Goal: Task Accomplishment & Management: Complete application form

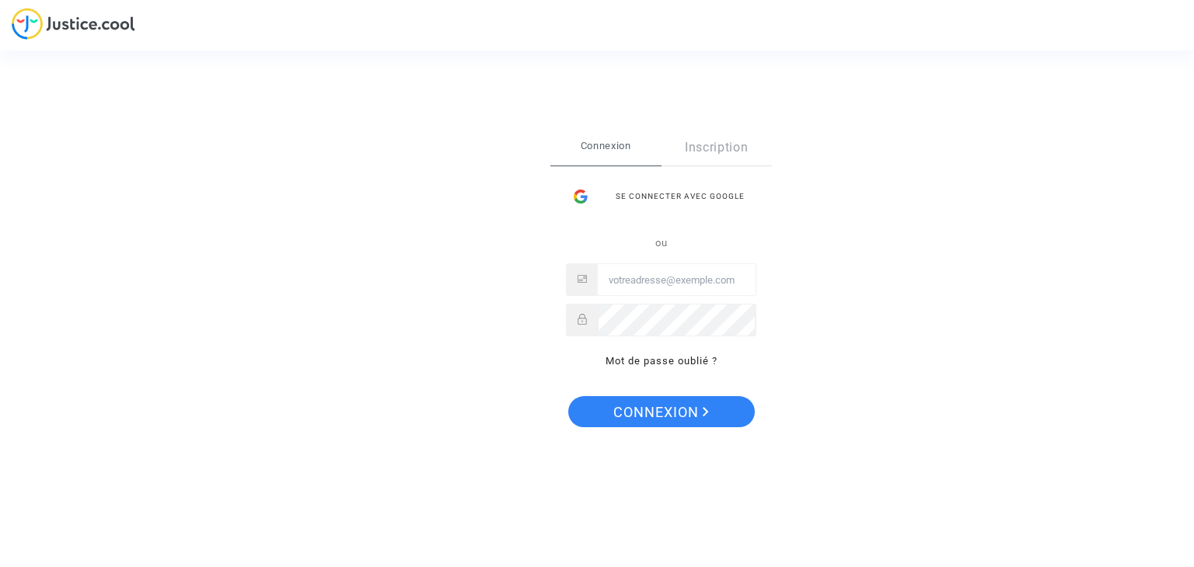
click at [665, 197] on div "Se connecter avec Google" at bounding box center [661, 196] width 190 height 31
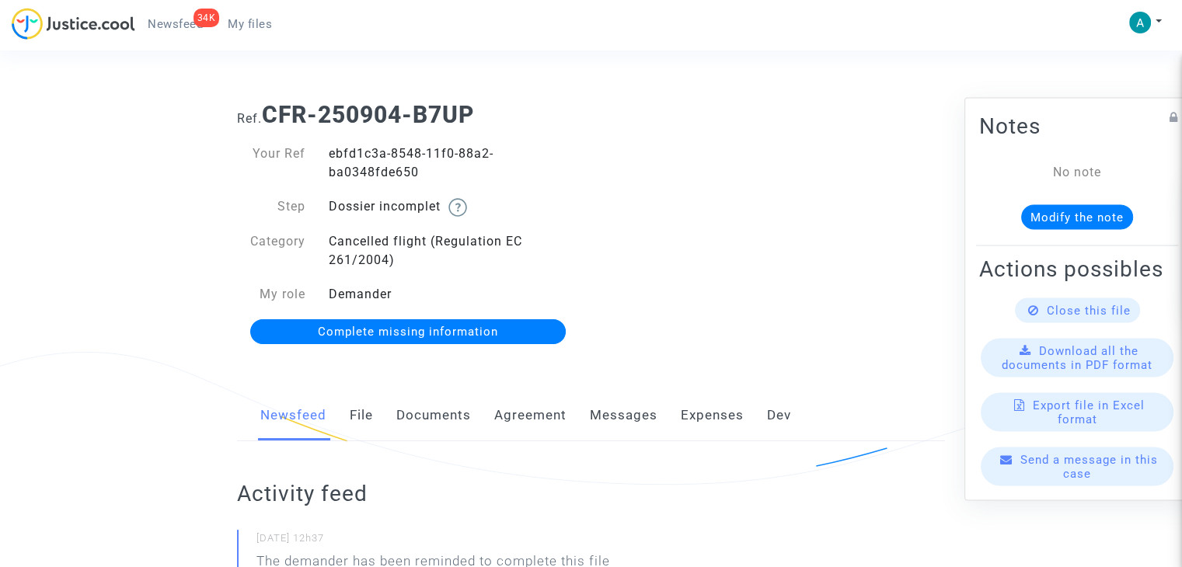
click at [423, 332] on span "Complete missing information" at bounding box center [408, 332] width 180 height 14
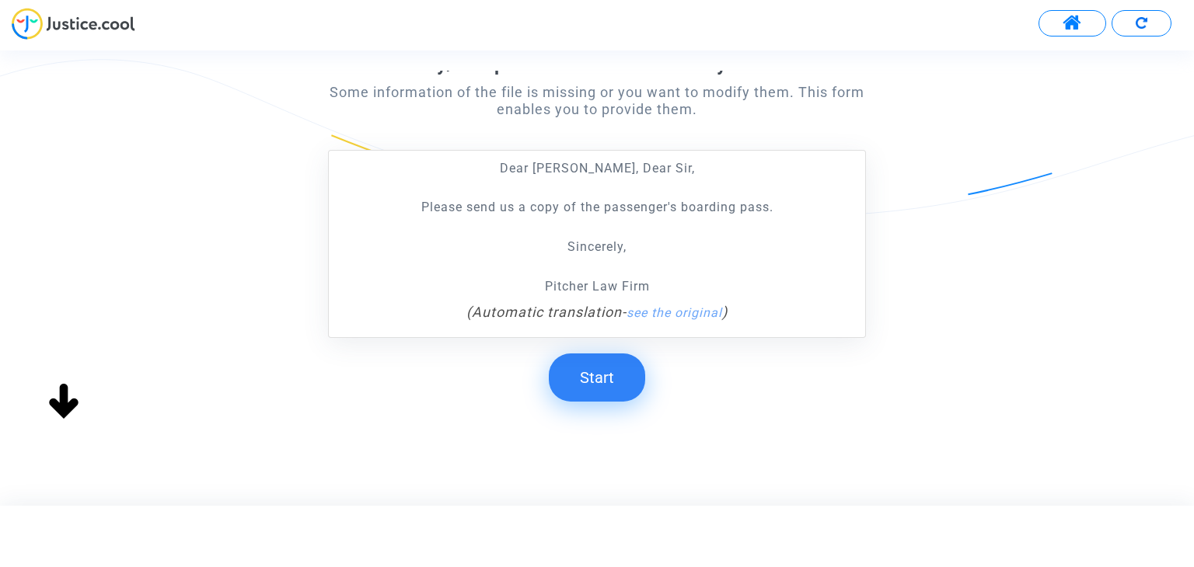
scroll to position [262, 0]
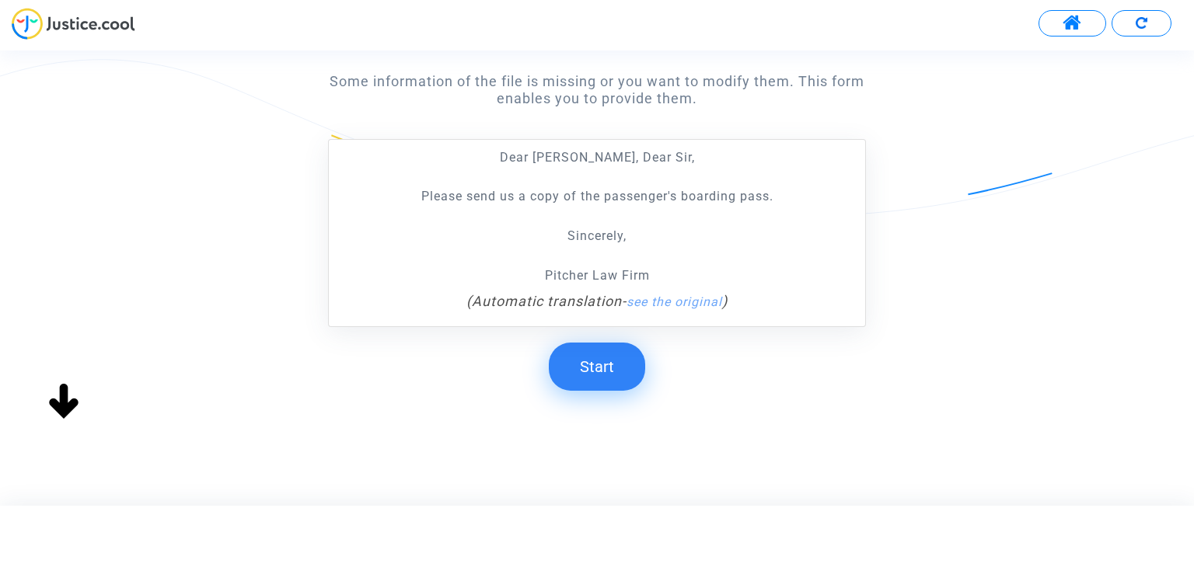
drag, startPoint x: 609, startPoint y: 376, endPoint x: 659, endPoint y: 347, distance: 57.9
click at [609, 376] on button "Start" at bounding box center [597, 367] width 96 height 48
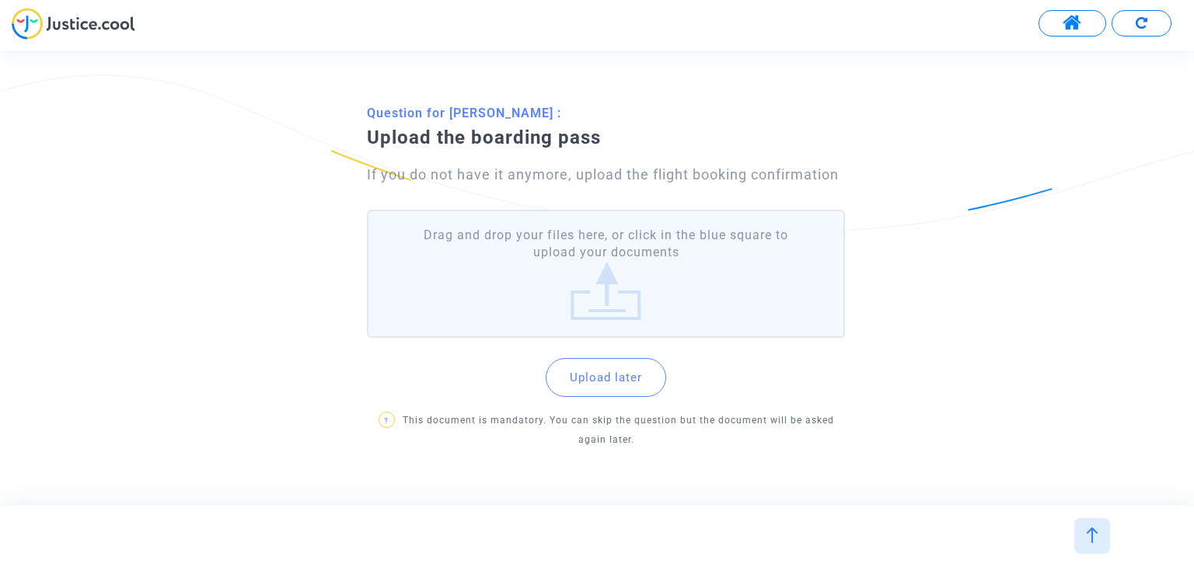
click at [620, 312] on label "Drag and drop your files here, or click in the blue square to upload your docum…" at bounding box center [605, 274] width 477 height 128
click at [0, 0] on input "Drag and drop your files here, or click in the blue square to upload your docum…" at bounding box center [0, 0] width 0 height 0
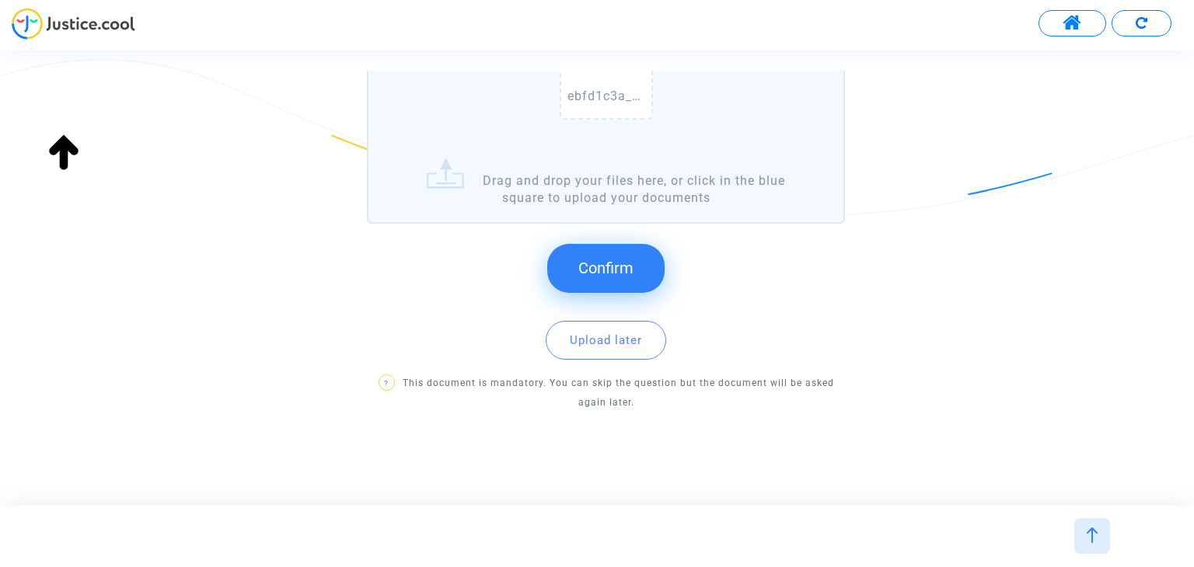
click at [631, 265] on span "Confirm" at bounding box center [605, 268] width 55 height 19
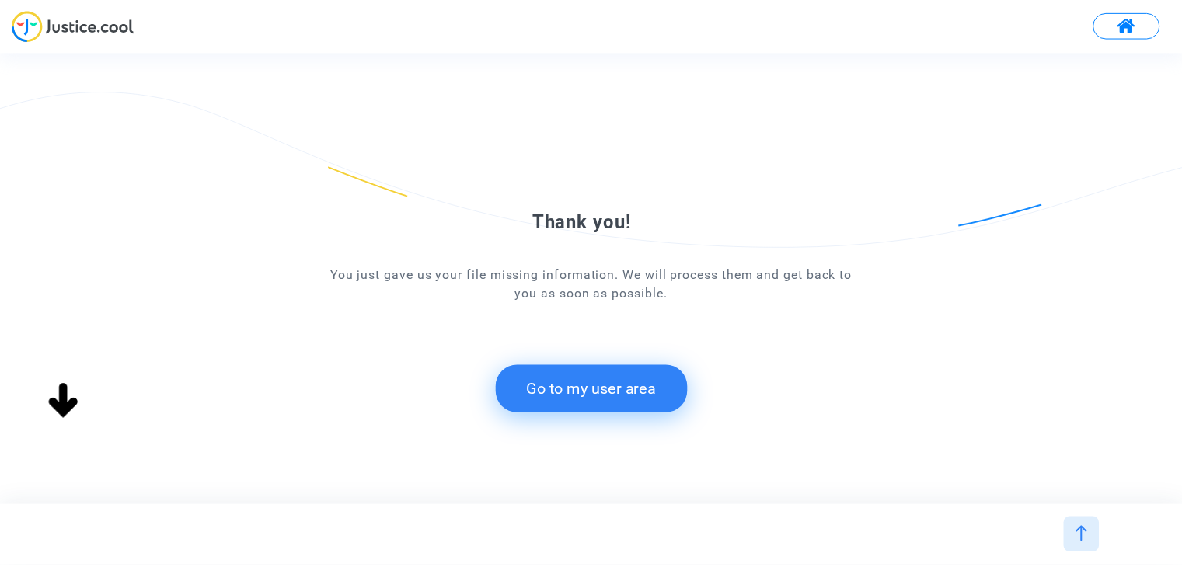
scroll to position [0, 0]
click at [636, 380] on button "Go to my user area" at bounding box center [598, 389] width 194 height 48
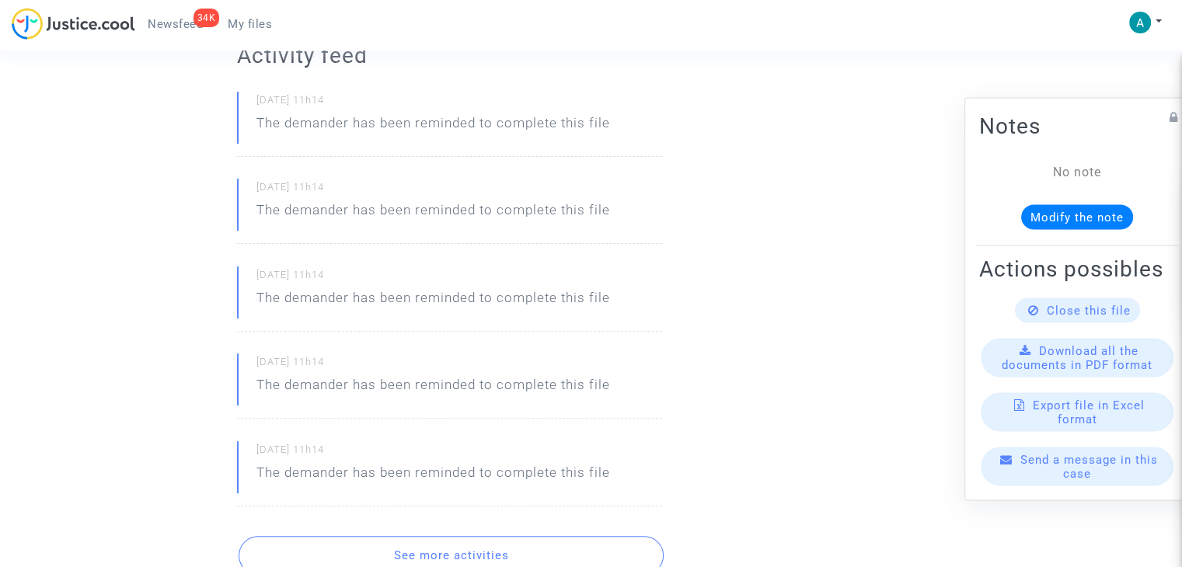
scroll to position [622, 0]
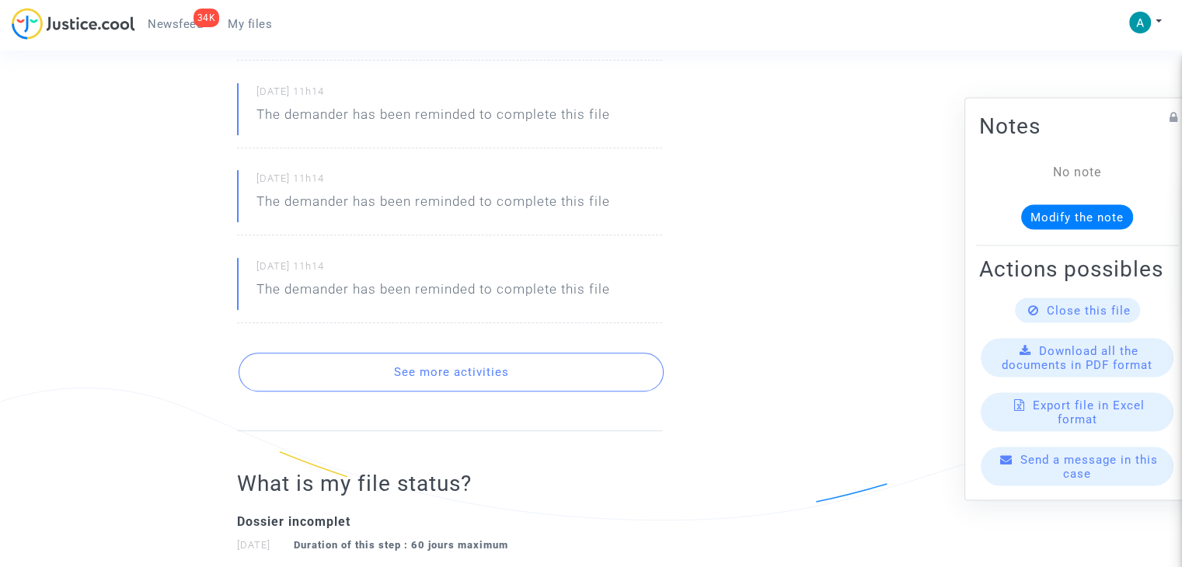
click at [497, 373] on button "See more activities" at bounding box center [451, 372] width 425 height 39
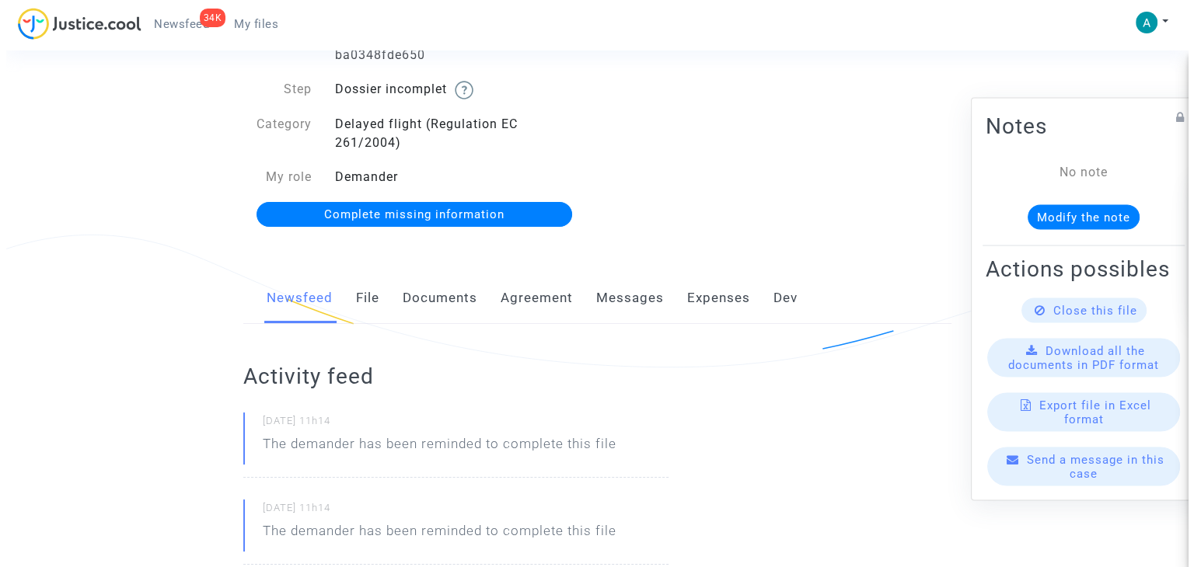
scroll to position [0, 0]
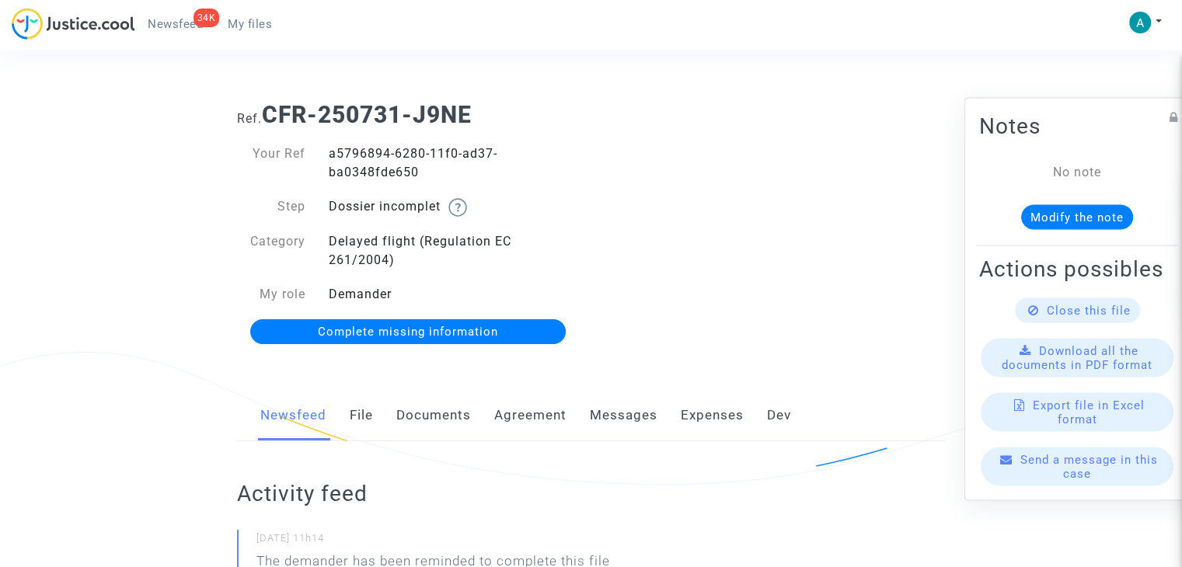
click at [483, 330] on span "Complete missing information" at bounding box center [408, 332] width 180 height 14
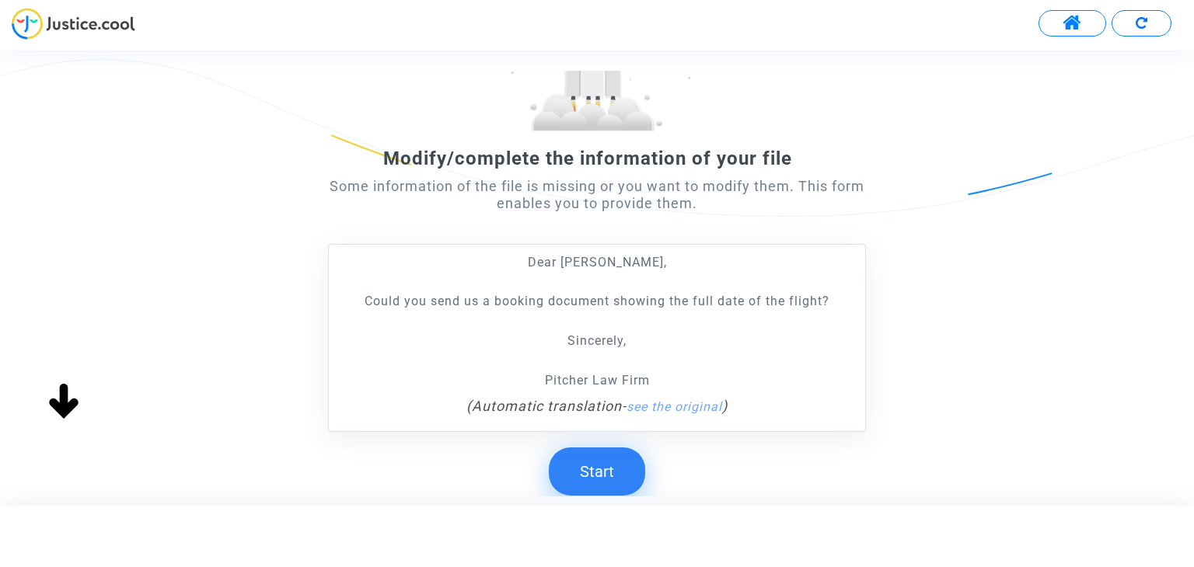
scroll to position [233, 0]
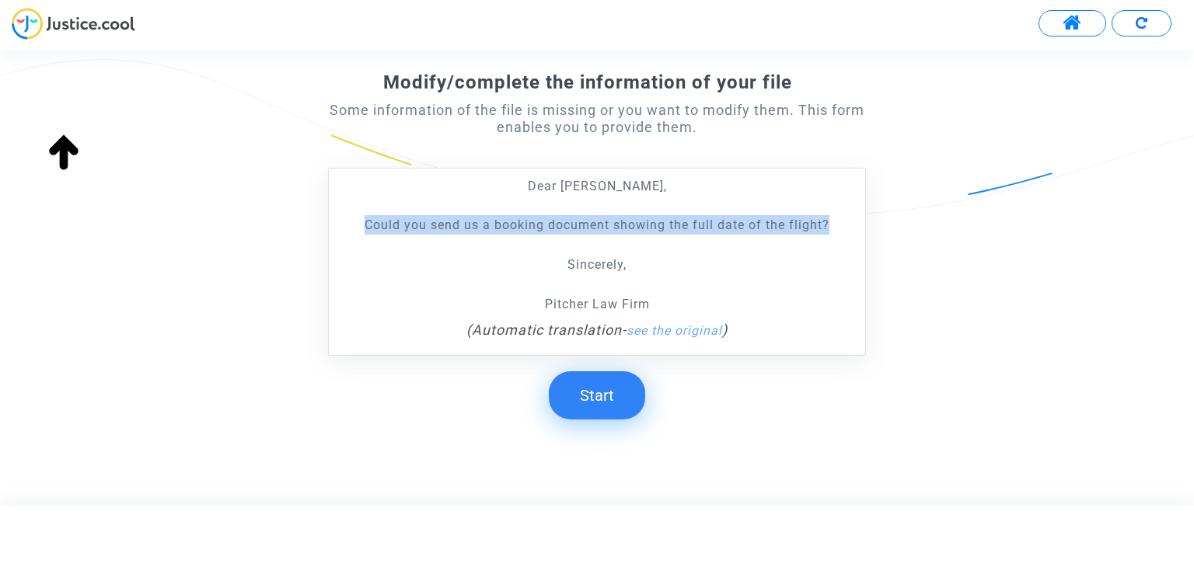
drag, startPoint x: 393, startPoint y: 221, endPoint x: 841, endPoint y: 194, distance: 448.6
click at [885, 221] on div "Modify/complete the information of your file Some information of the file is mi…" at bounding box center [597, 175] width 1194 height 550
copy p "Could you send us a booking document showing the full date of the flight?"
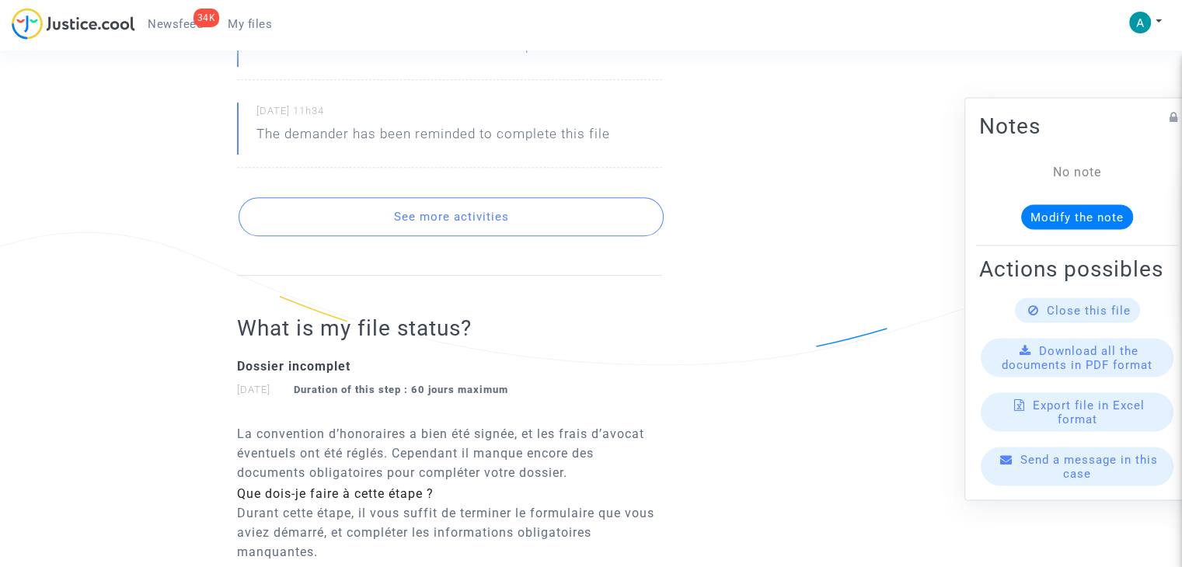
click at [507, 201] on button "See more activities" at bounding box center [451, 216] width 425 height 39
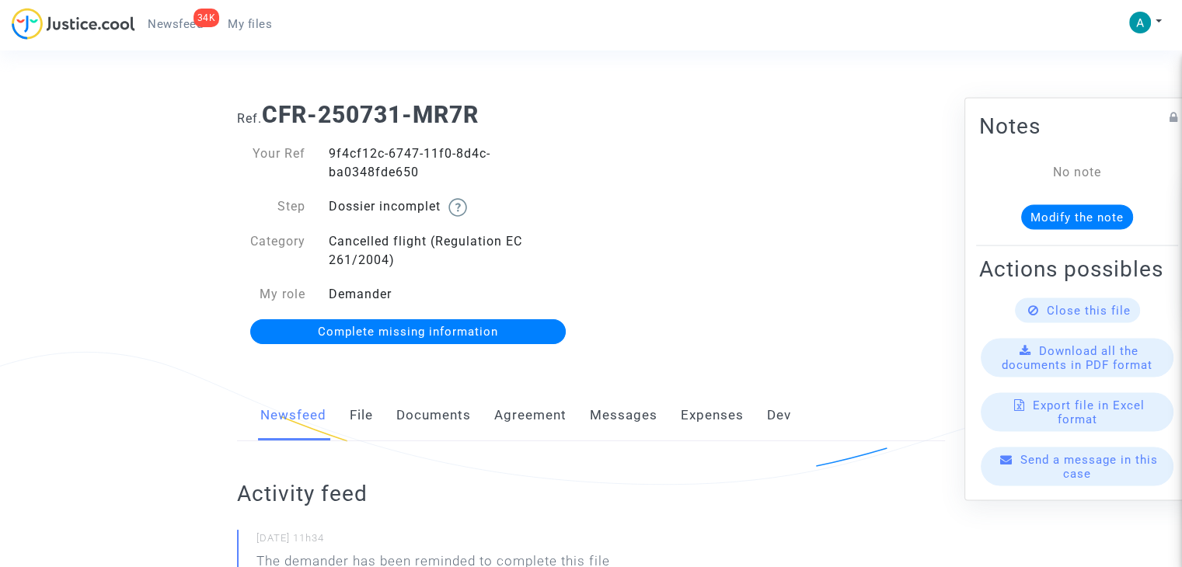
click at [449, 335] on span "Complete missing information" at bounding box center [408, 332] width 180 height 14
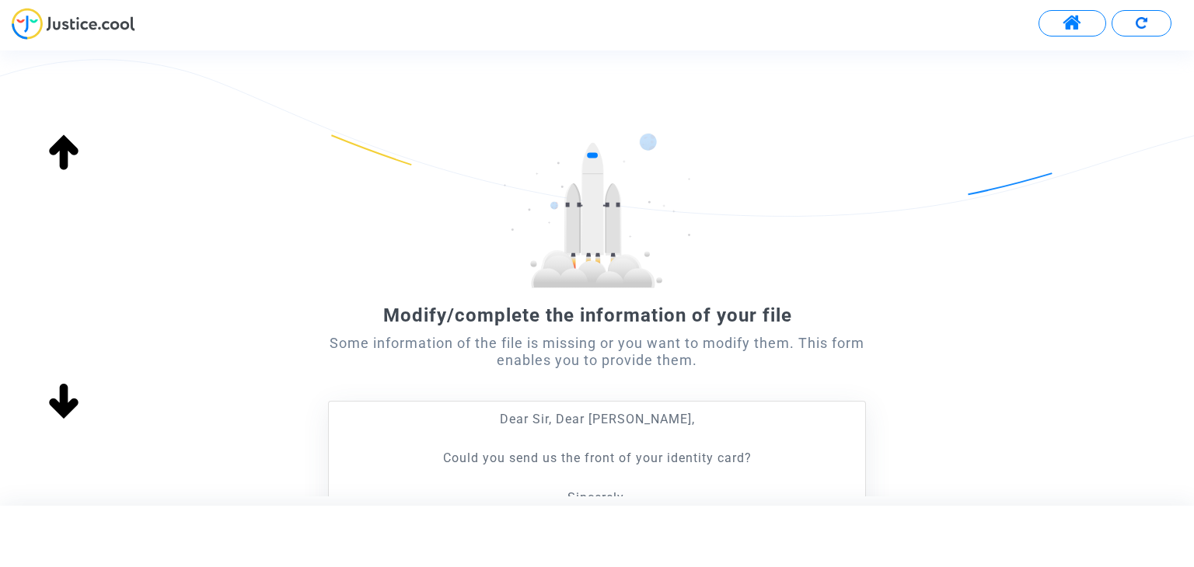
scroll to position [285, 0]
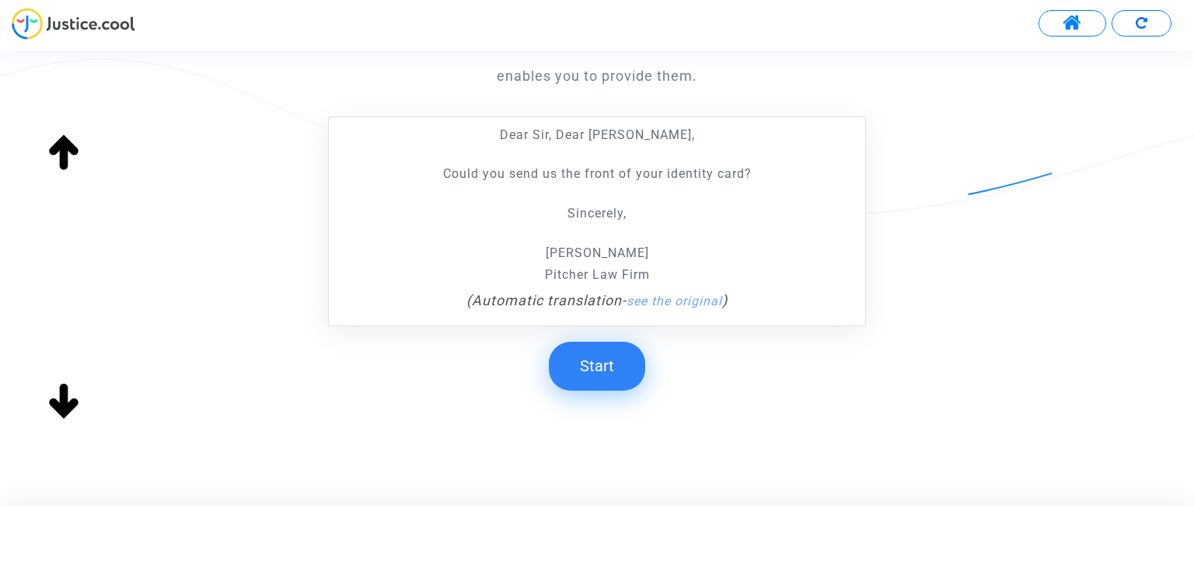
click at [611, 358] on button "Start" at bounding box center [597, 366] width 96 height 48
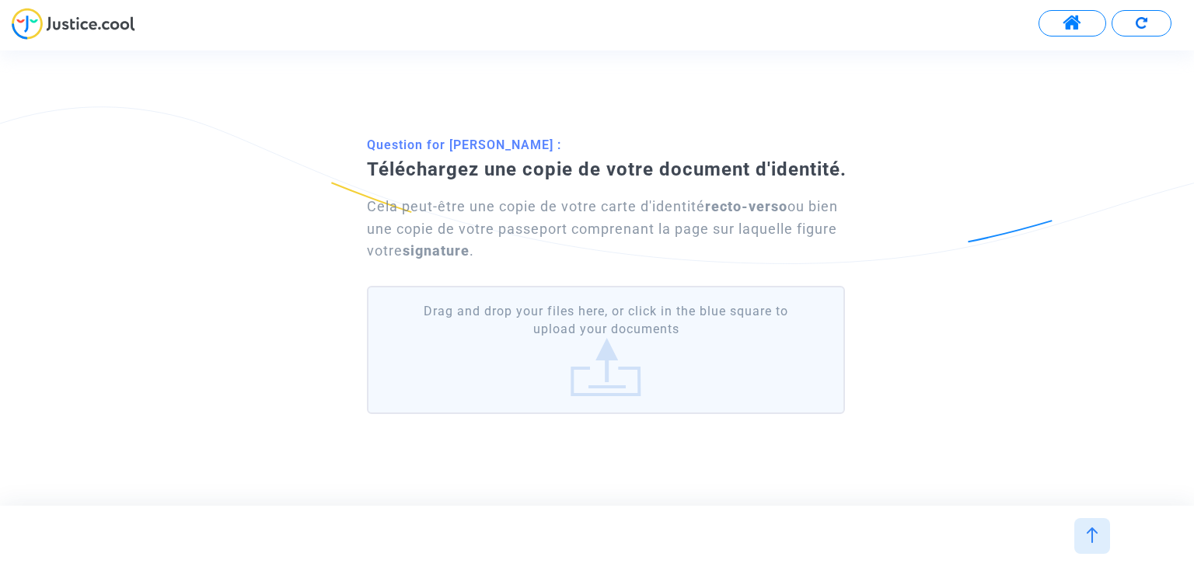
click at [598, 355] on label "Drag and drop your files here, or click in the blue square to upload your docum…" at bounding box center [605, 350] width 477 height 128
click at [0, 0] on input "Drag and drop your files here, or click in the blue square to upload your docum…" at bounding box center [0, 0] width 0 height 0
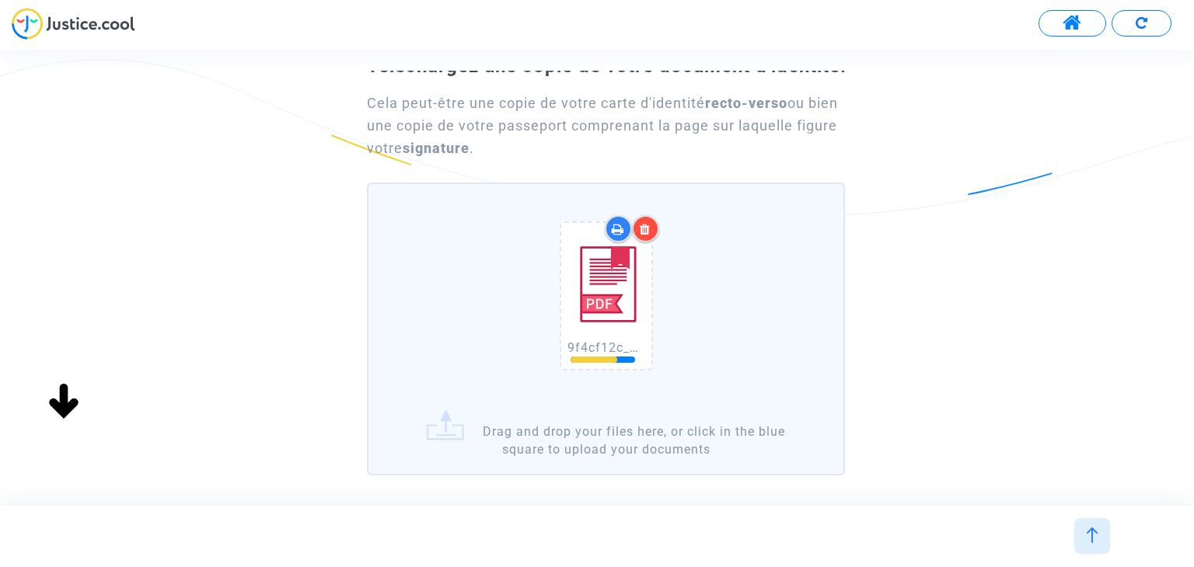
scroll to position [173, 0]
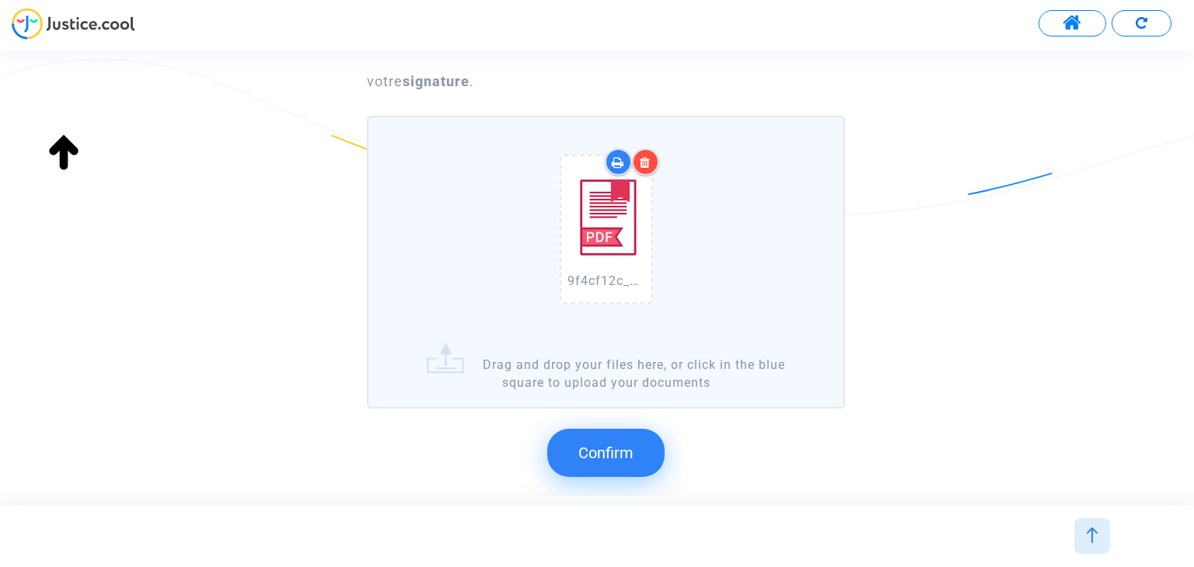
click at [625, 449] on span "Confirm" at bounding box center [605, 453] width 55 height 19
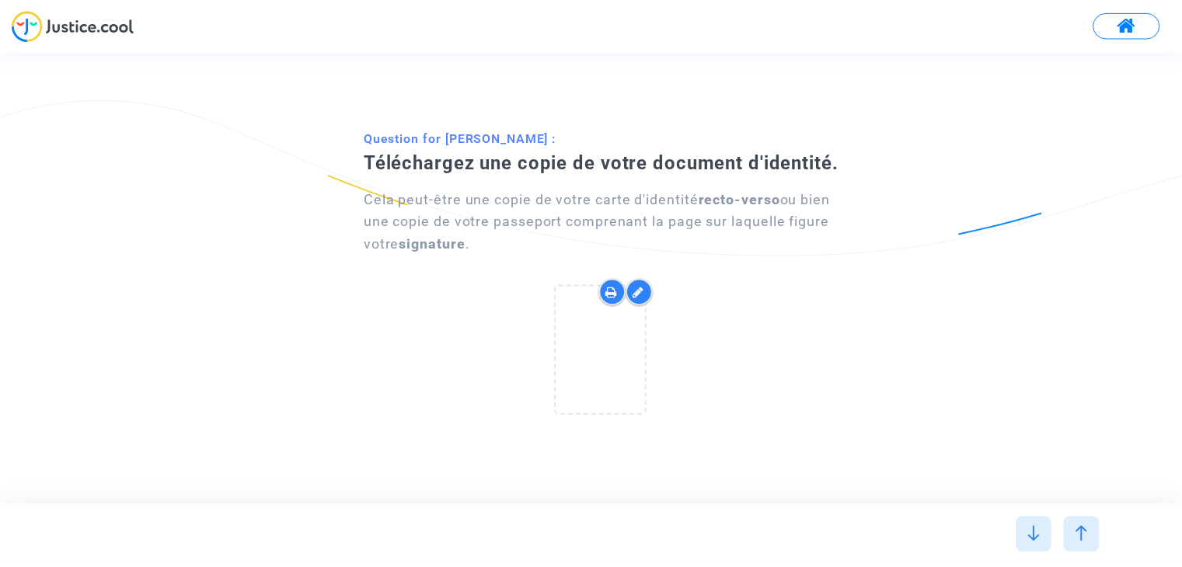
scroll to position [0, 0]
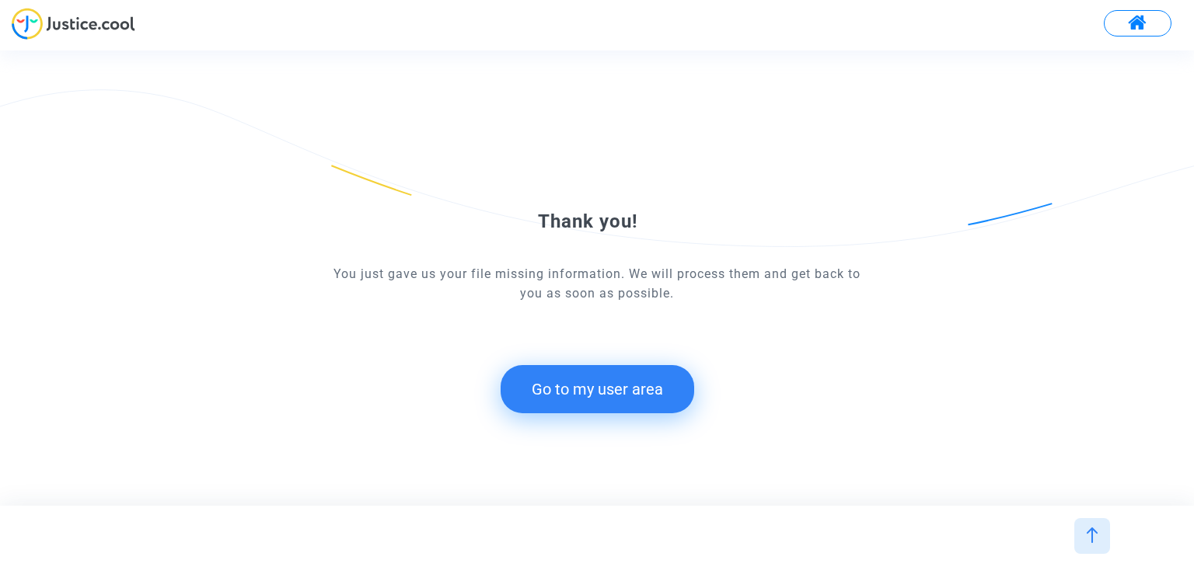
click at [613, 390] on button "Go to my user area" at bounding box center [598, 389] width 194 height 48
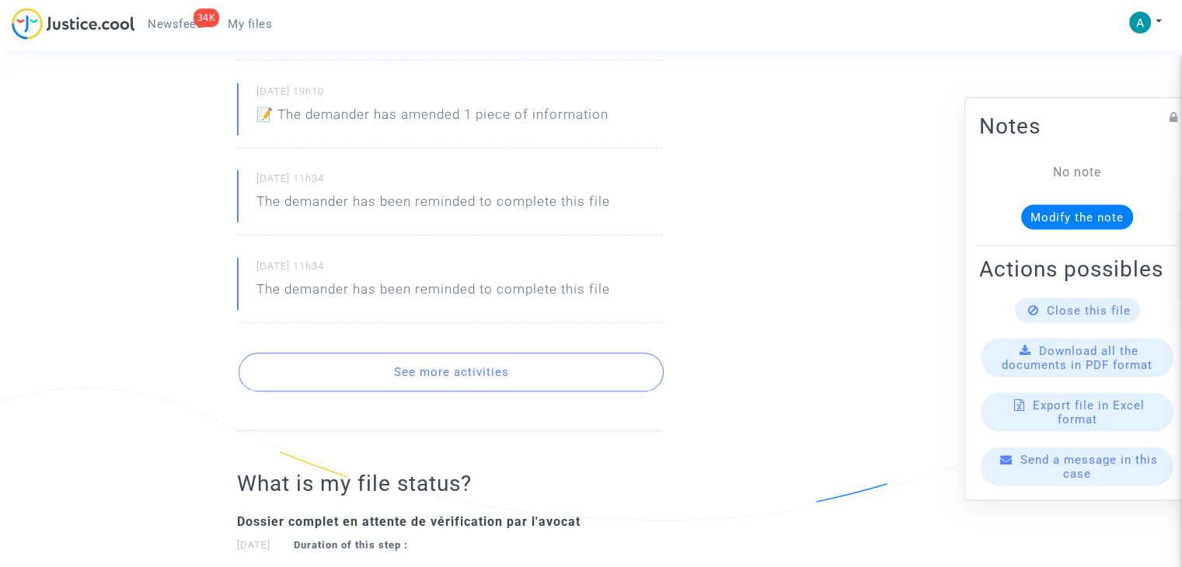
click at [507, 381] on button "See more activities" at bounding box center [451, 372] width 425 height 39
click at [534, 363] on button "See more activities" at bounding box center [451, 372] width 425 height 39
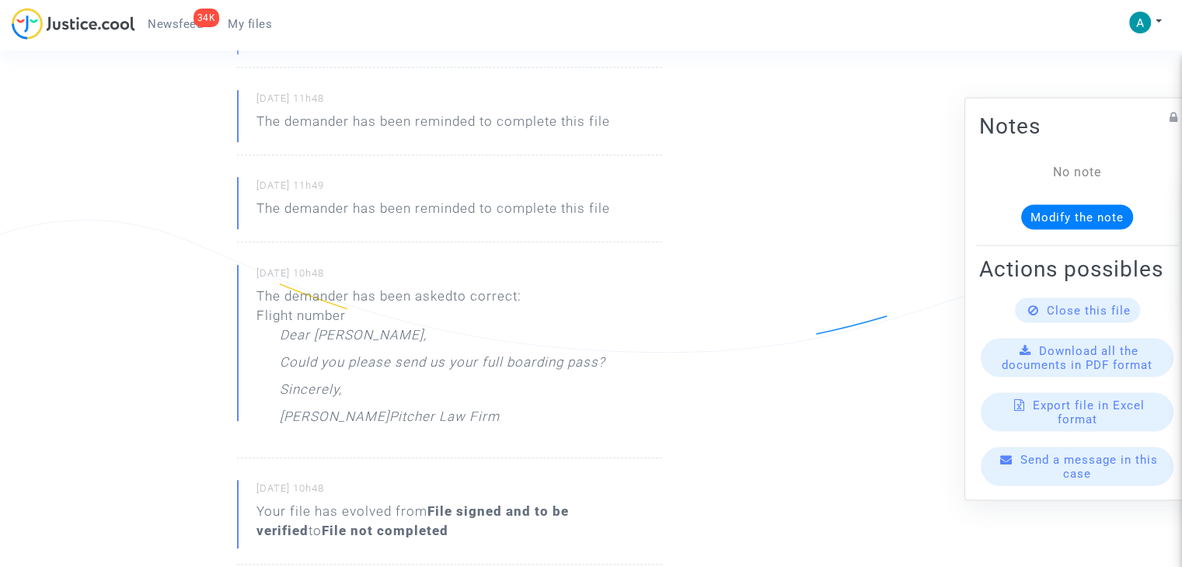
scroll to position [855, 0]
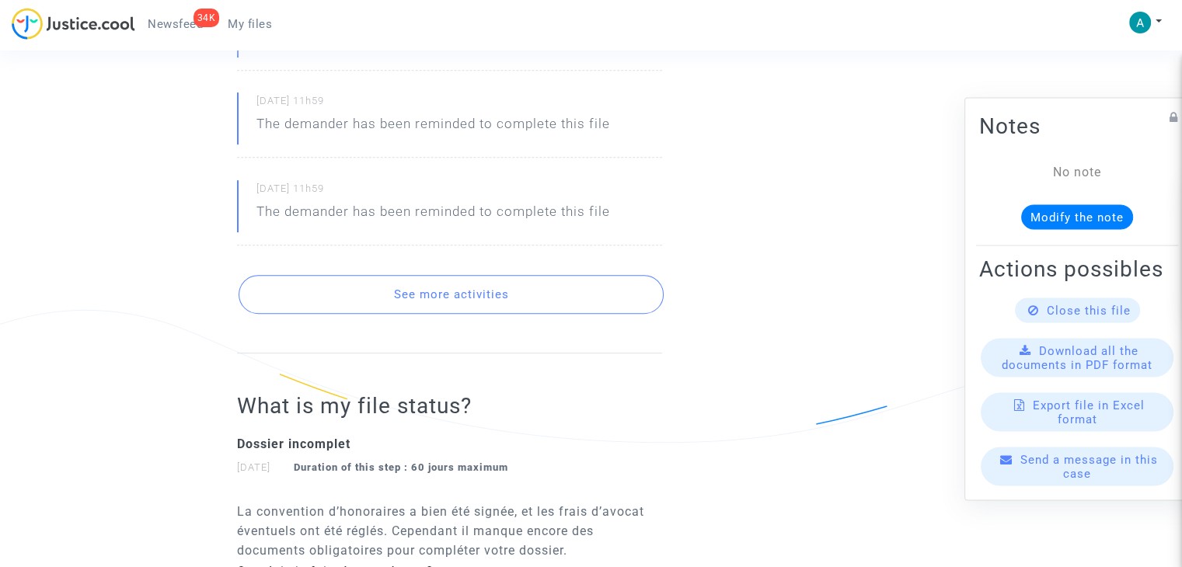
click at [550, 300] on button "See more activities" at bounding box center [451, 294] width 425 height 39
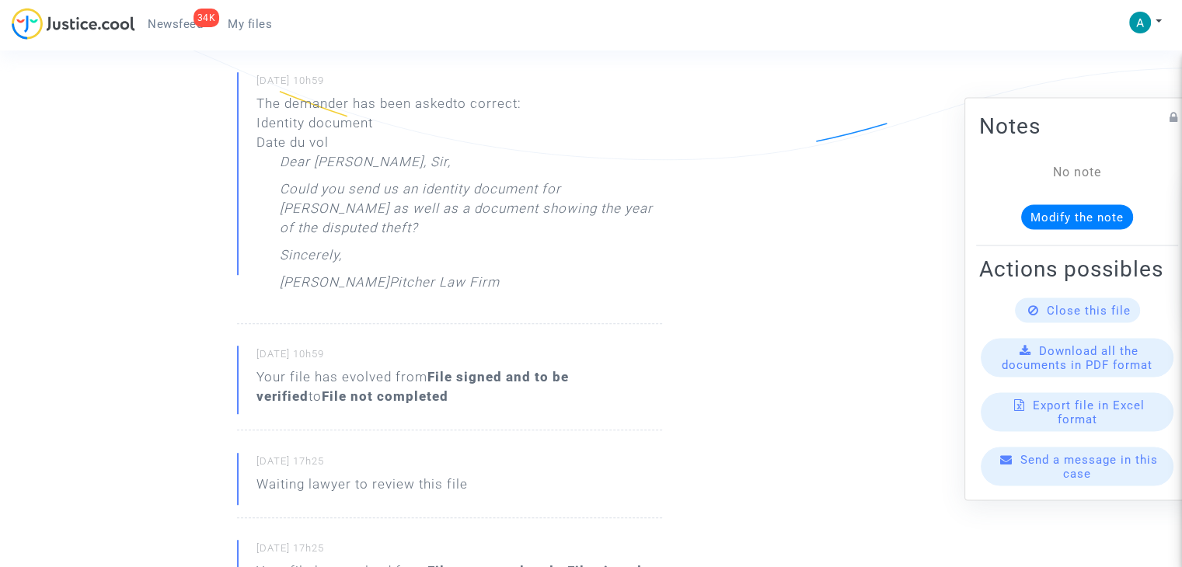
scroll to position [933, 0]
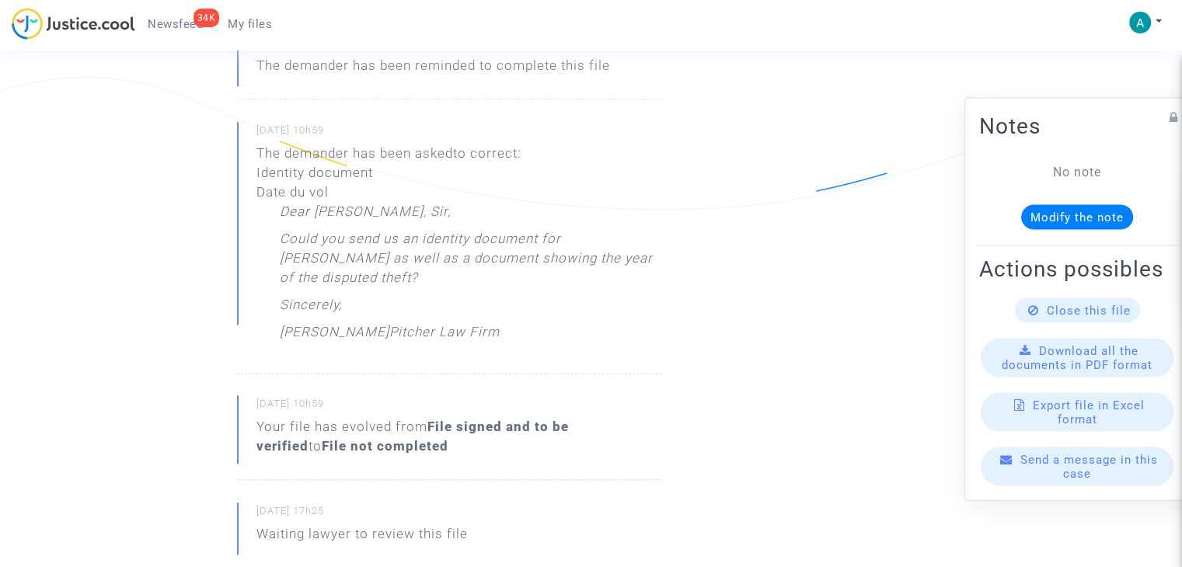
drag, startPoint x: 389, startPoint y: 281, endPoint x: 277, endPoint y: 207, distance: 134.1
click at [280, 244] on p "Could you send us an identity document for Nahyl Julvecourt as well as a docume…" at bounding box center [471, 262] width 382 height 66
copy p "Could you send us an identity document for Nahyl Julvecourt as well as a docume…"
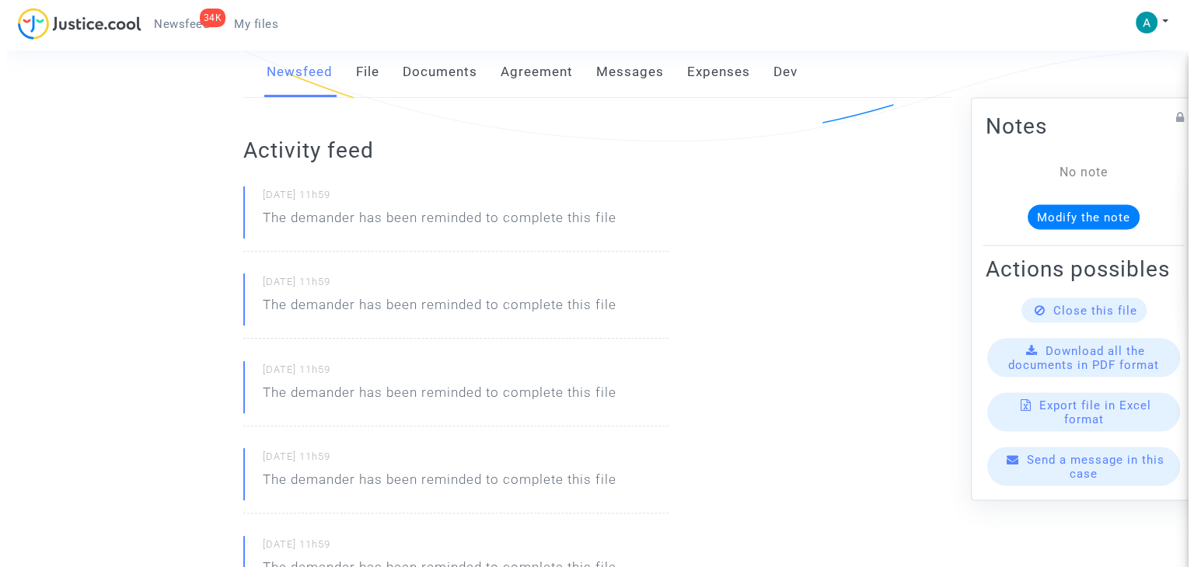
scroll to position [0, 0]
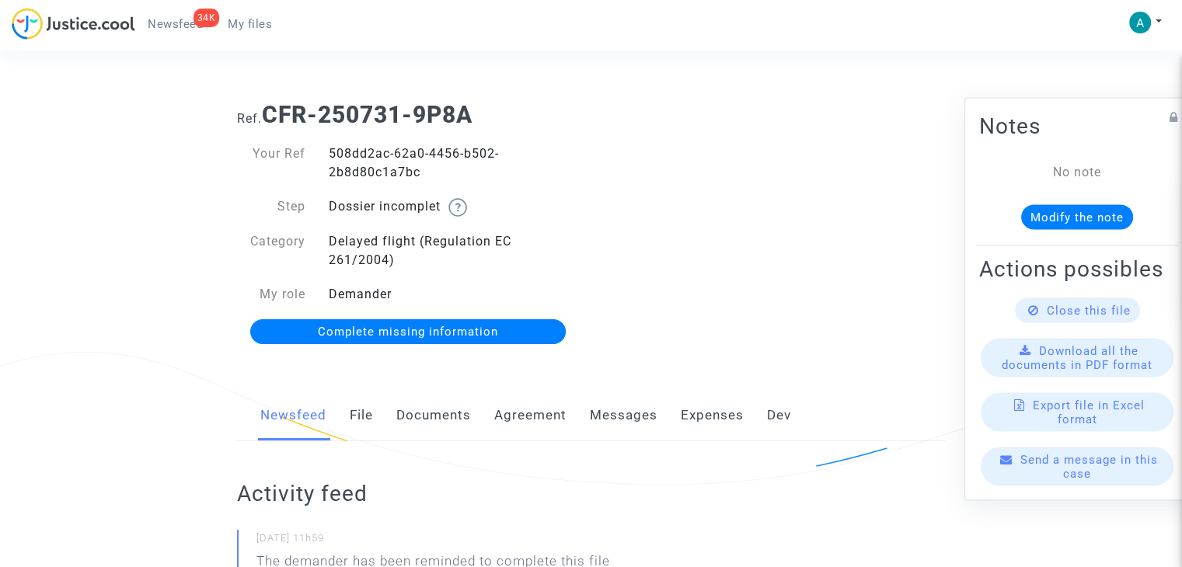
click at [458, 327] on span "Complete missing information" at bounding box center [408, 332] width 180 height 14
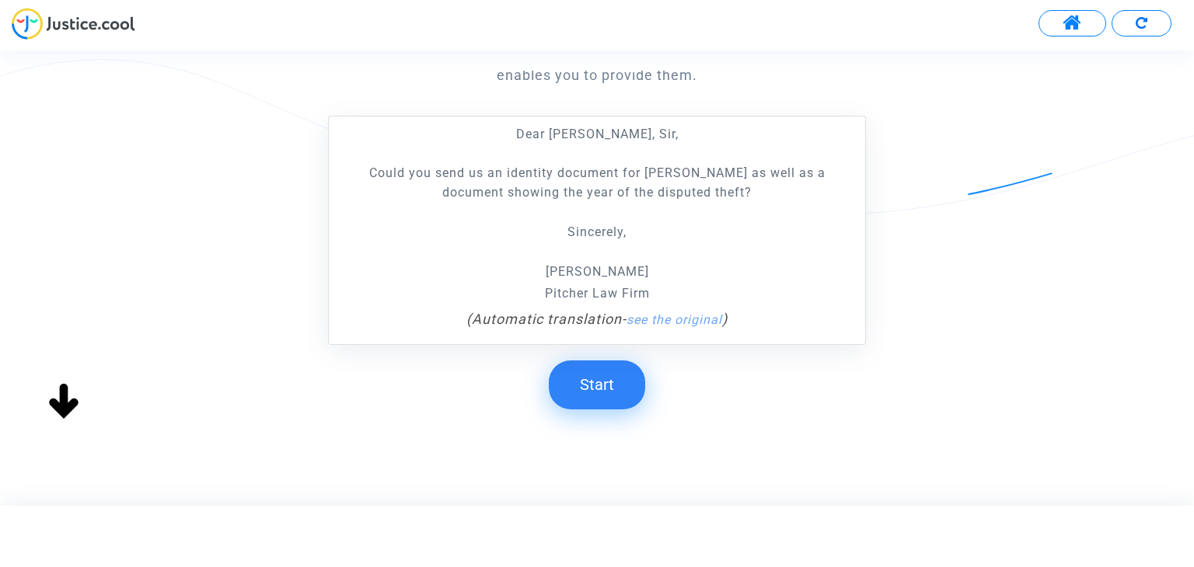
scroll to position [304, 0]
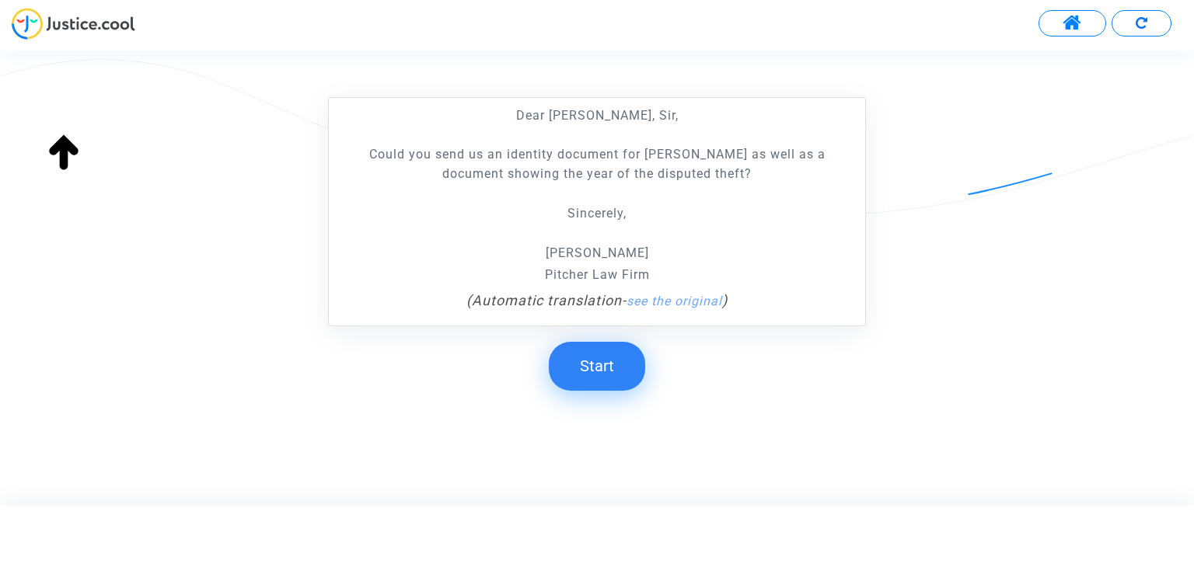
click at [597, 361] on button "Start" at bounding box center [597, 366] width 96 height 48
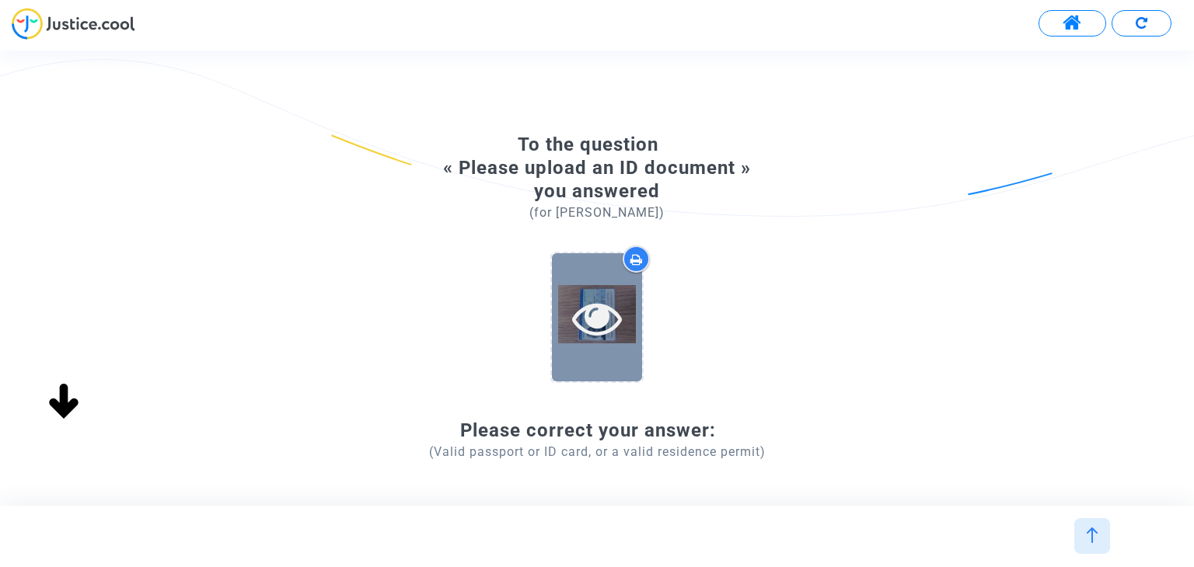
click at [599, 343] on div at bounding box center [597, 317] width 90 height 128
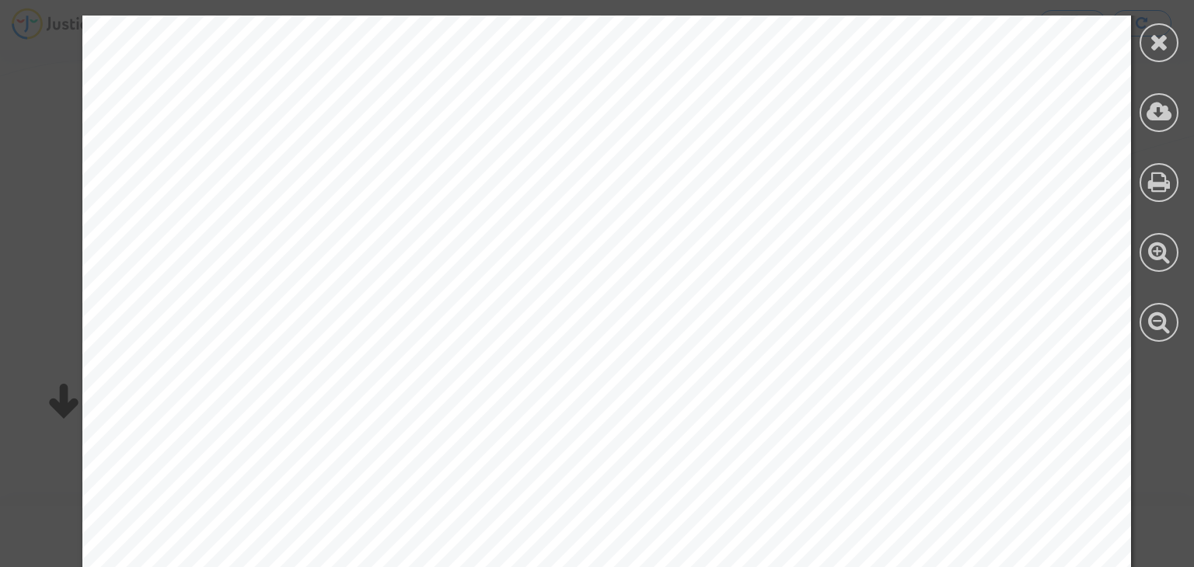
scroll to position [0, 0]
click at [1161, 48] on icon at bounding box center [1159, 41] width 19 height 23
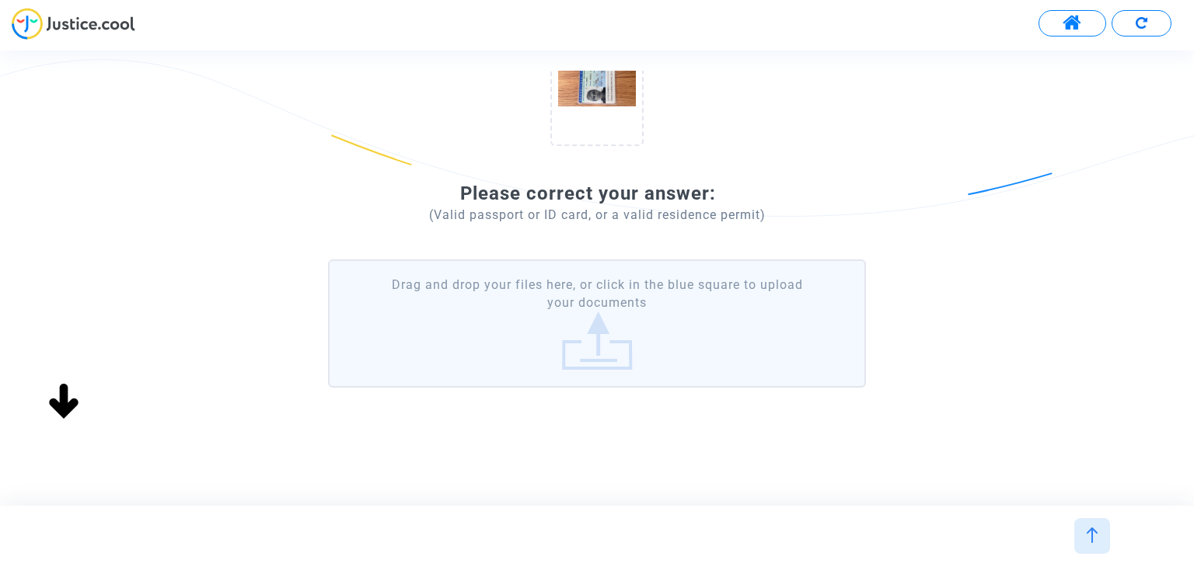
scroll to position [238, 0]
click at [641, 322] on label "Drag and drop your files here, or click in the blue square to upload your docum…" at bounding box center [596, 323] width 537 height 128
click at [0, 0] on input "Drag and drop your files here, or click in the blue square to upload your docum…" at bounding box center [0, 0] width 0 height 0
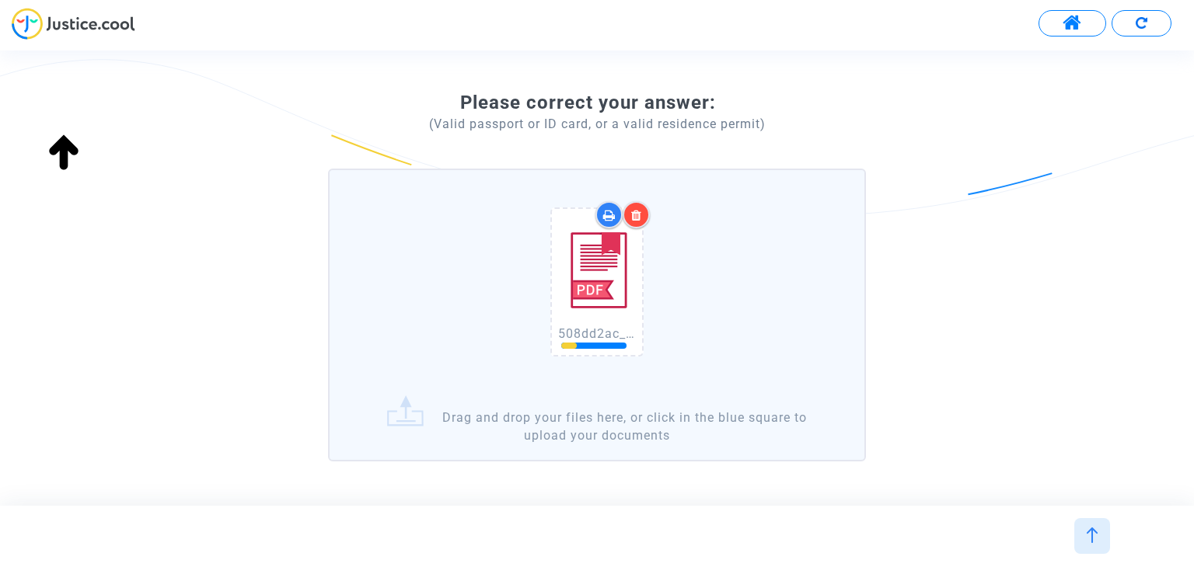
scroll to position [402, 0]
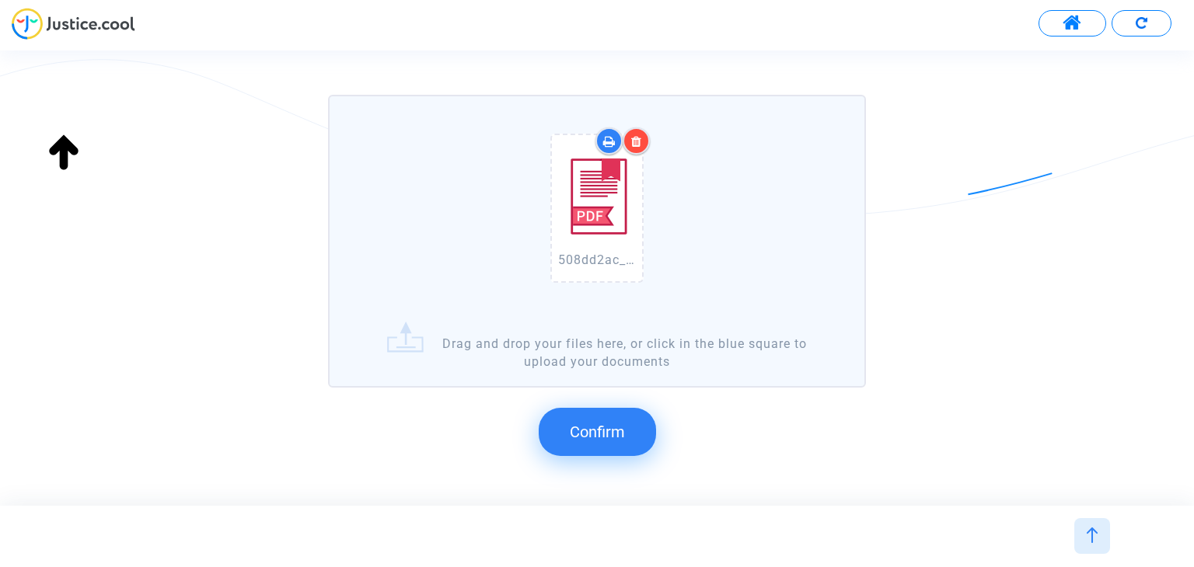
click at [634, 436] on button "Confirm" at bounding box center [597, 432] width 117 height 48
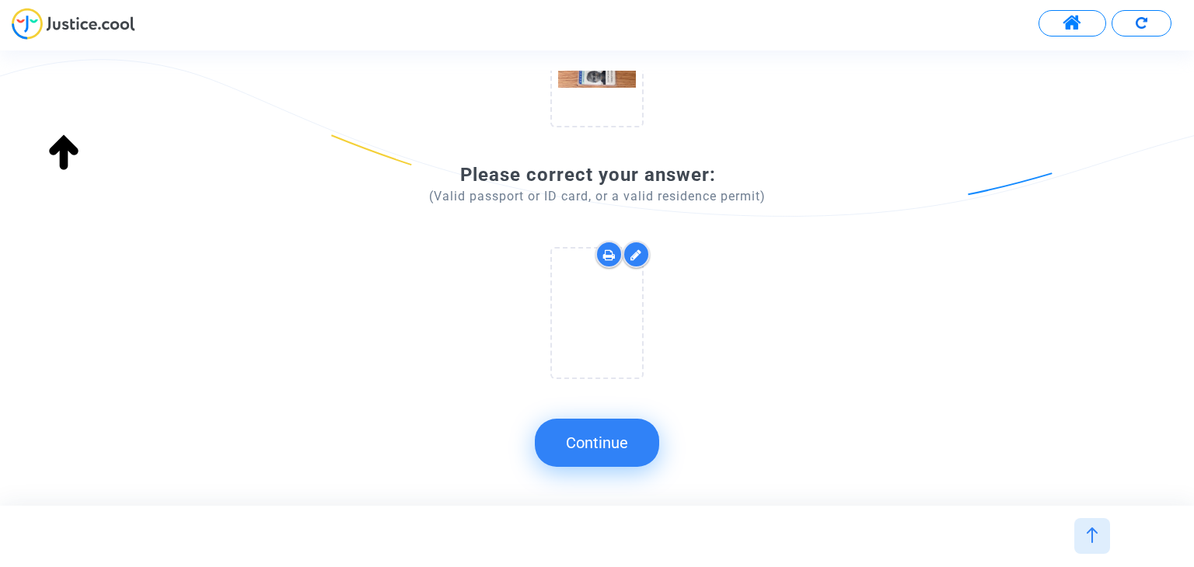
scroll to position [254, 0]
click at [632, 439] on button "Continue" at bounding box center [597, 443] width 124 height 48
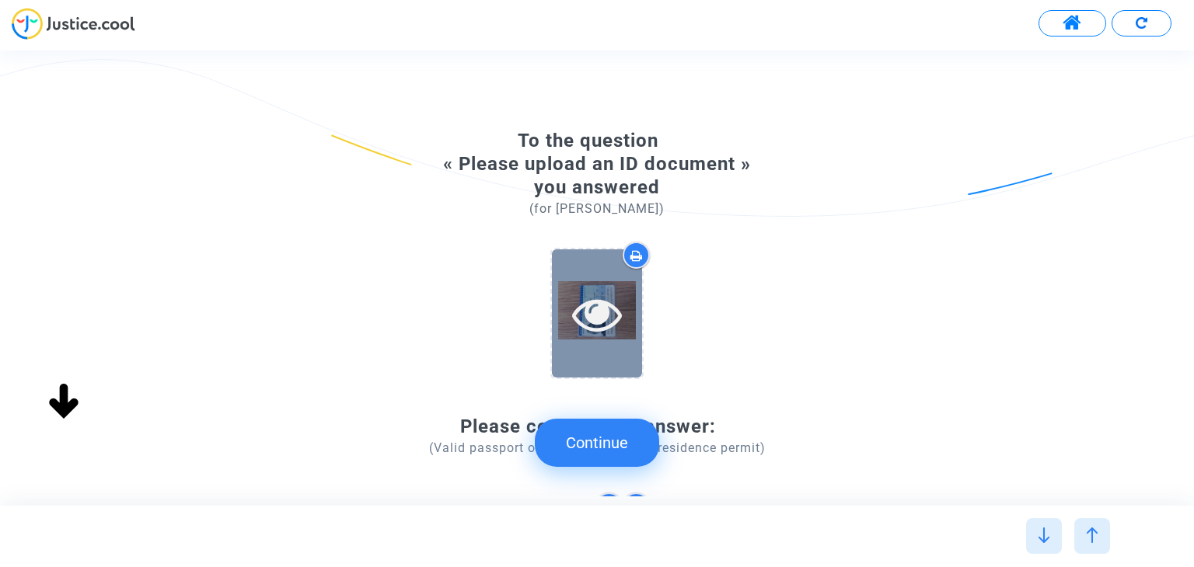
scroll to position [0, 0]
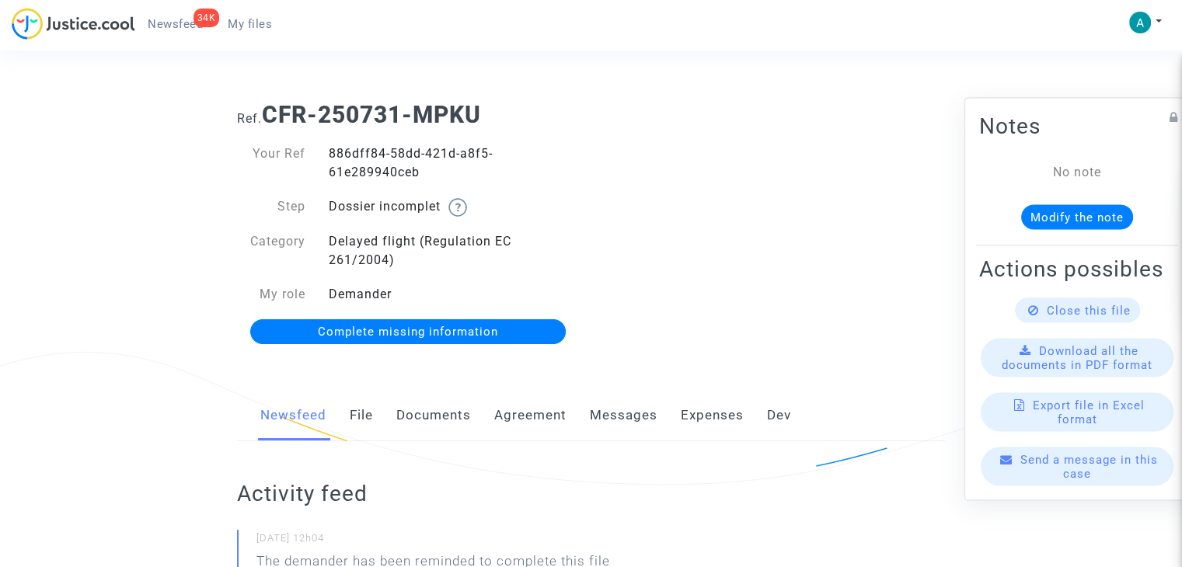
click at [431, 332] on span "Complete missing information" at bounding box center [408, 332] width 180 height 14
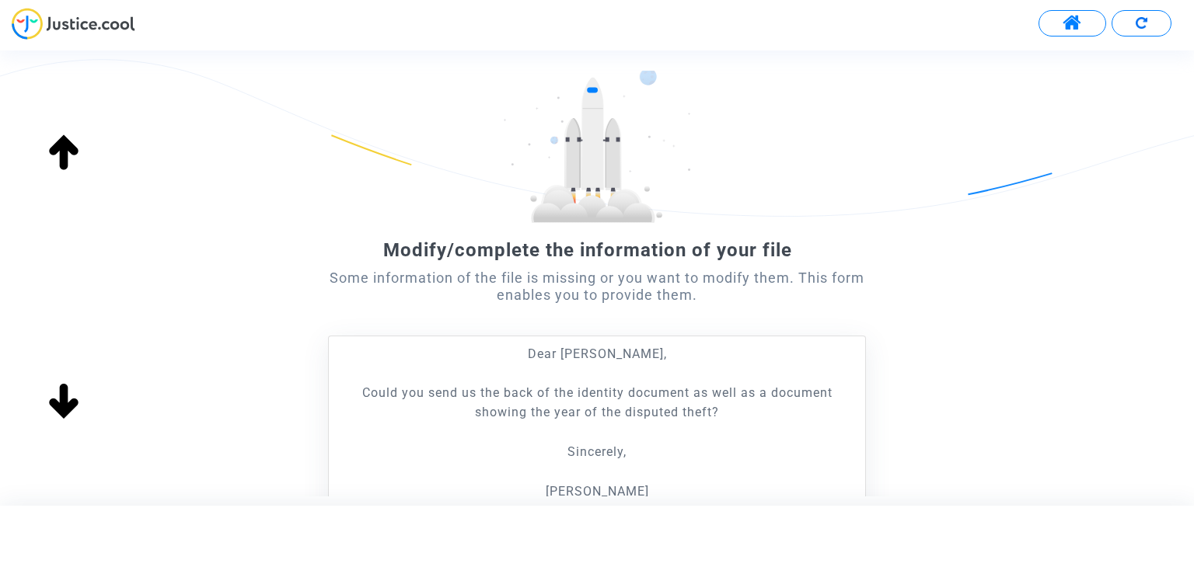
scroll to position [304, 0]
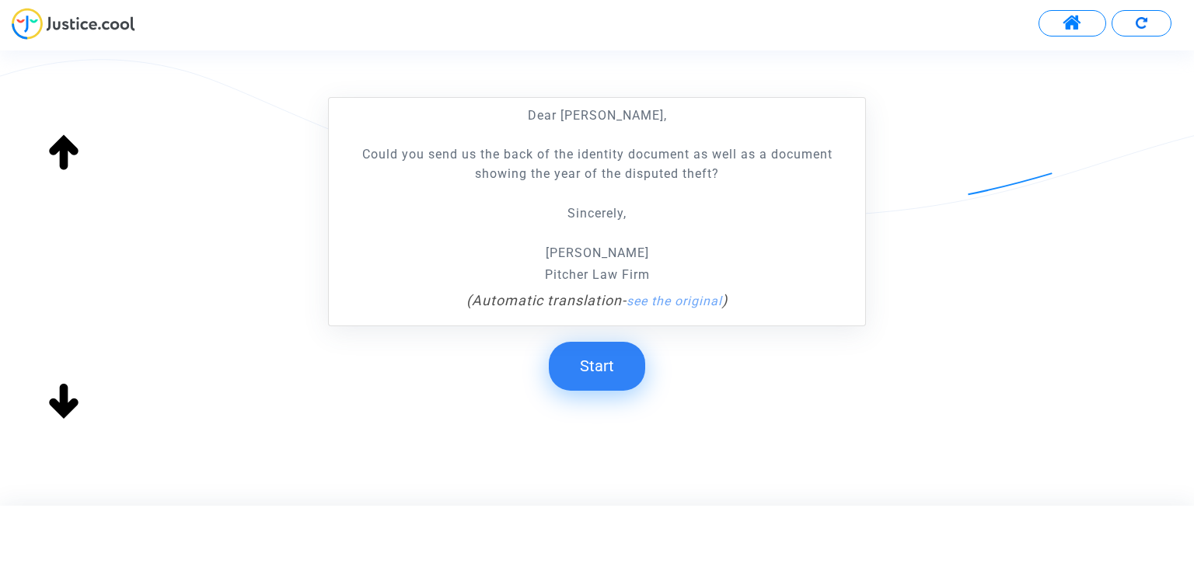
click at [634, 360] on button "Start" at bounding box center [597, 366] width 96 height 48
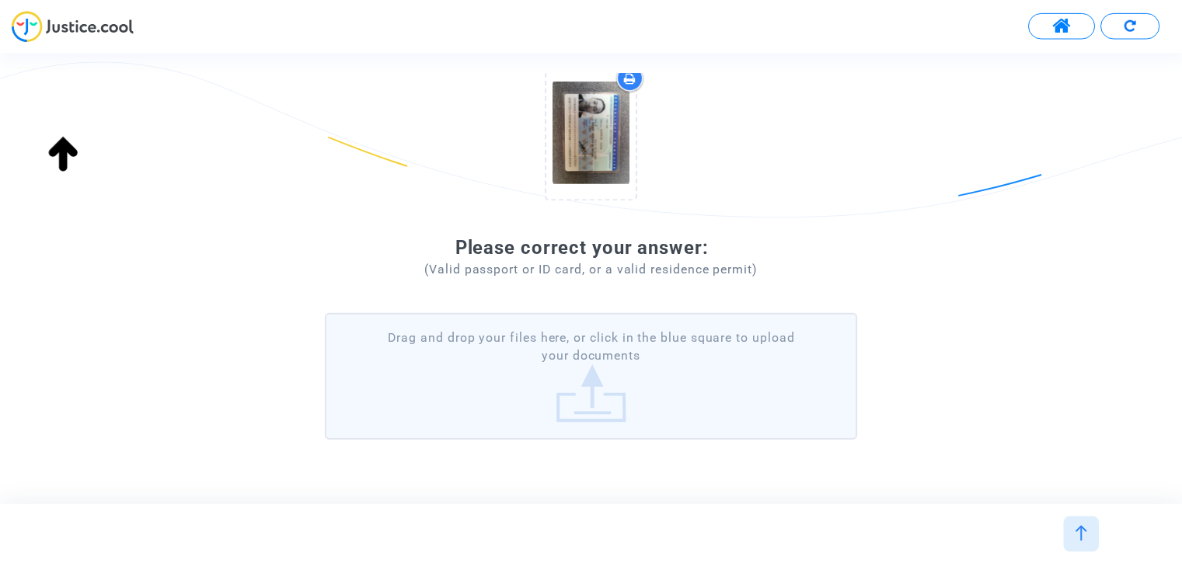
scroll to position [0, 0]
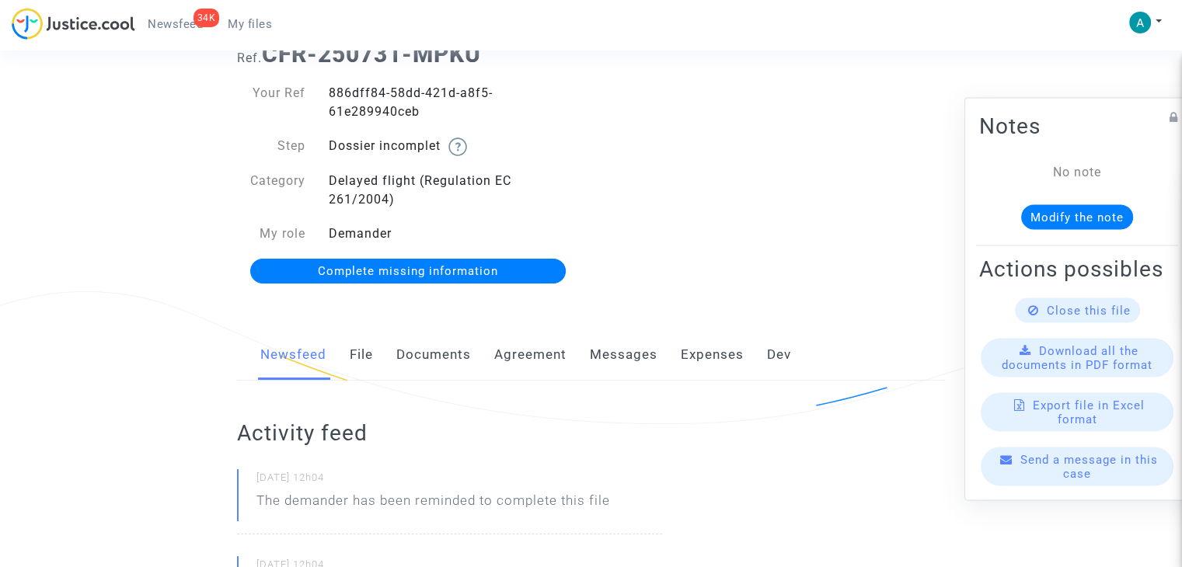
scroll to position [155, 0]
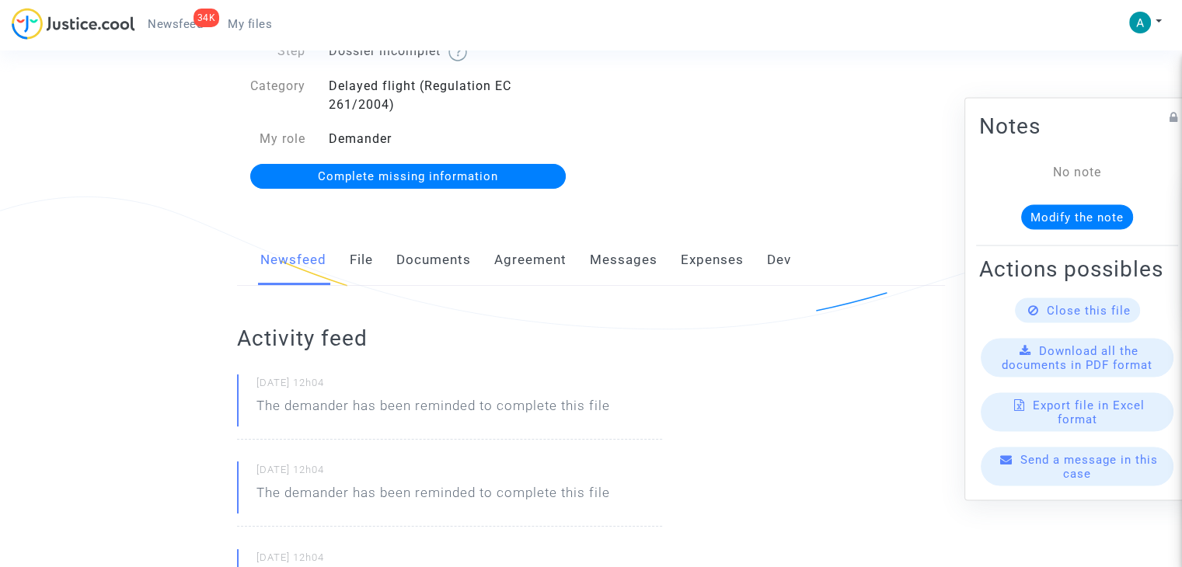
click at [1079, 323] on div "Close this file" at bounding box center [1077, 311] width 125 height 25
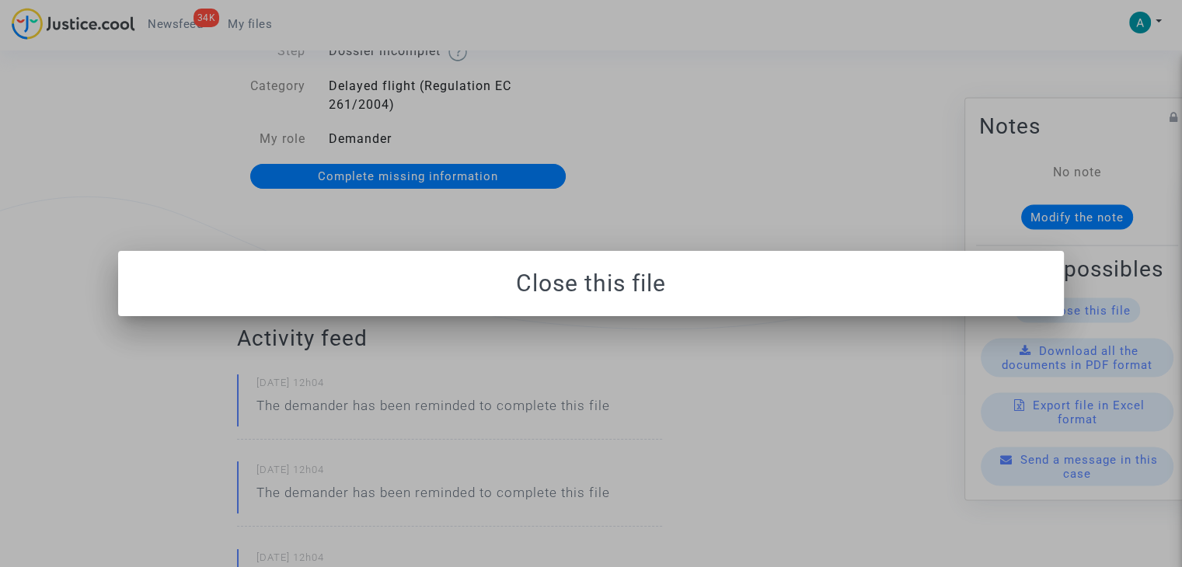
scroll to position [0, 0]
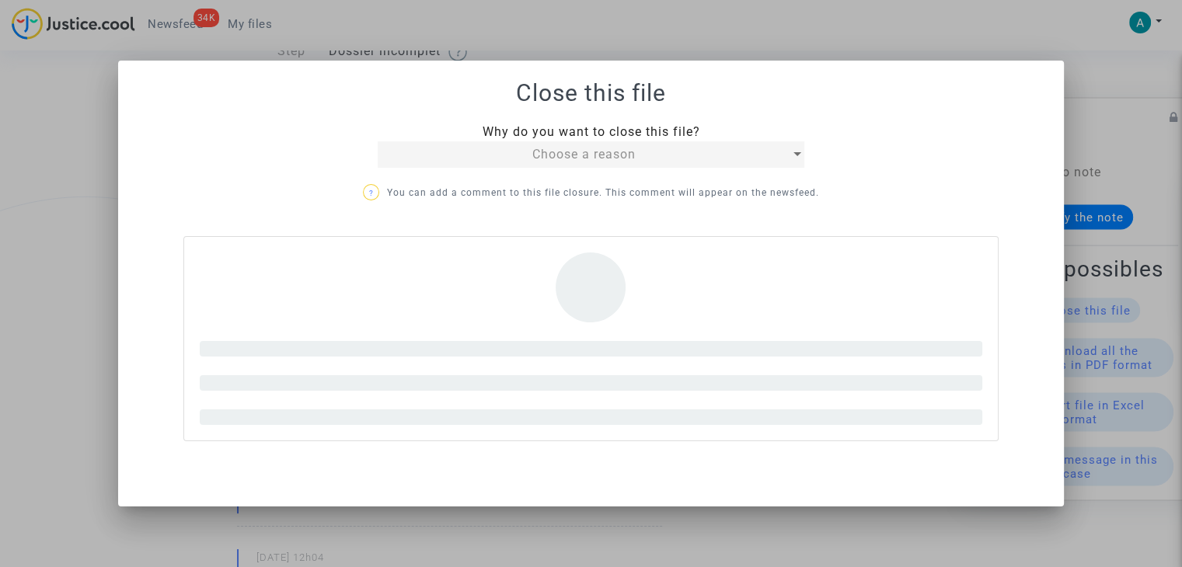
click at [585, 153] on div "Close this file Why do you want to close this file? Choose a reason ? You can a…" at bounding box center [591, 283] width 1182 height 567
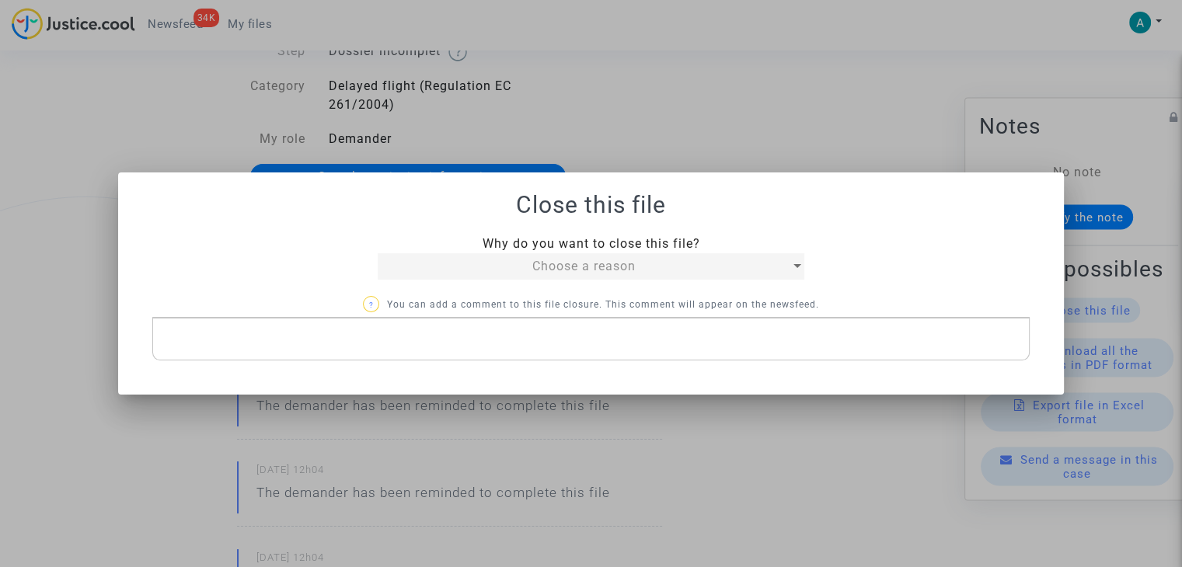
click at [616, 281] on div "Why do you want to close this file? Choose a reason ? You can add a comment to …" at bounding box center [591, 298] width 878 height 127
click at [605, 259] on span "Choose a reason" at bounding box center [583, 266] width 103 height 15
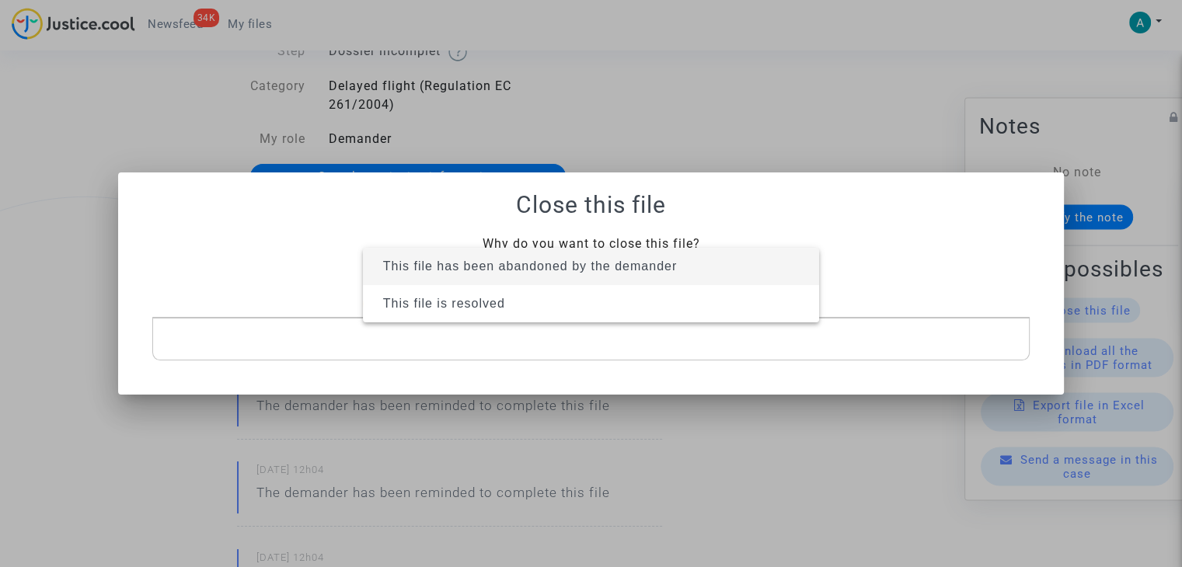
click at [554, 271] on span "This file has been abandoned by the demander" at bounding box center [530, 266] width 294 height 13
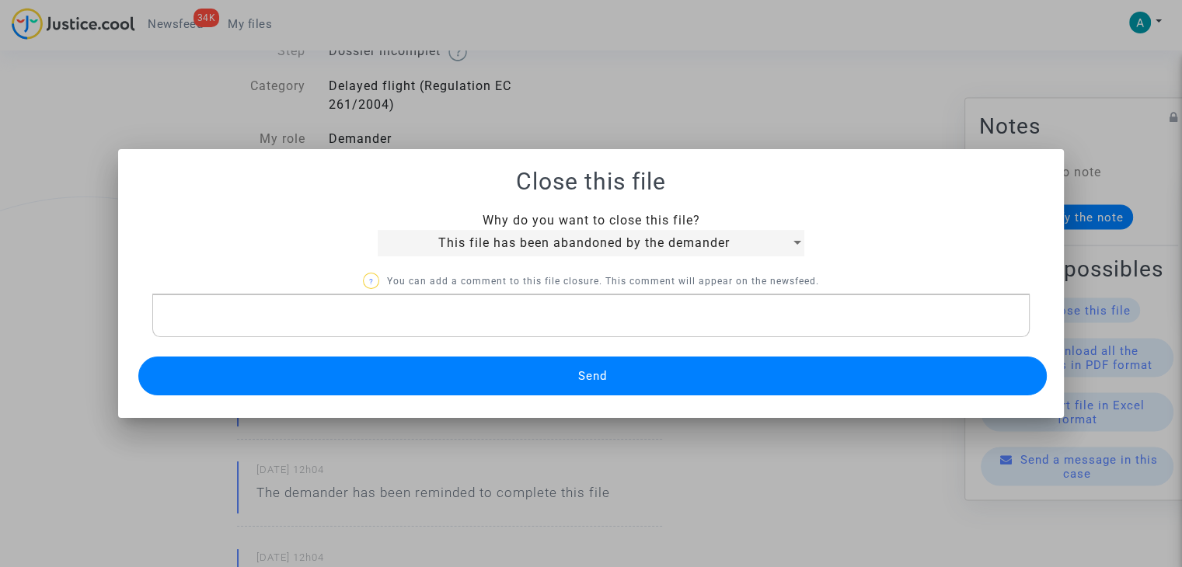
click at [624, 243] on span "This file has been abandoned by the demander" at bounding box center [584, 243] width 292 height 15
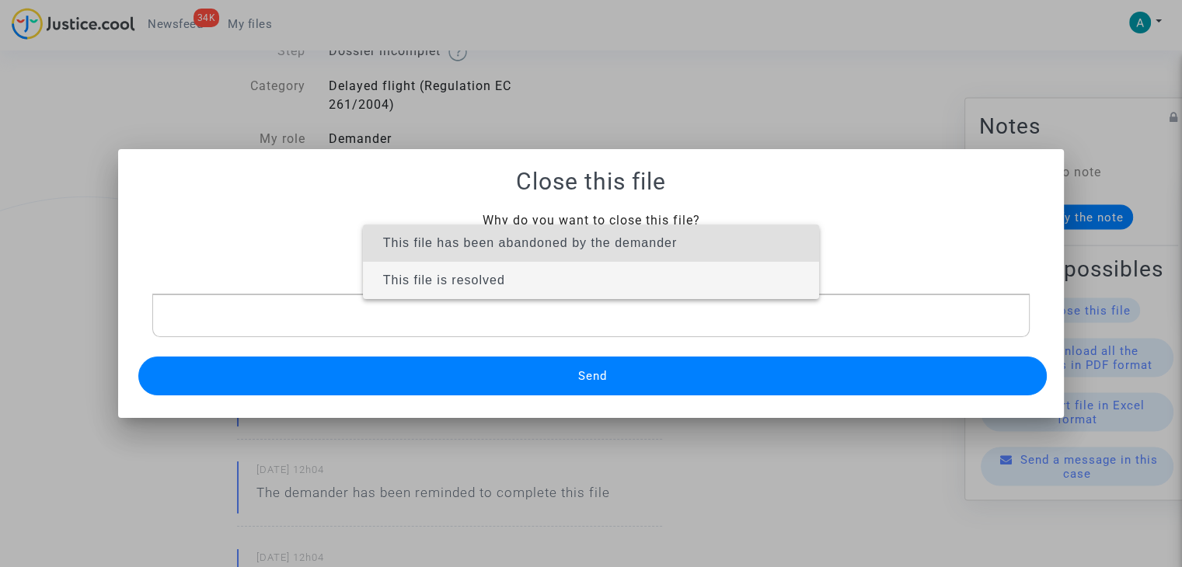
click at [551, 285] on span "This file is resolved" at bounding box center [590, 280] width 431 height 37
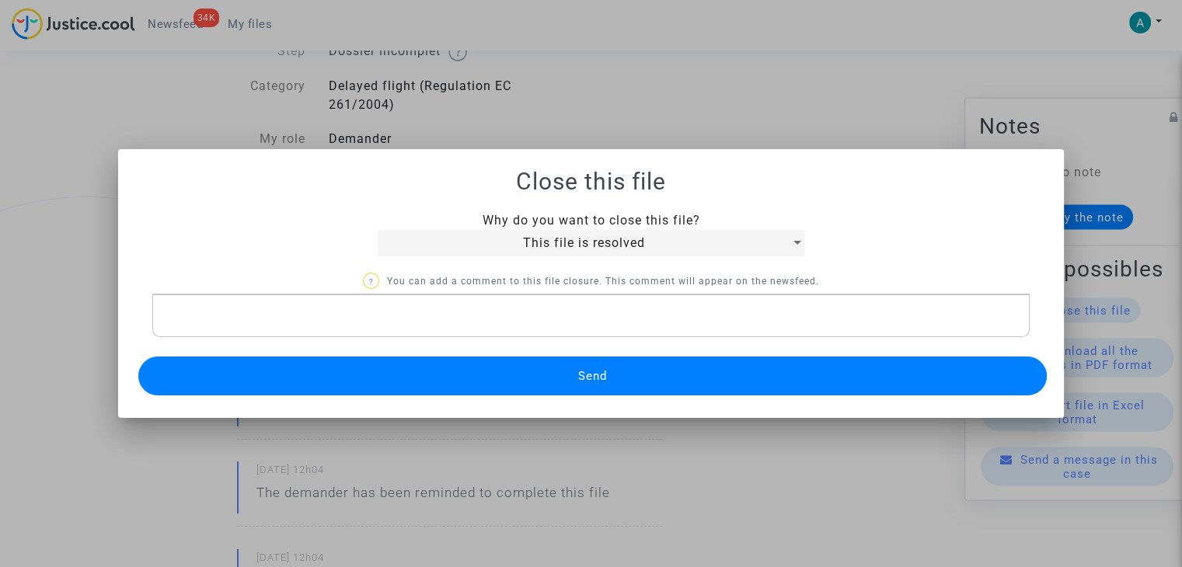
click at [641, 377] on button "Send" at bounding box center [592, 376] width 909 height 39
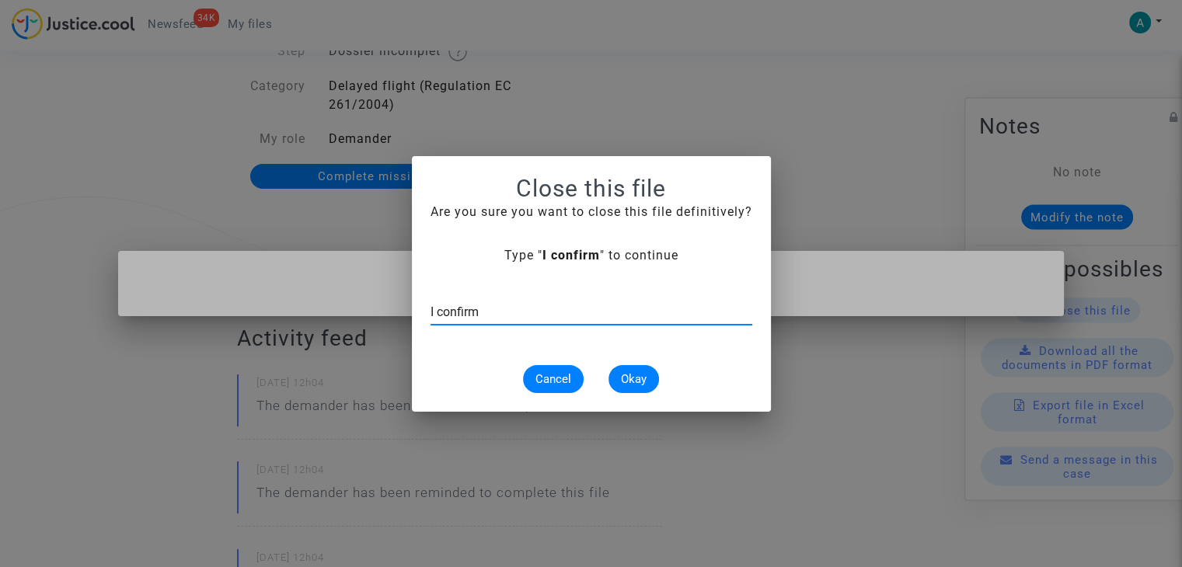
type input "I confirm"
click at [626, 378] on span "Okay" at bounding box center [634, 379] width 26 height 14
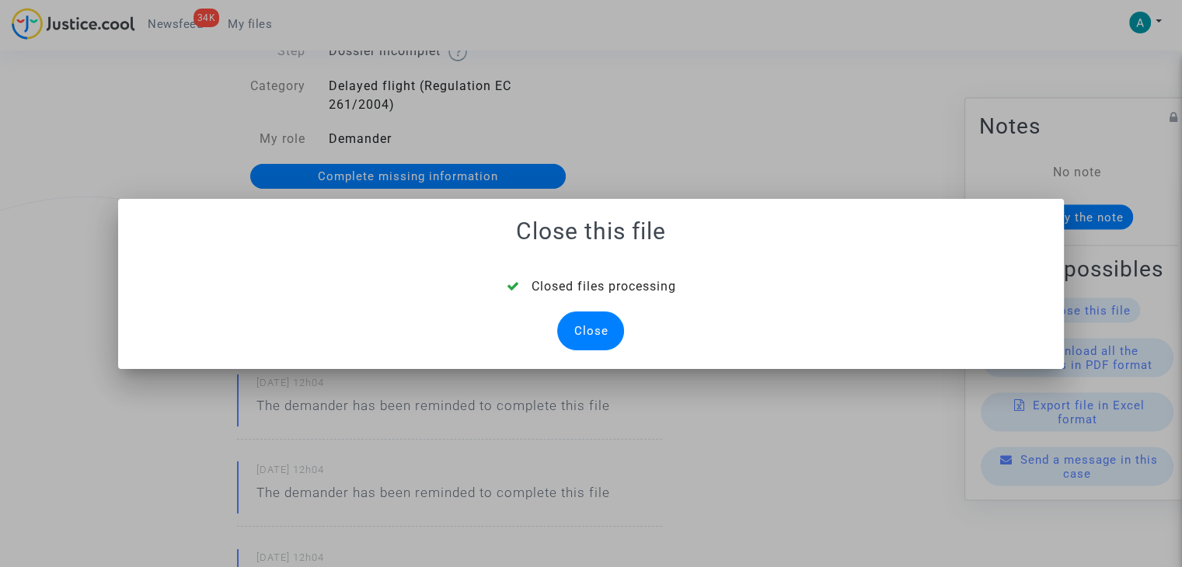
click at [595, 336] on div "Close" at bounding box center [590, 331] width 67 height 39
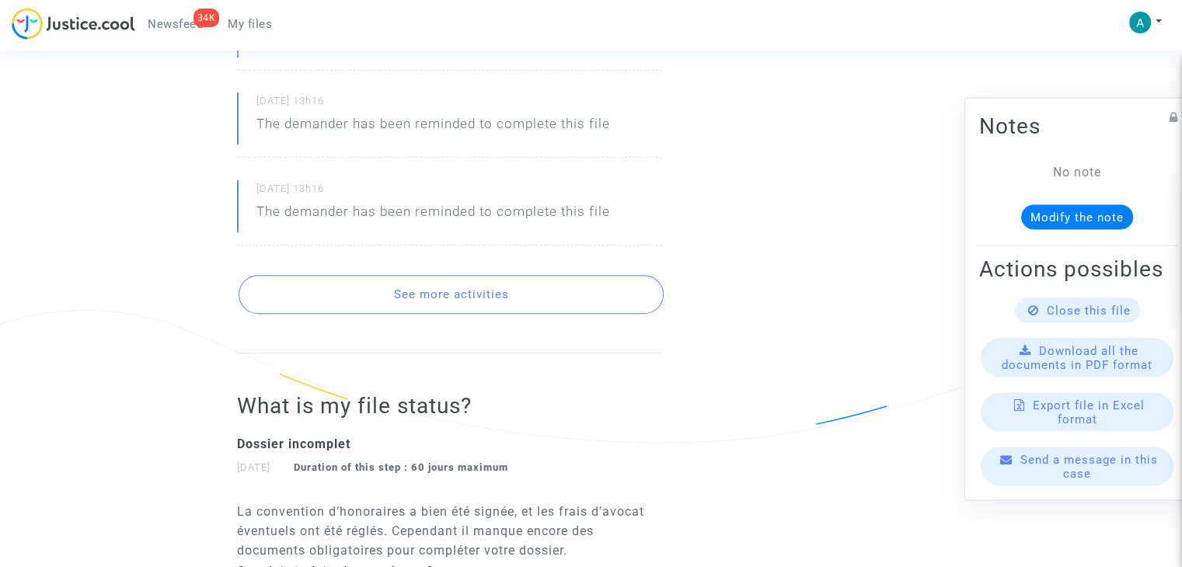
click at [472, 288] on button "See more activities" at bounding box center [451, 294] width 425 height 39
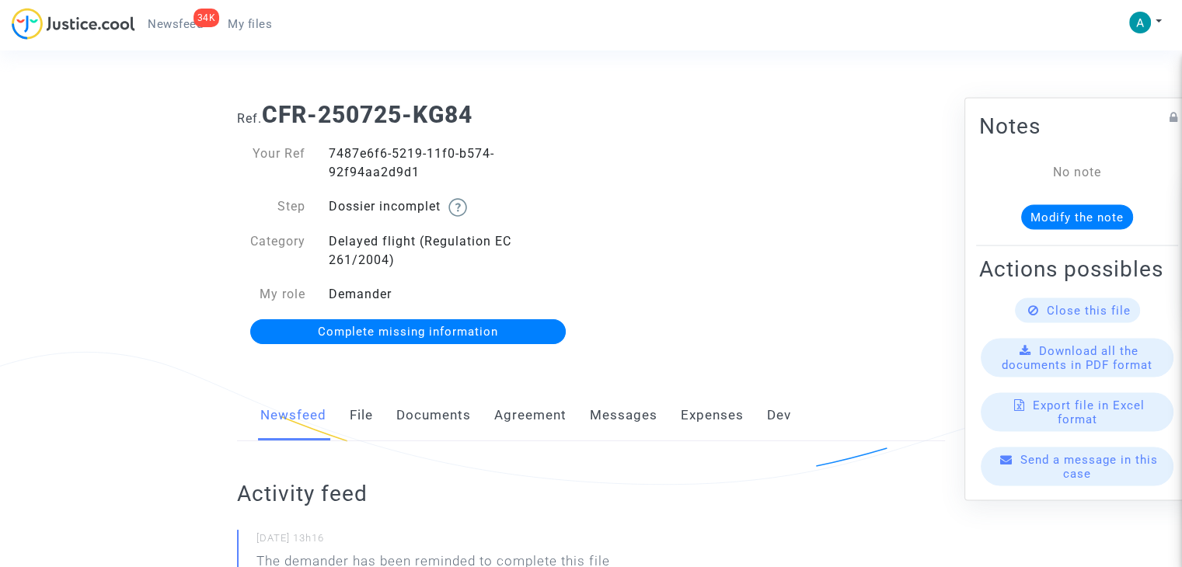
click at [474, 326] on span "Complete missing information" at bounding box center [408, 332] width 180 height 14
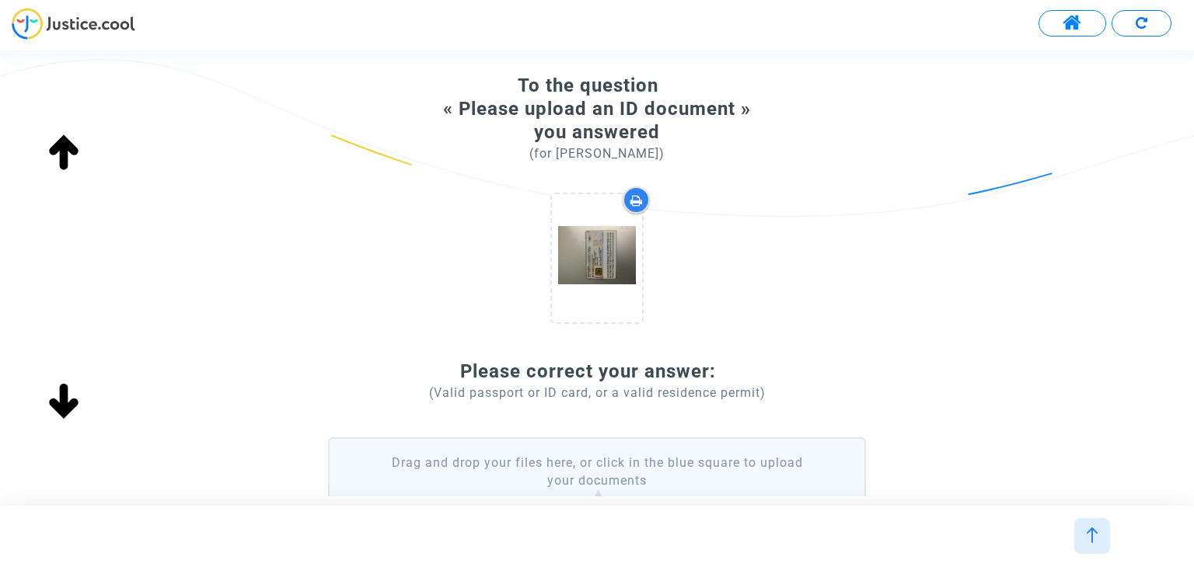
scroll to position [238, 0]
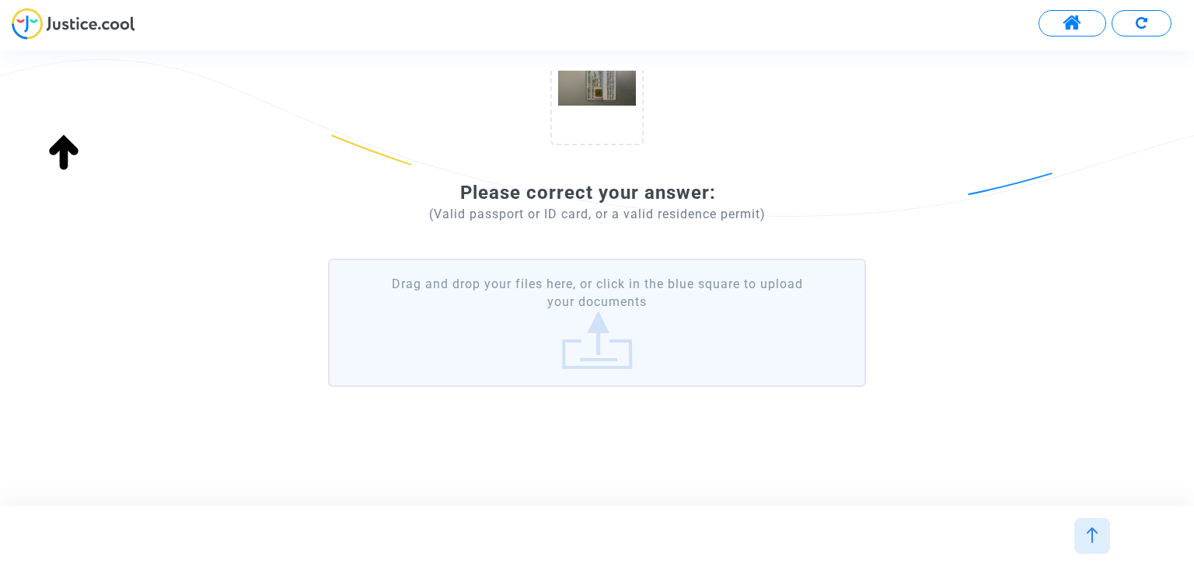
click at [638, 286] on label "Drag and drop your files here, or click in the blue square to upload your docum…" at bounding box center [596, 323] width 537 height 128
click at [0, 0] on input "Drag and drop your files here, or click in the blue square to upload your docum…" at bounding box center [0, 0] width 0 height 0
click at [656, 304] on label "Drag and drop your files here, or click in the blue square to upload your docum…" at bounding box center [596, 323] width 537 height 128
click at [0, 0] on input "Drag and drop your files here, or click in the blue square to upload your docum…" at bounding box center [0, 0] width 0 height 0
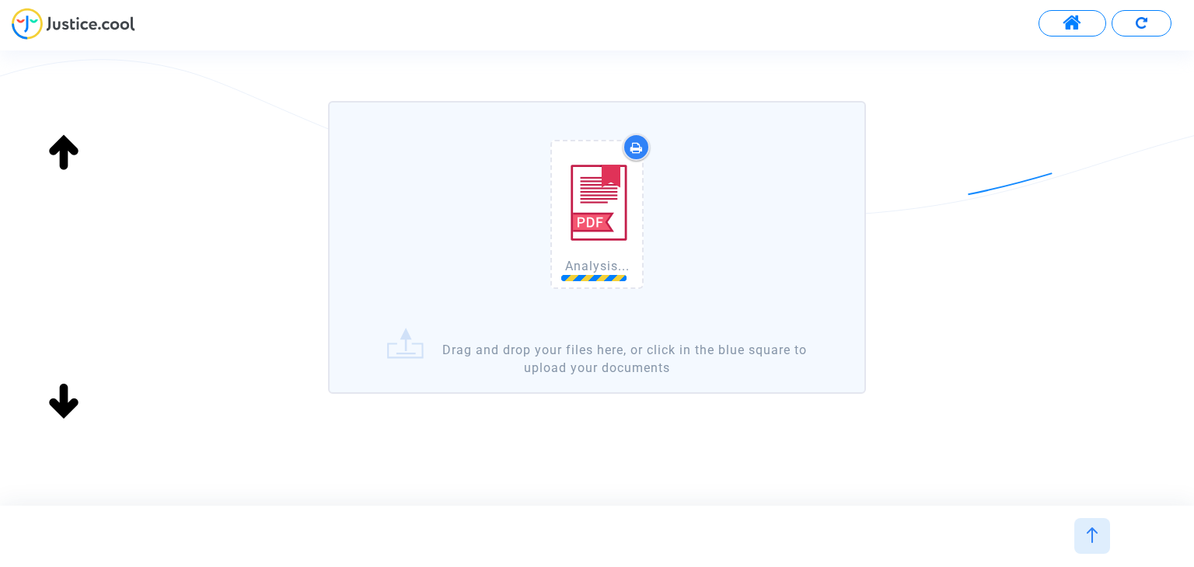
scroll to position [402, 0]
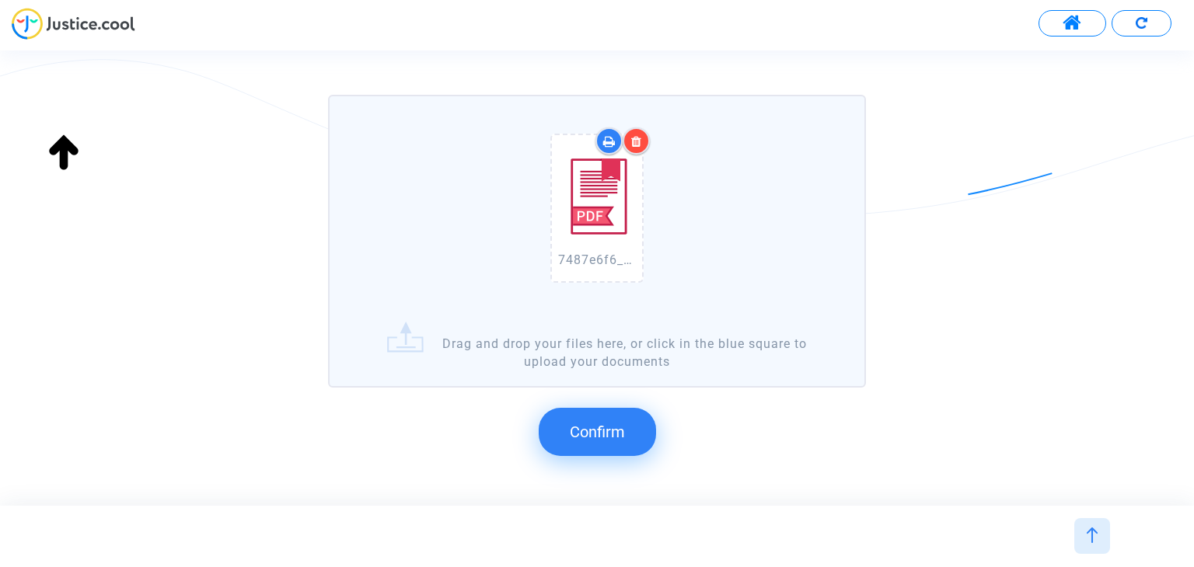
click at [624, 445] on button "Confirm" at bounding box center [597, 432] width 117 height 48
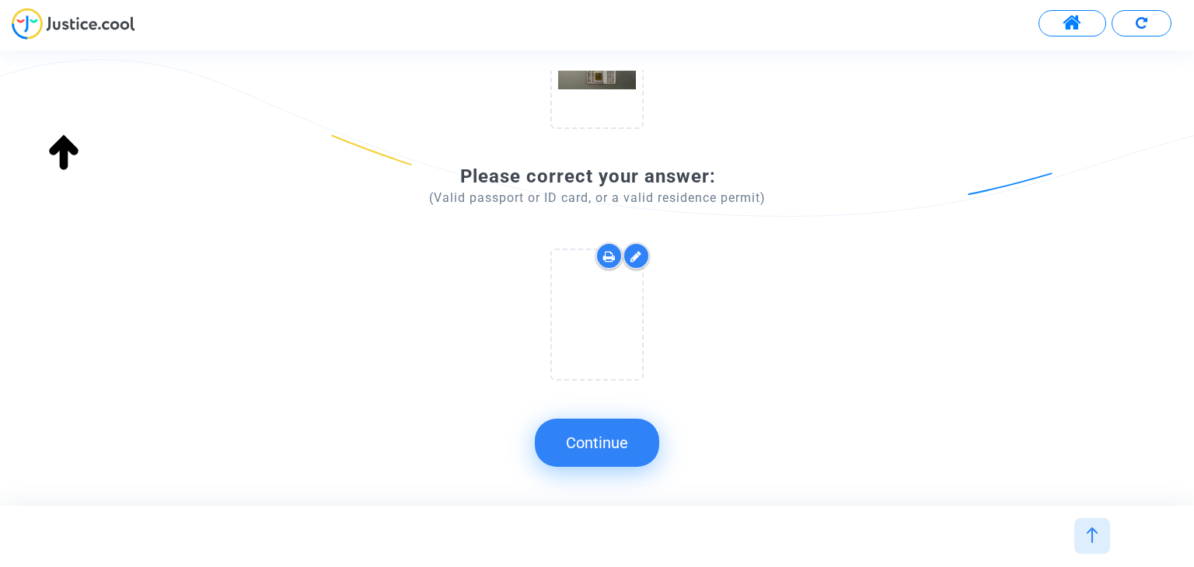
click at [619, 443] on button "Continue" at bounding box center [597, 443] width 124 height 48
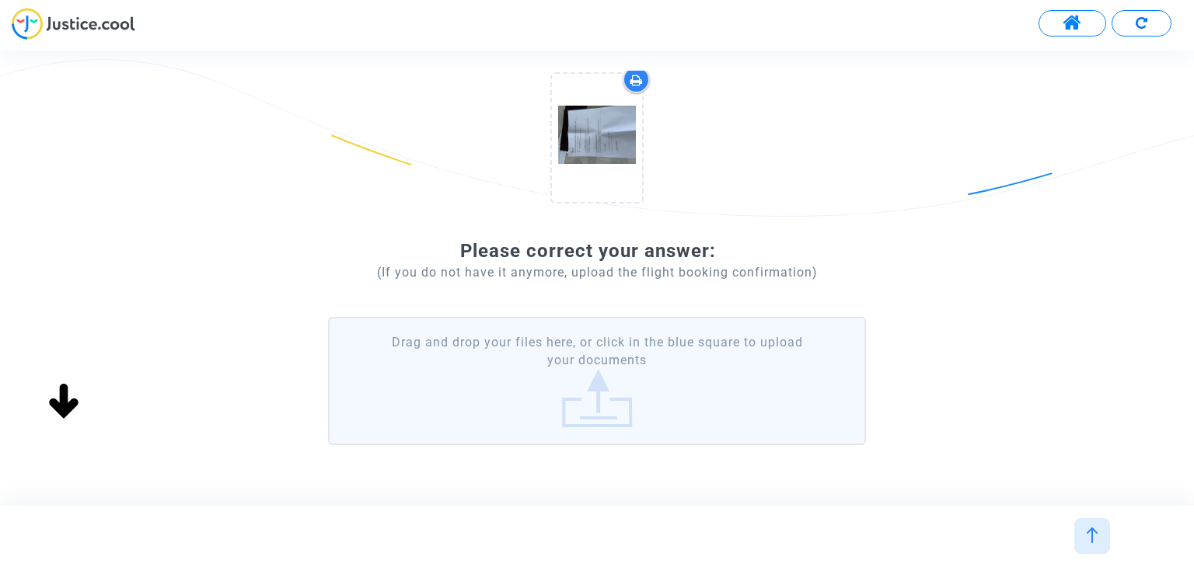
scroll to position [238, 0]
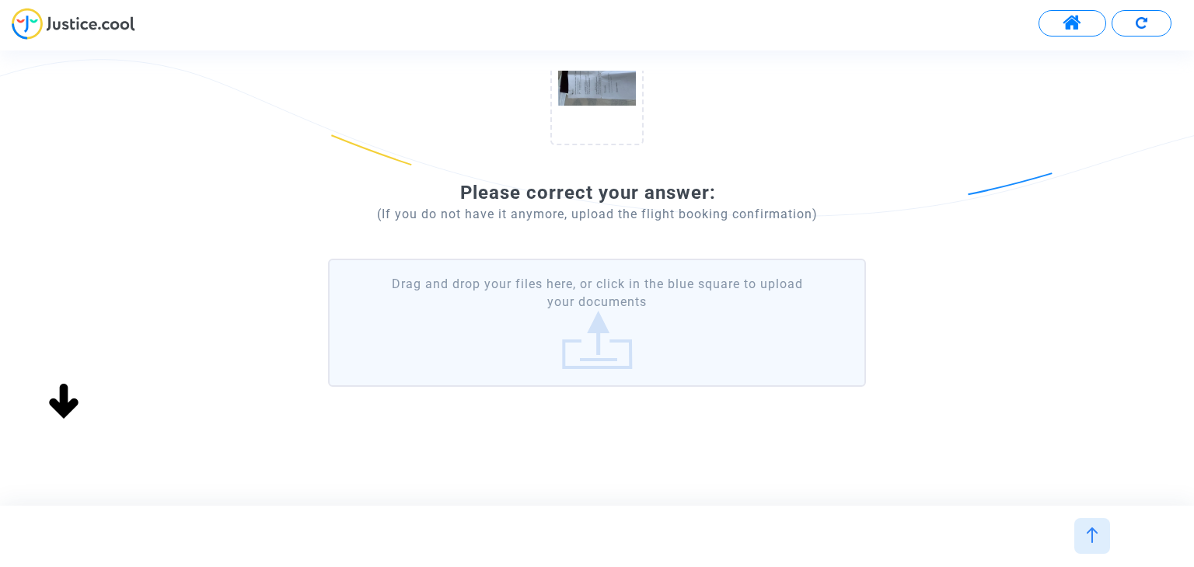
click at [632, 298] on label "Drag and drop your files here, or click in the blue square to upload your docum…" at bounding box center [596, 323] width 537 height 128
click at [809, 157] on div "To the question « Upload the boarding pass » you answered (for Hocine Fradi) Pl…" at bounding box center [596, 150] width 537 height 510
click at [651, 299] on label "Drag and drop your files here, or click in the blue square to upload your docum…" at bounding box center [596, 323] width 537 height 128
click at [0, 0] on input "Drag and drop your files here, or click in the blue square to upload your docum…" at bounding box center [0, 0] width 0 height 0
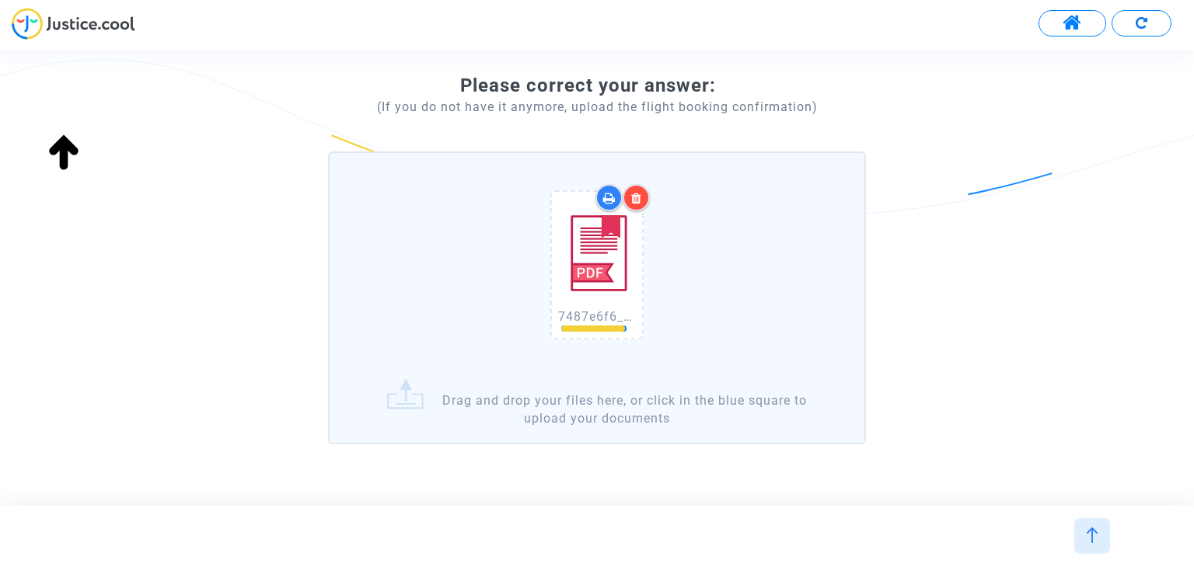
scroll to position [402, 0]
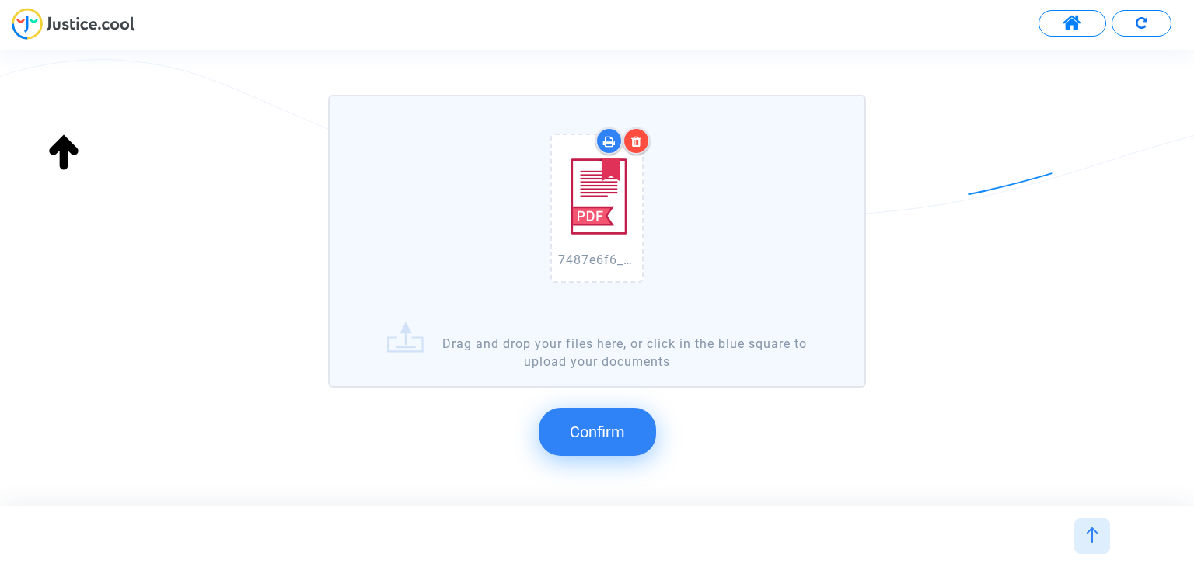
click at [605, 431] on span "Confirm" at bounding box center [597, 432] width 55 height 19
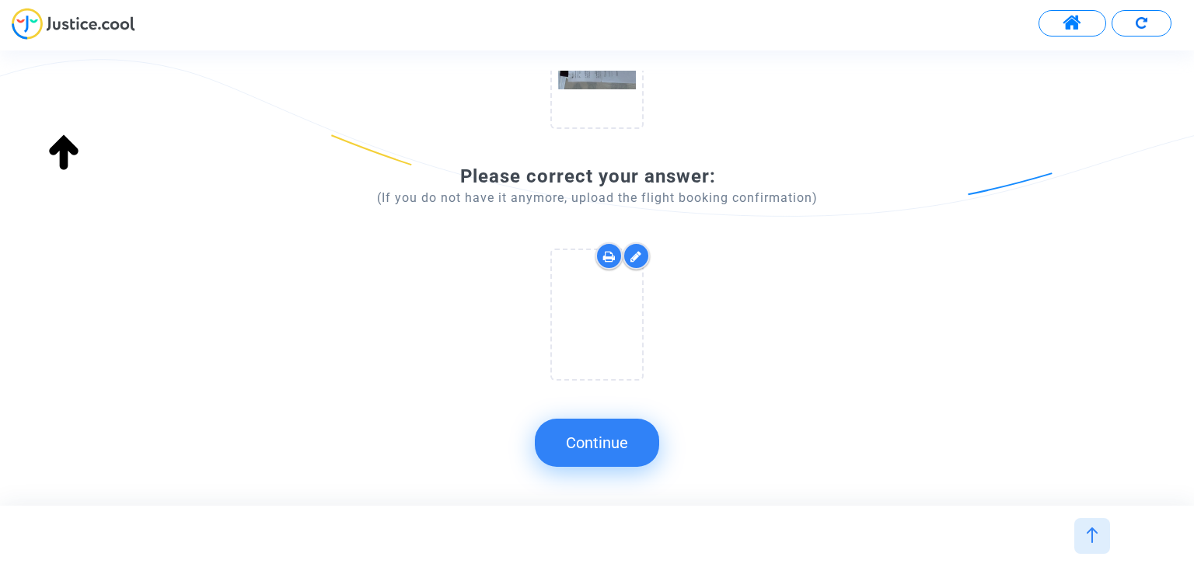
click at [613, 437] on button "Continue" at bounding box center [597, 443] width 124 height 48
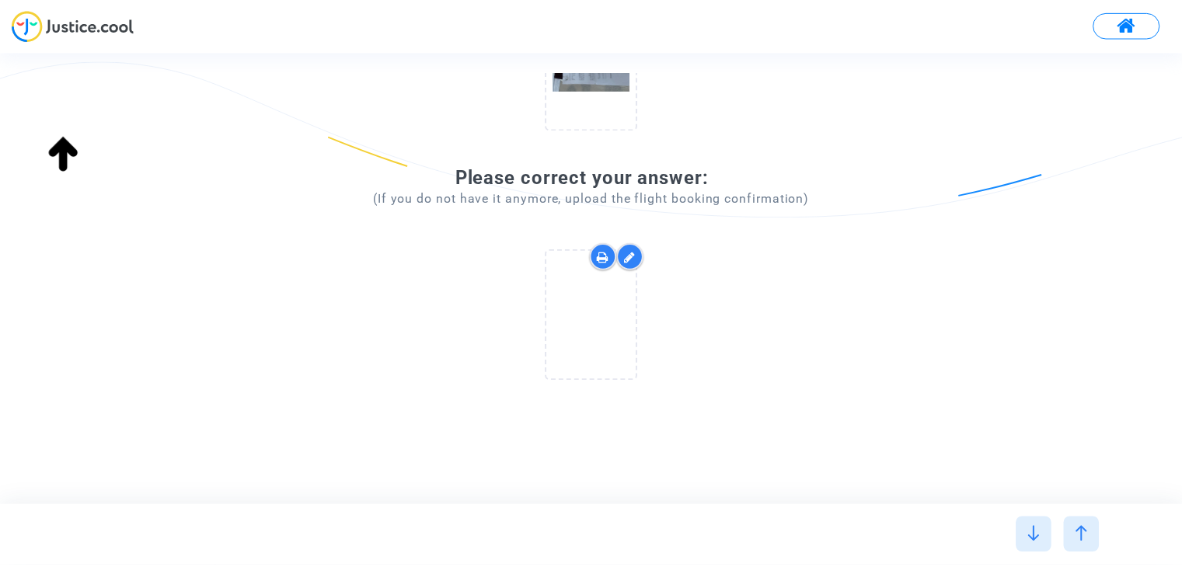
scroll to position [0, 0]
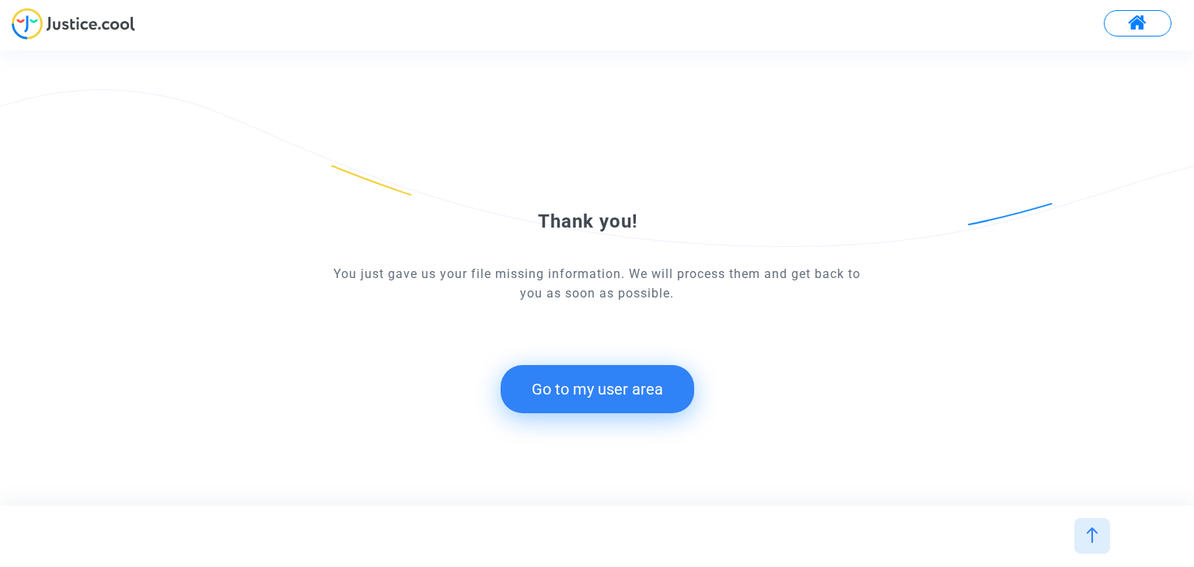
click at [647, 384] on button "Go to my user area" at bounding box center [598, 389] width 194 height 48
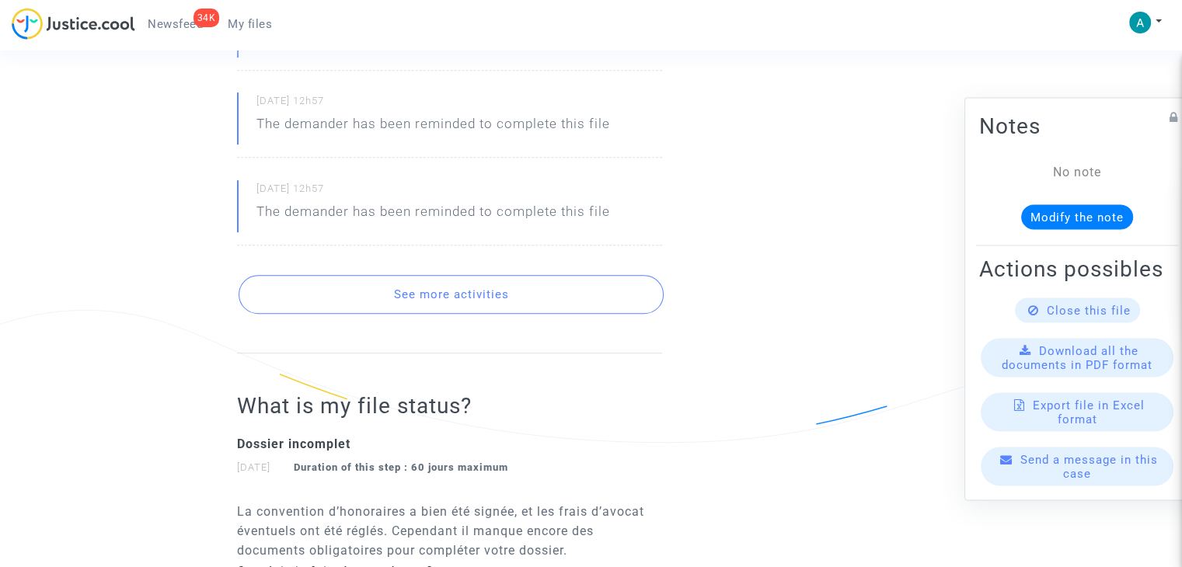
scroll to position [855, 0]
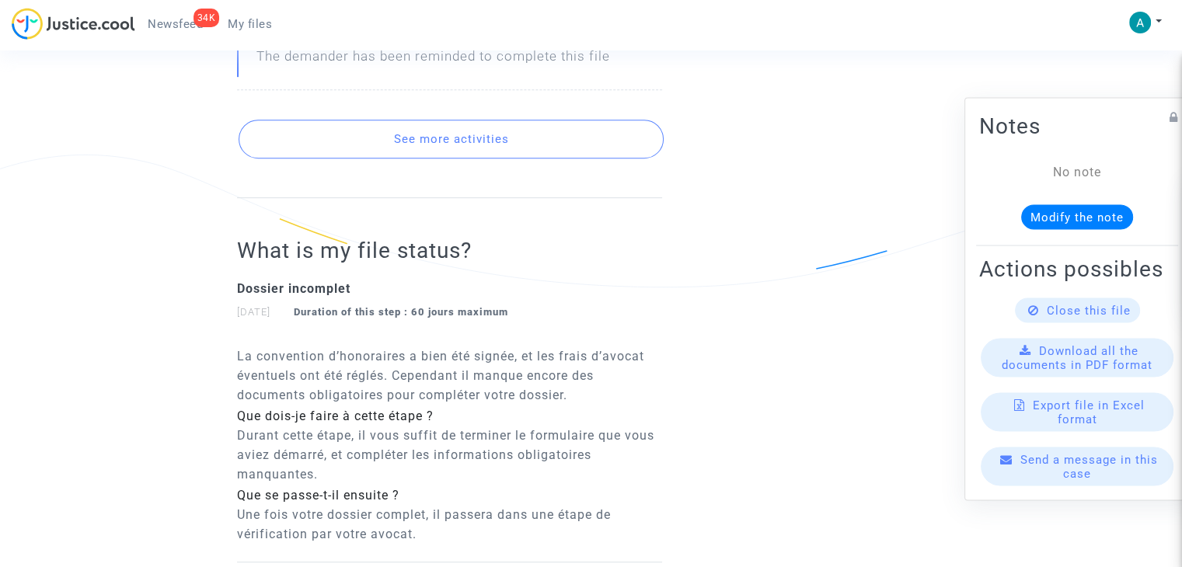
click at [517, 146] on button "See more activities" at bounding box center [451, 139] width 425 height 39
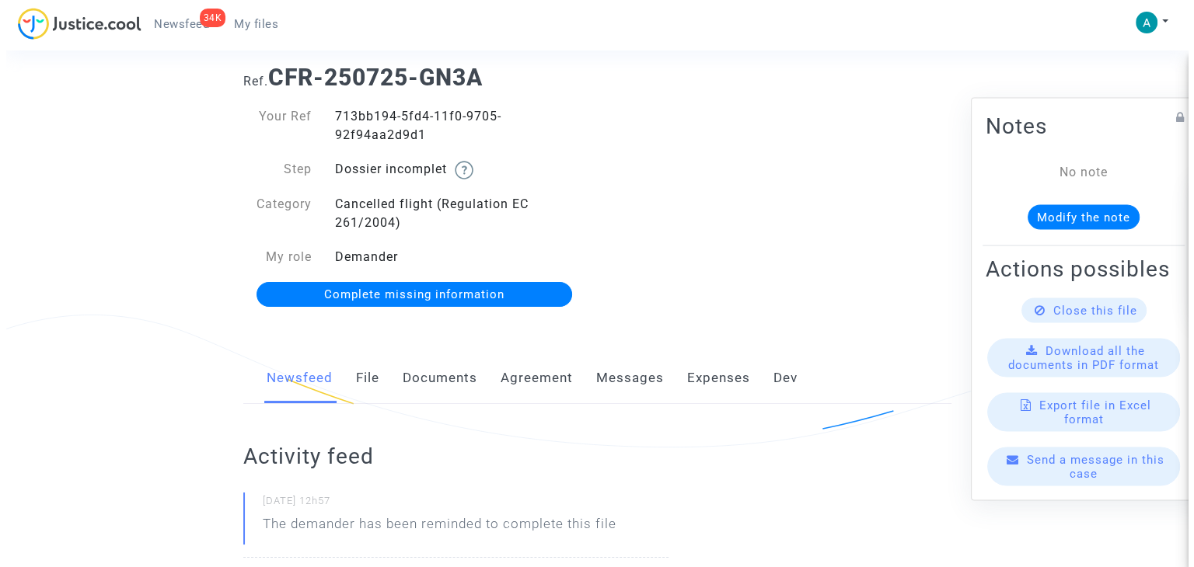
scroll to position [0, 0]
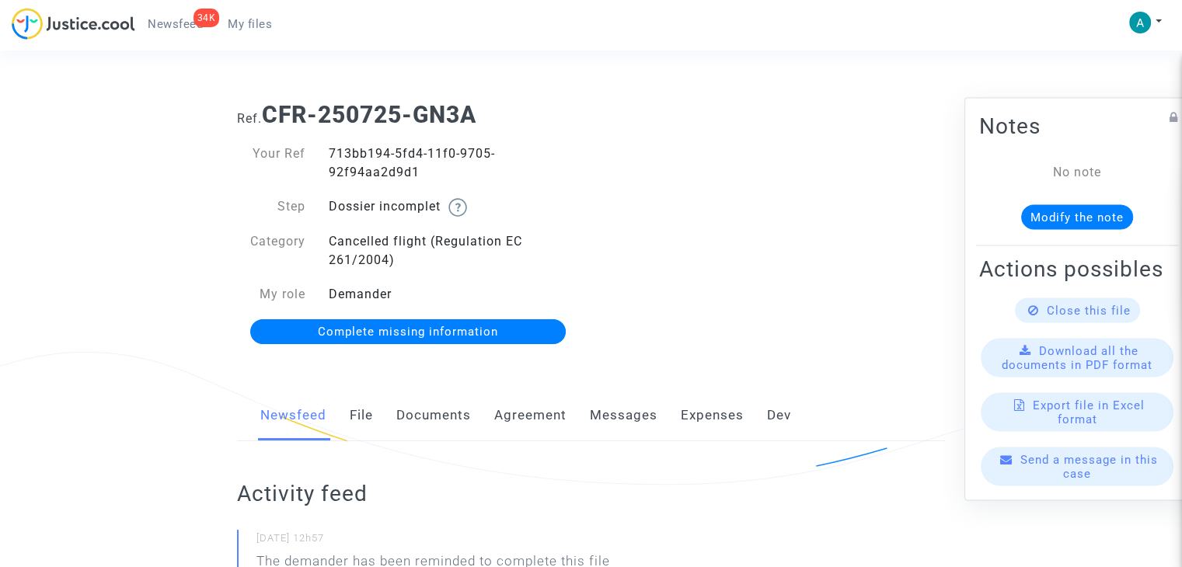
click at [410, 340] on link "Complete missing information" at bounding box center [408, 331] width 316 height 25
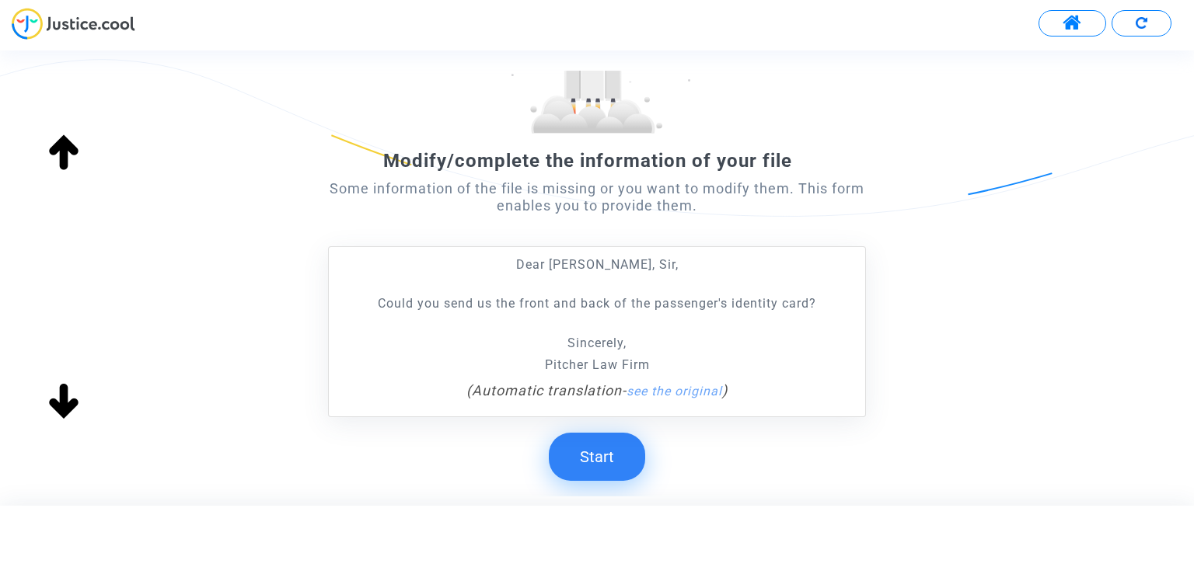
scroll to position [245, 0]
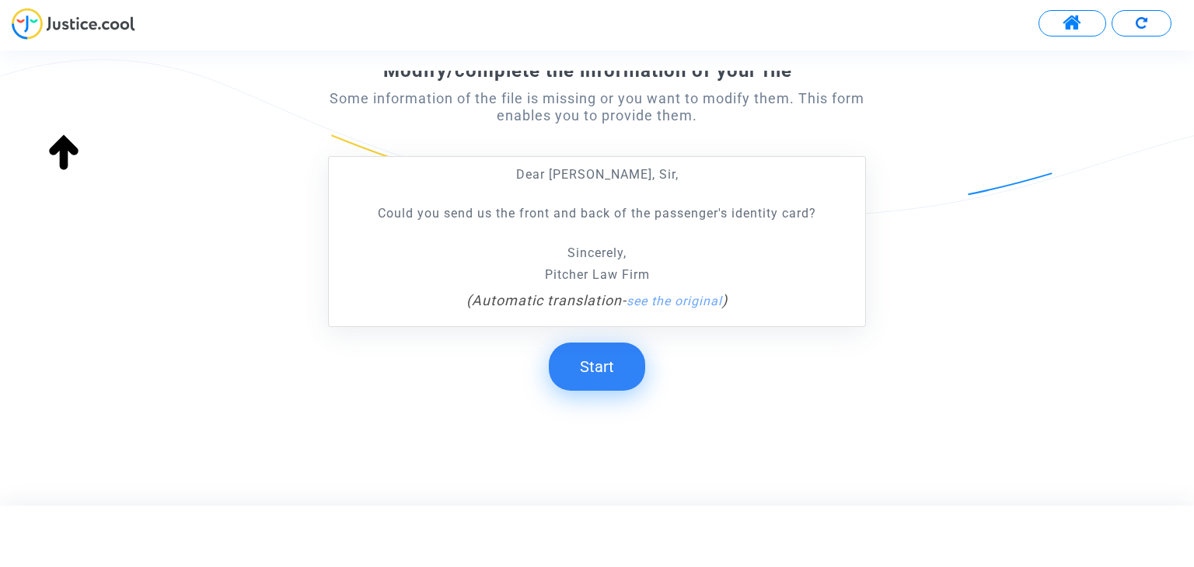
click at [572, 368] on button "Start" at bounding box center [597, 367] width 96 height 48
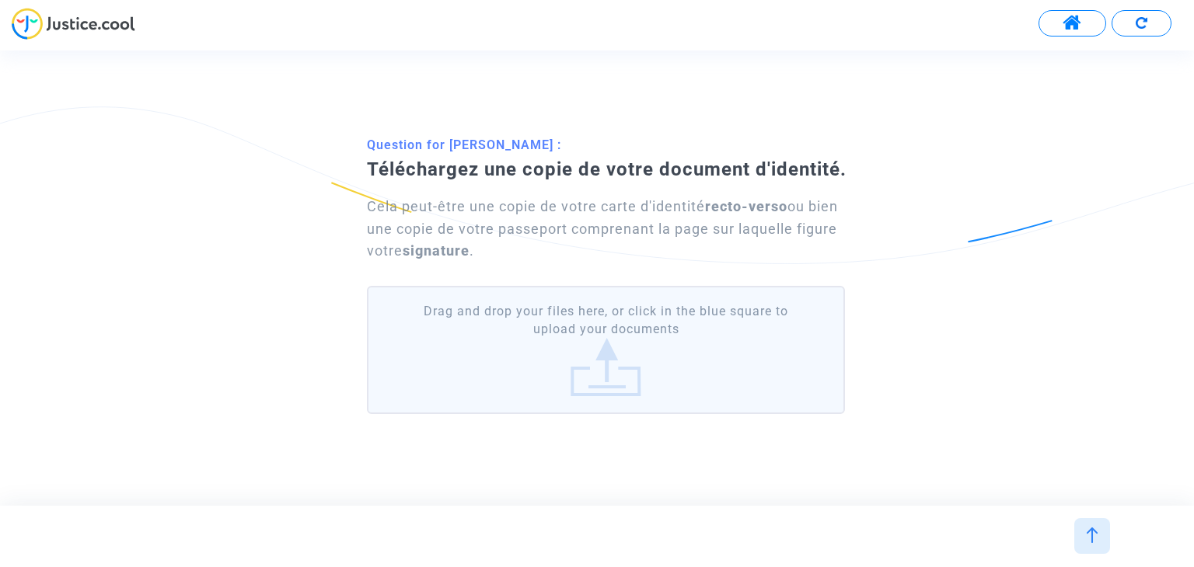
click at [637, 337] on label "Drag and drop your files here, or click in the blue square to upload your docum…" at bounding box center [605, 350] width 477 height 128
click at [0, 0] on input "Drag and drop your files here, or click in the blue square to upload your docum…" at bounding box center [0, 0] width 0 height 0
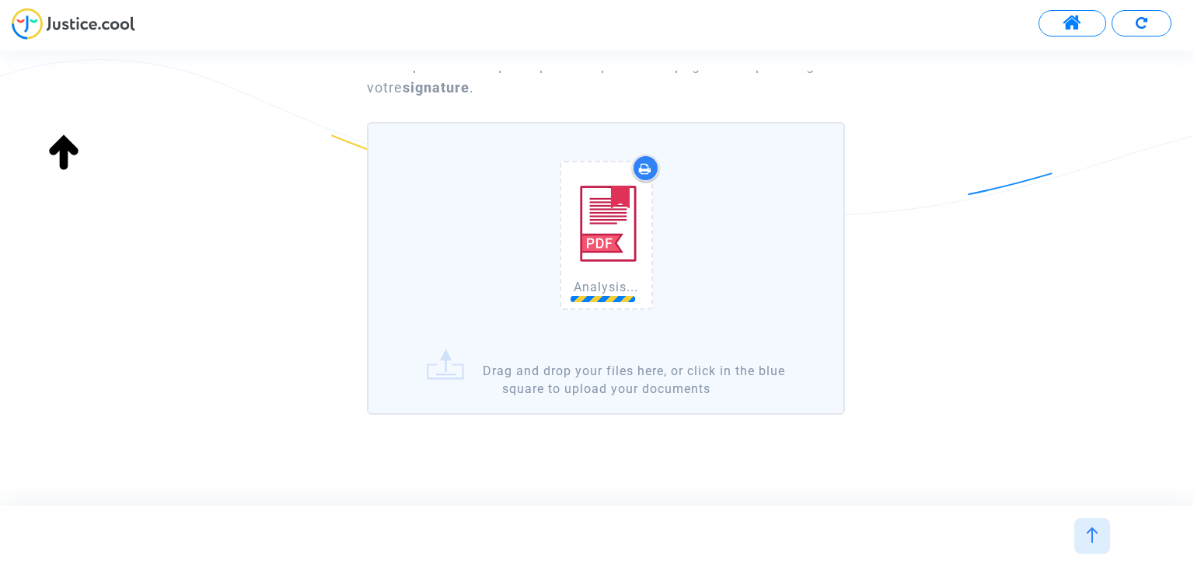
scroll to position [173, 0]
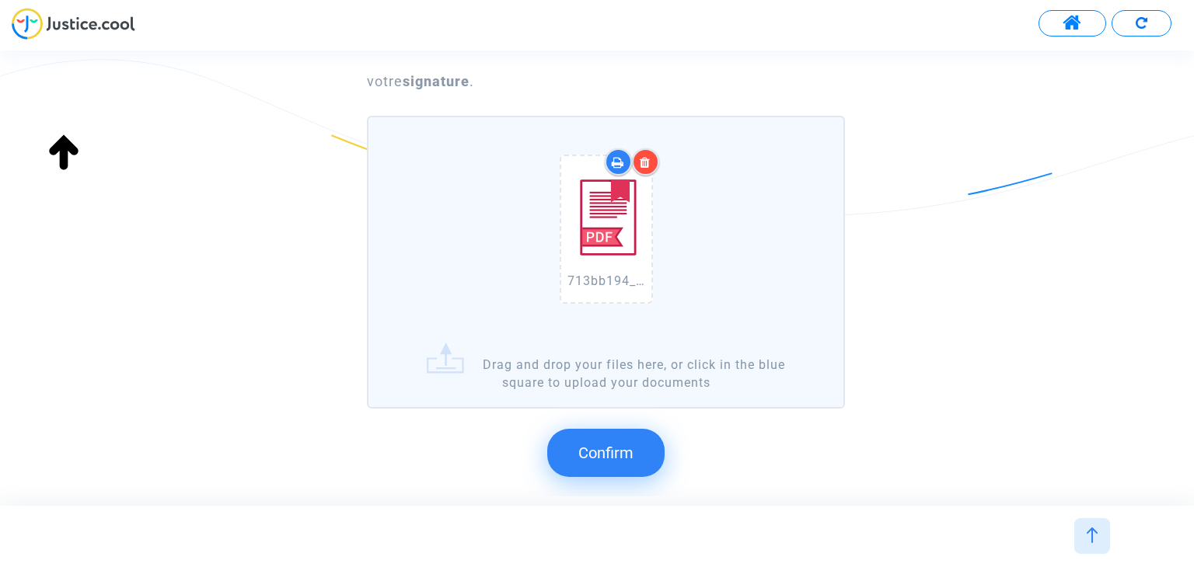
click at [613, 455] on span "Confirm" at bounding box center [605, 453] width 55 height 19
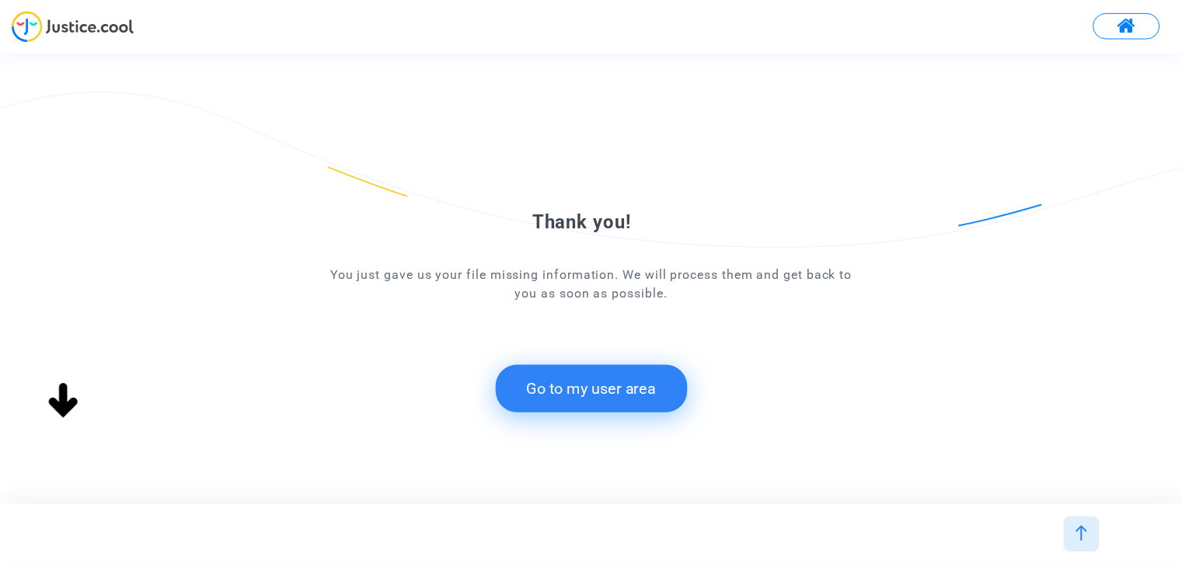
scroll to position [0, 0]
click at [574, 398] on button "Go to my user area" at bounding box center [598, 389] width 194 height 48
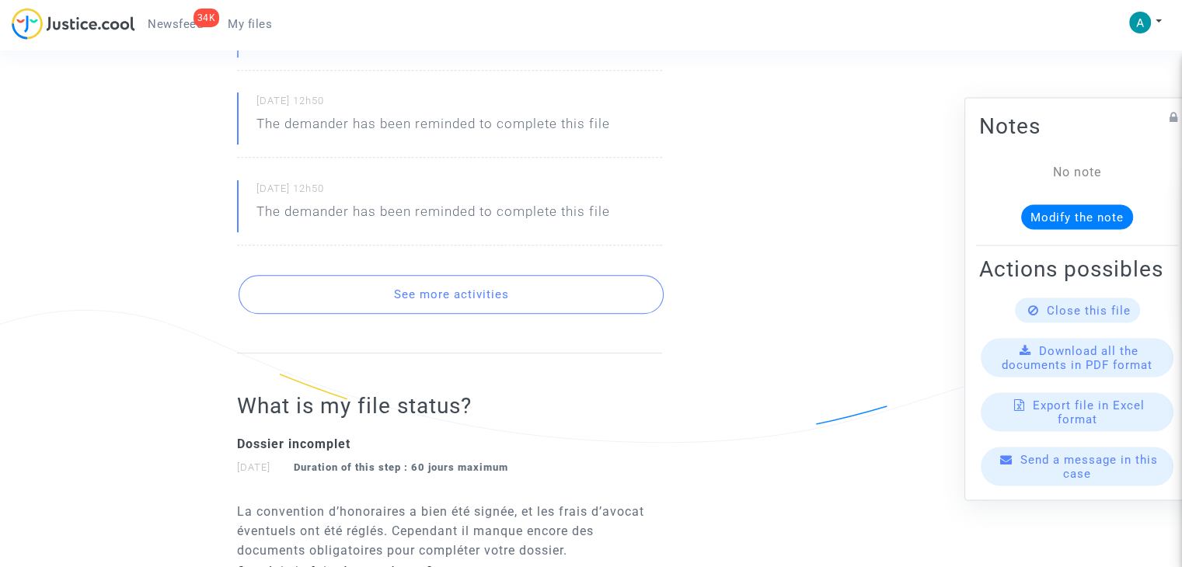
click at [519, 298] on button "See more activities" at bounding box center [451, 294] width 425 height 39
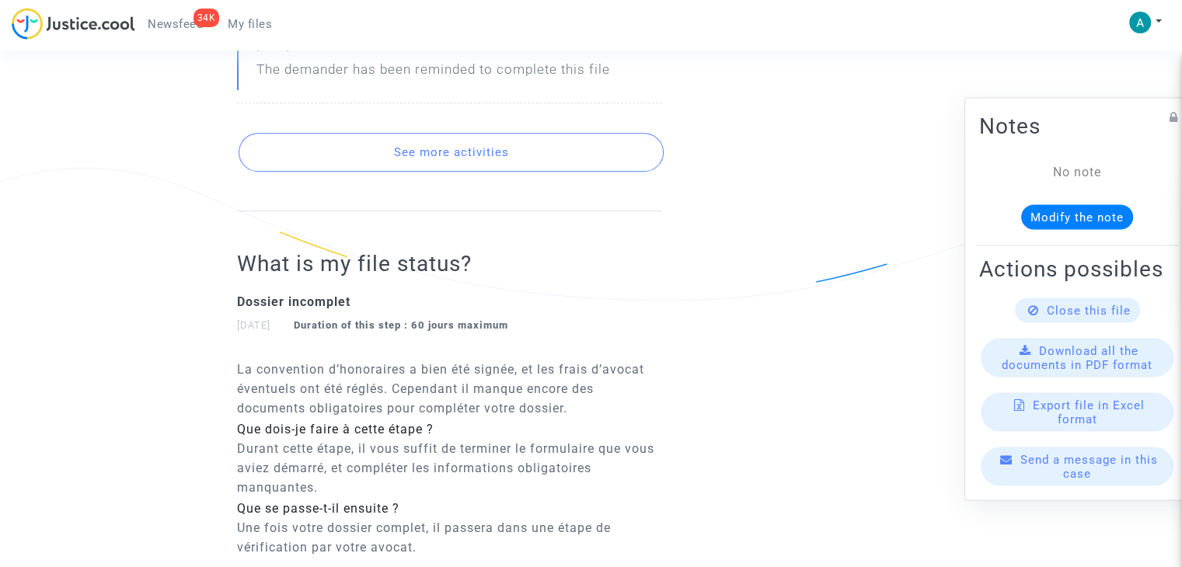
scroll to position [855, 0]
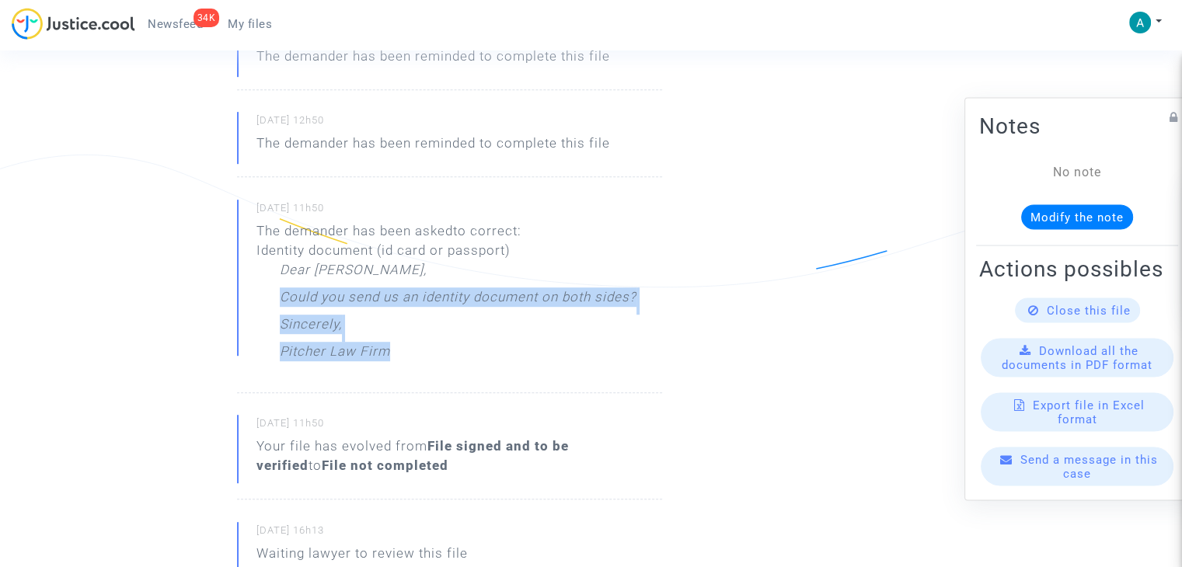
drag, startPoint x: 277, startPoint y: 299, endPoint x: 420, endPoint y: 348, distance: 151.2
click at [420, 348] on div "The demander has been asked to correct: Identity document (id card or passport)…" at bounding box center [447, 296] width 380 height 148
copy div "Could you send us an identity document on both sides? Sincerely, Pitcher Law Fi…"
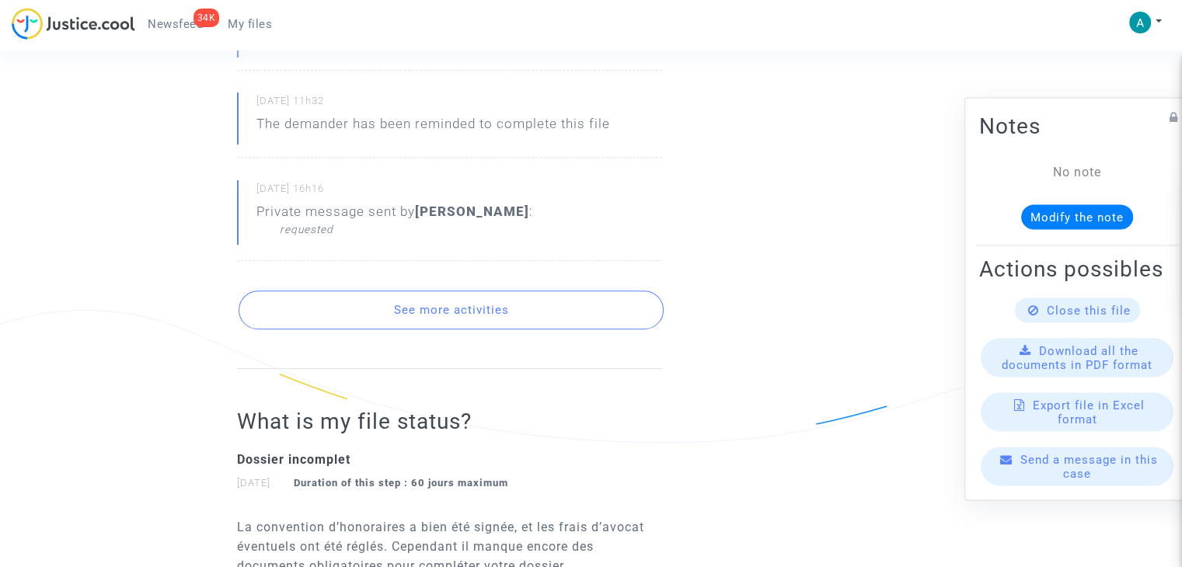
click at [539, 309] on button "See more activities" at bounding box center [451, 310] width 425 height 39
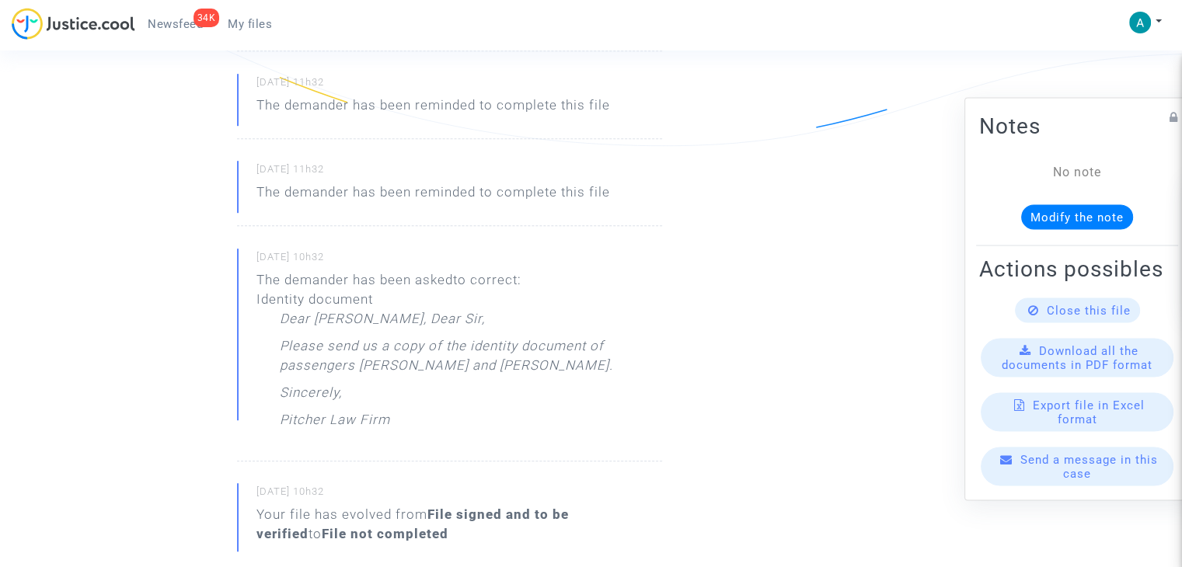
scroll to position [1011, 0]
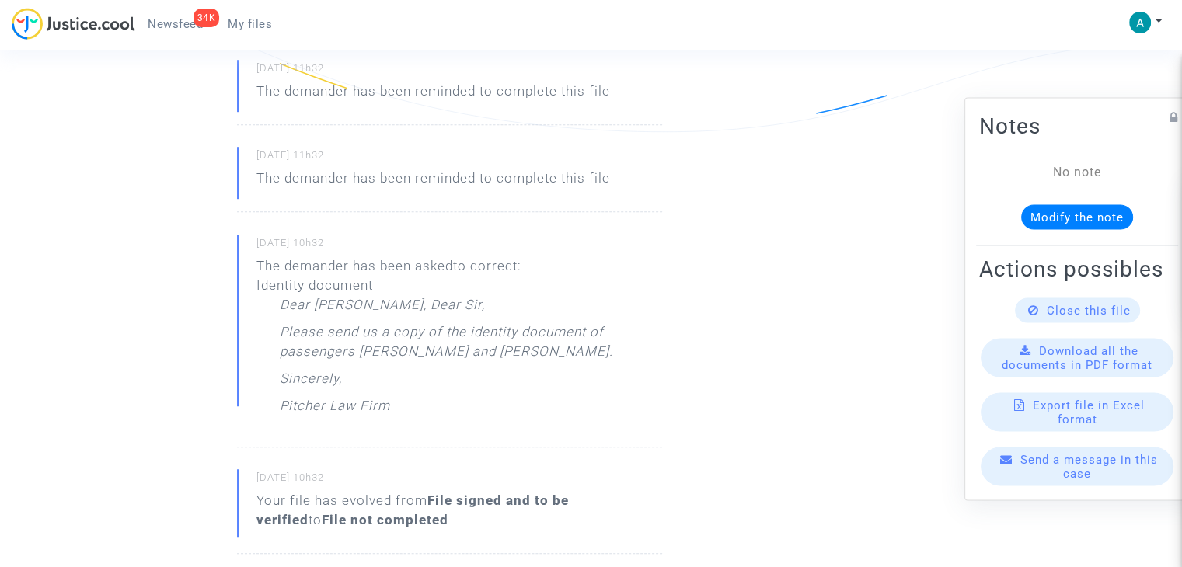
drag, startPoint x: 359, startPoint y: 354, endPoint x: 603, endPoint y: 306, distance: 248.8
click at [640, 351] on p "Please send us a copy of the identity document of passengers Mazouza Bentahar a…" at bounding box center [471, 346] width 382 height 47
copy p "Mazouza Bentahar and Belgassim Bentahar"
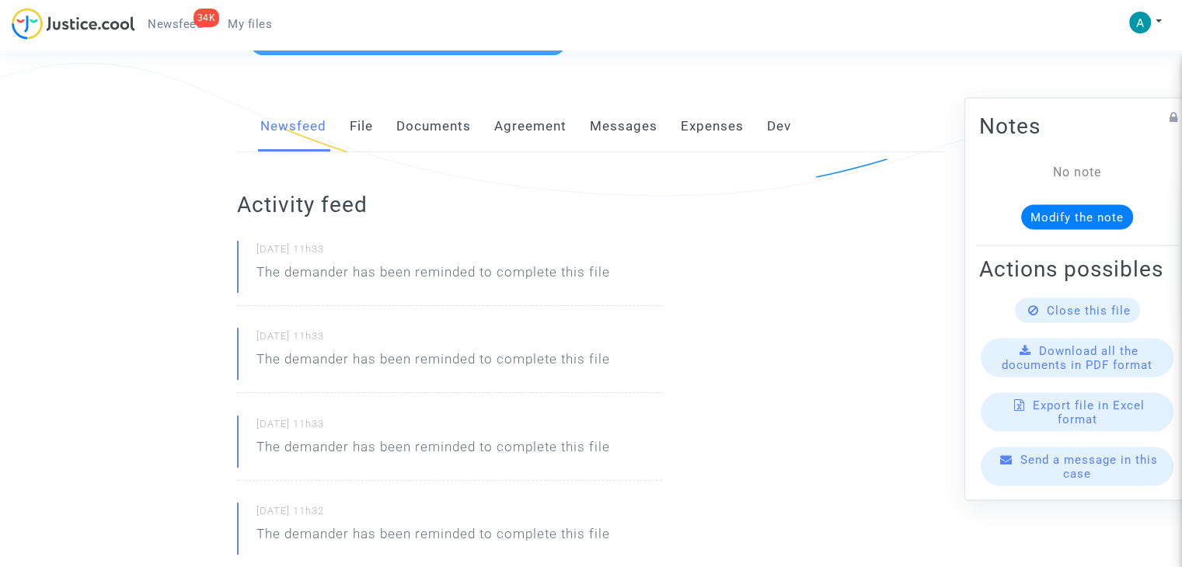
scroll to position [233, 0]
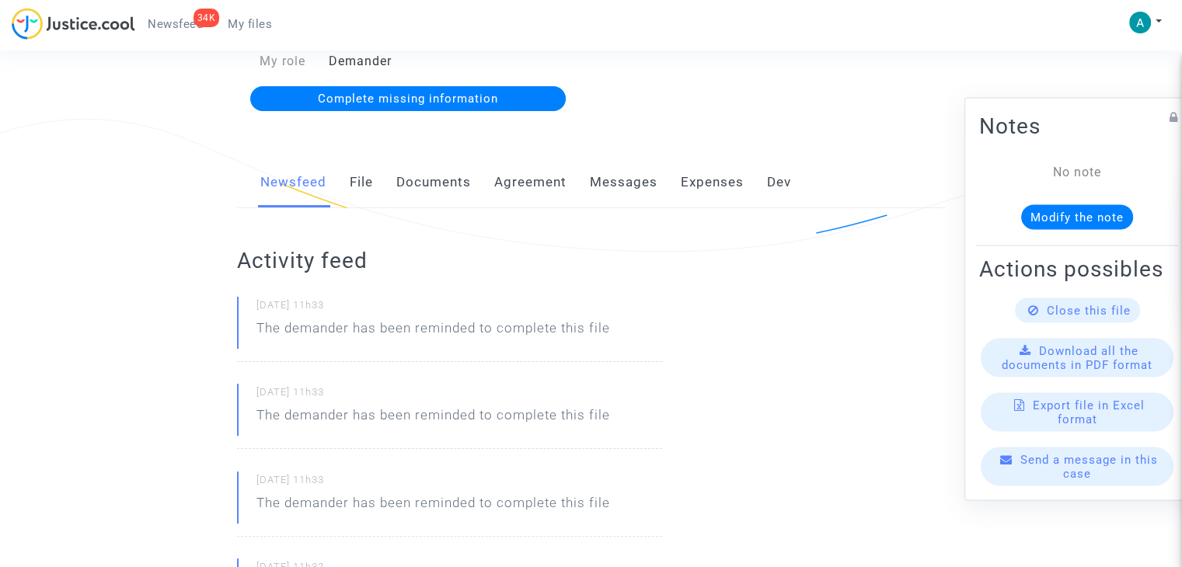
click at [1073, 481] on span "Send a message in this case" at bounding box center [1090, 467] width 138 height 28
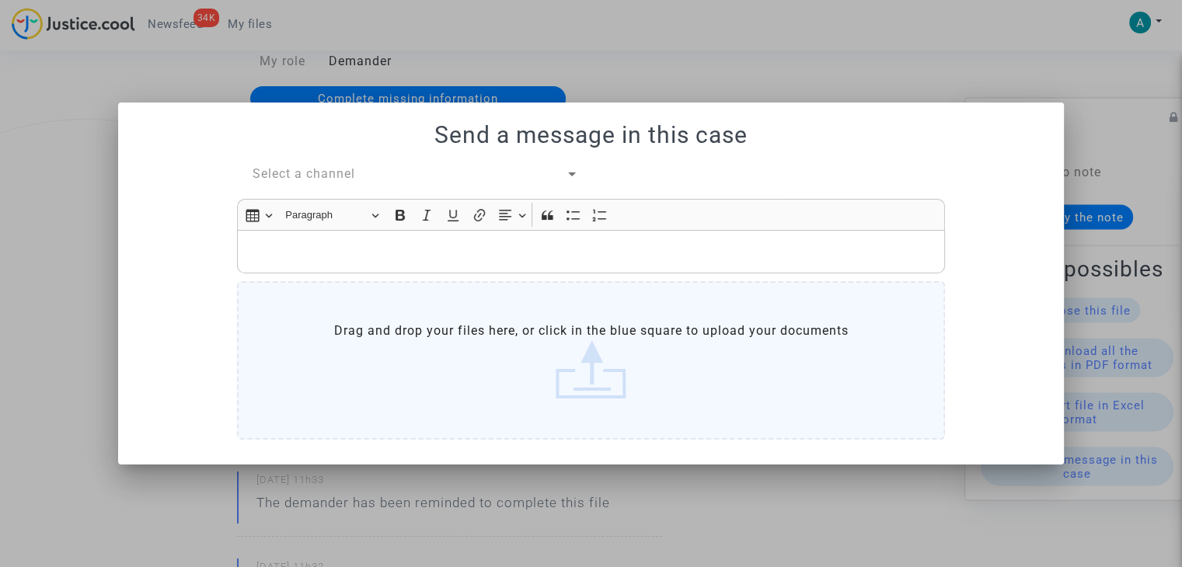
click at [295, 168] on span "Select a channel" at bounding box center [304, 173] width 103 height 15
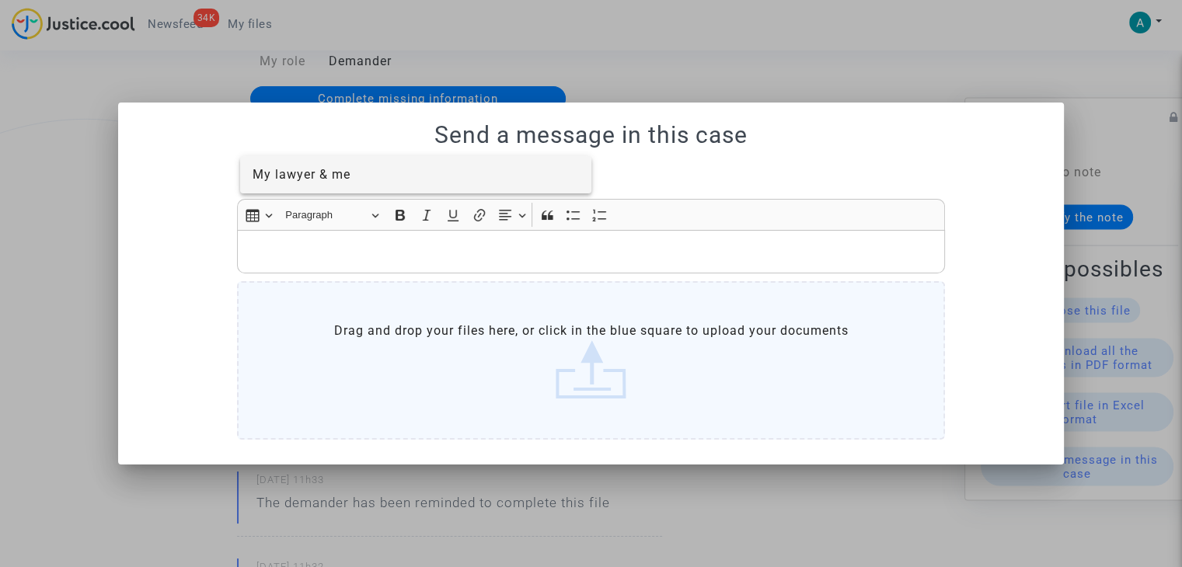
click at [326, 190] on span "My lawyer & me" at bounding box center [416, 174] width 327 height 37
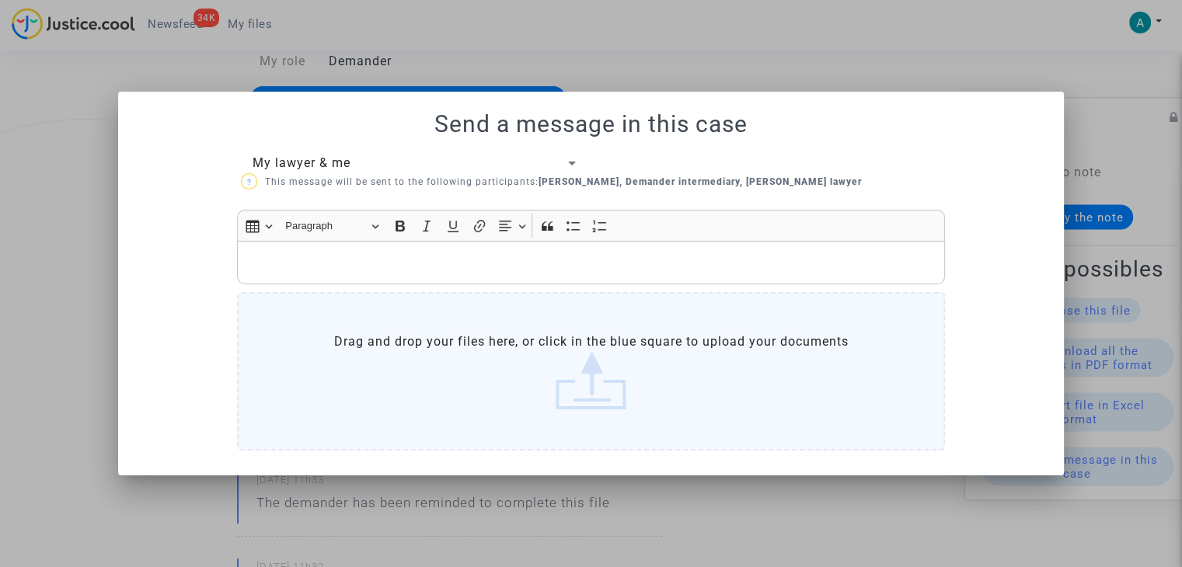
click at [326, 267] on p "Rich Text Editor, main" at bounding box center [592, 262] width 692 height 19
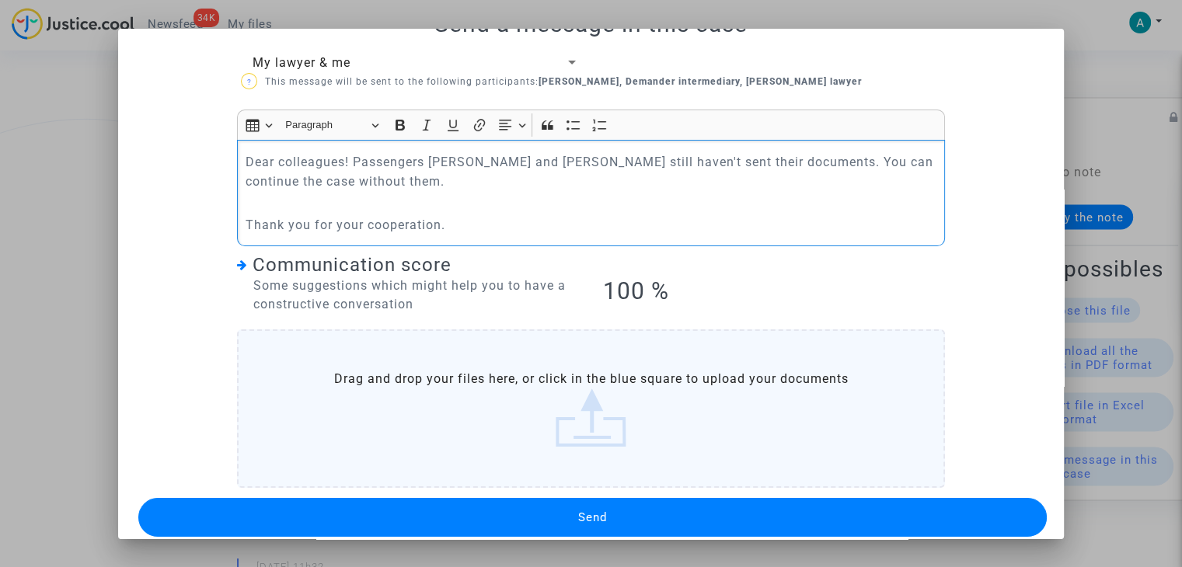
scroll to position [56, 0]
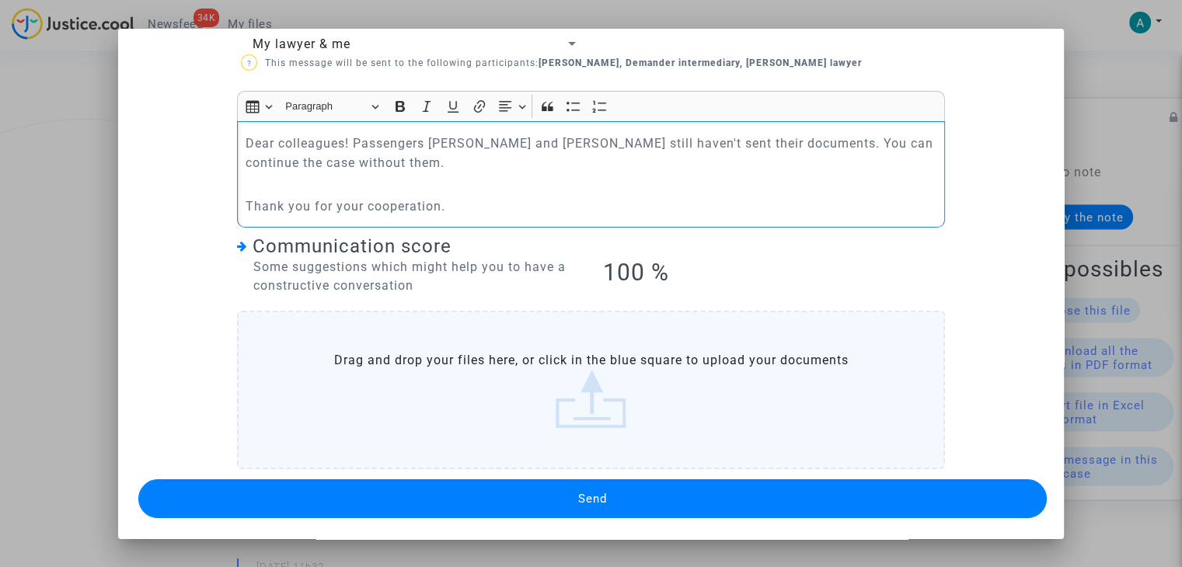
click at [519, 501] on button "Send" at bounding box center [592, 499] width 909 height 39
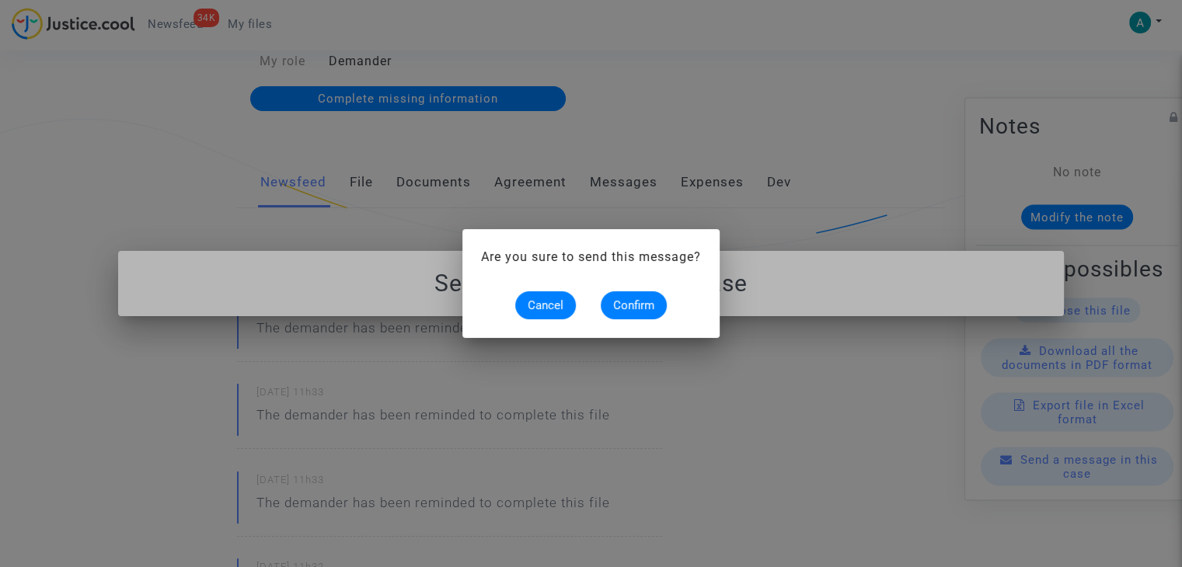
scroll to position [0, 0]
click at [626, 304] on span "Confirm" at bounding box center [633, 306] width 41 height 14
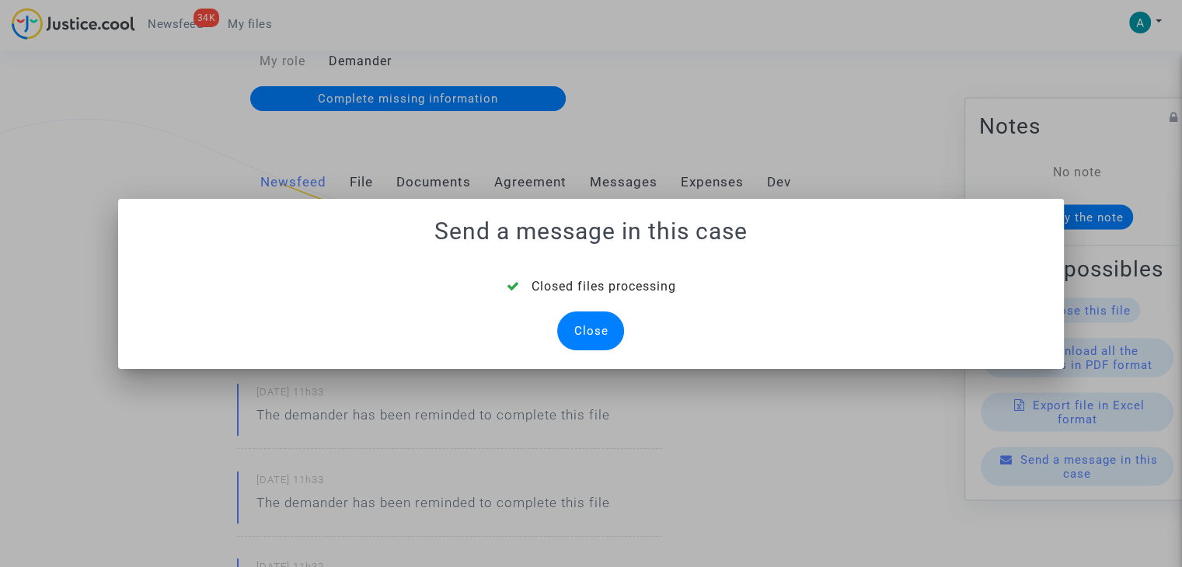
click at [595, 334] on div "Close" at bounding box center [590, 331] width 67 height 39
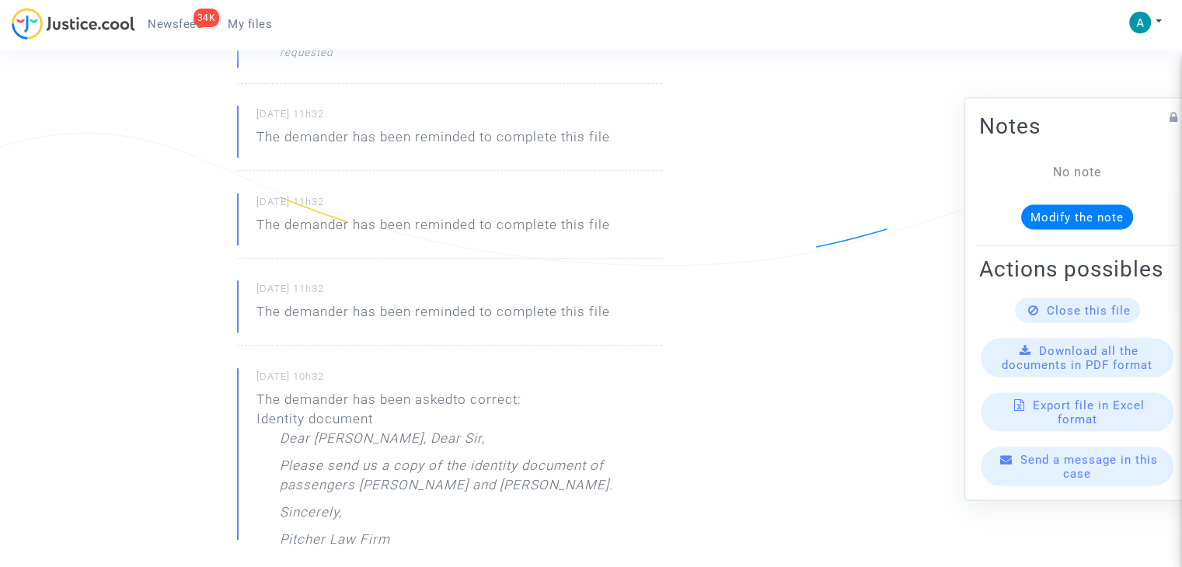
scroll to position [1011, 0]
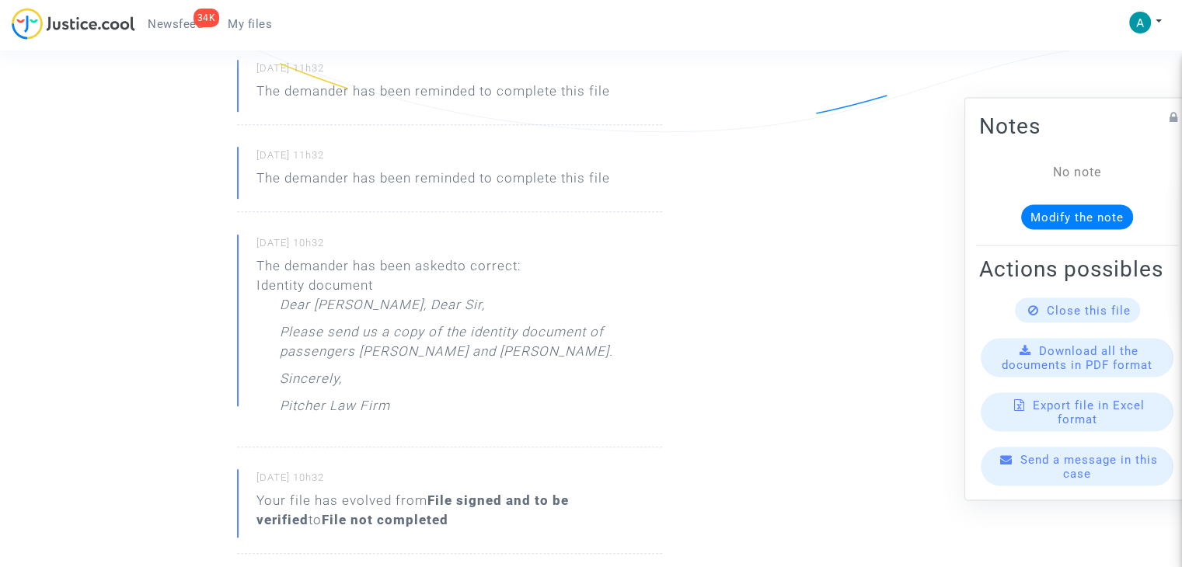
drag, startPoint x: 360, startPoint y: 353, endPoint x: 637, endPoint y: 347, distance: 276.8
click at [642, 348] on p "Please send us a copy of the identity document of passengers Mazouza Bentahar a…" at bounding box center [471, 346] width 382 height 47
copy p "Mazouza Bentahar and Belgassim Bentahar"
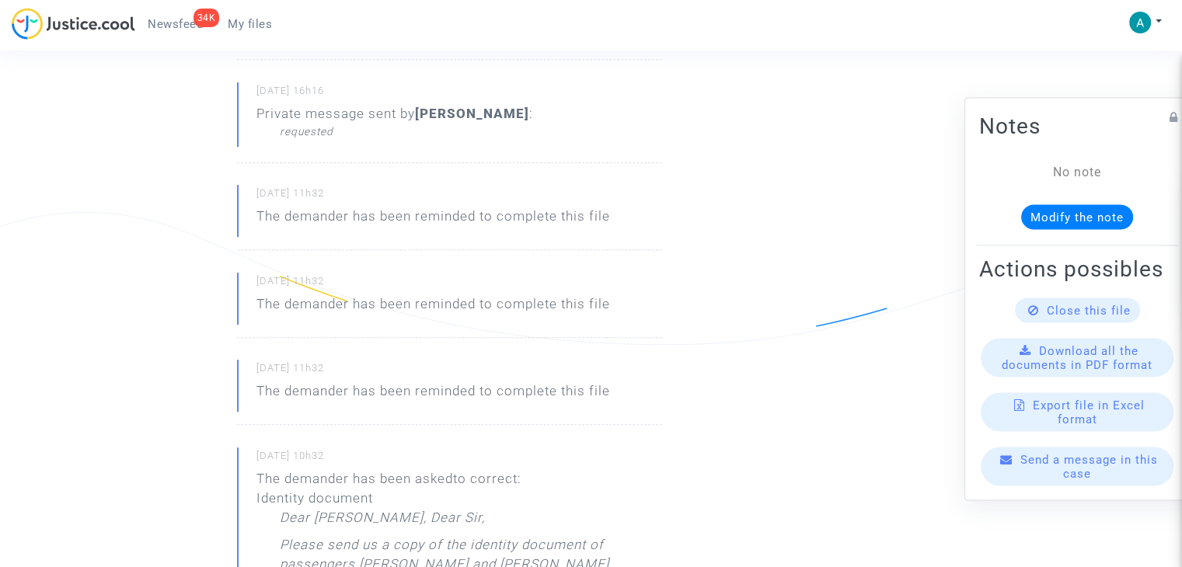
scroll to position [700, 0]
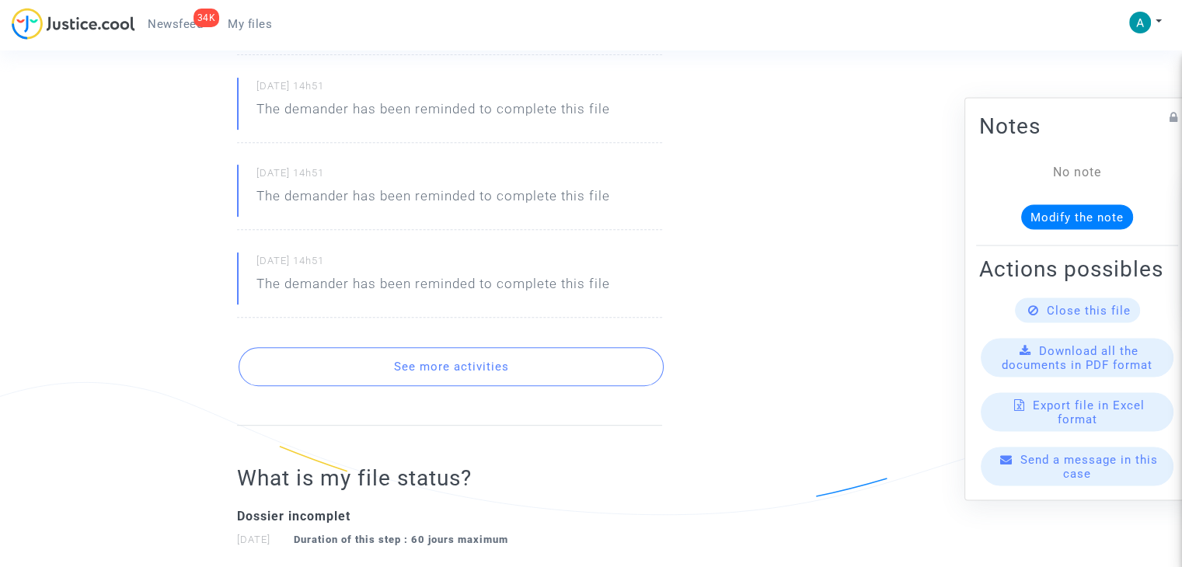
scroll to position [938, 0]
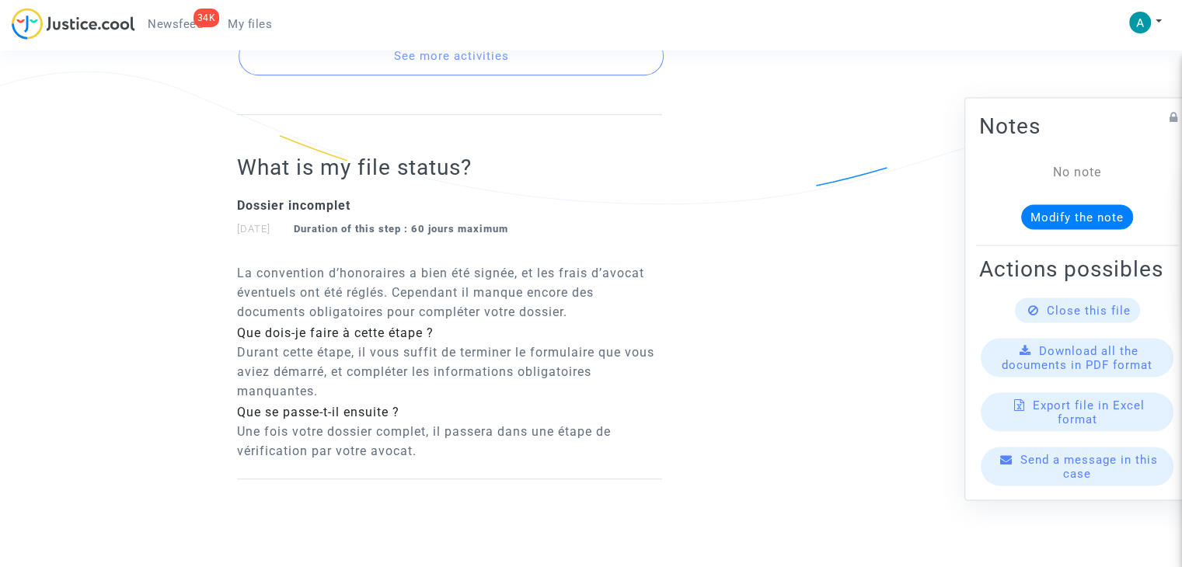
click at [470, 58] on button "See more activities" at bounding box center [451, 56] width 425 height 39
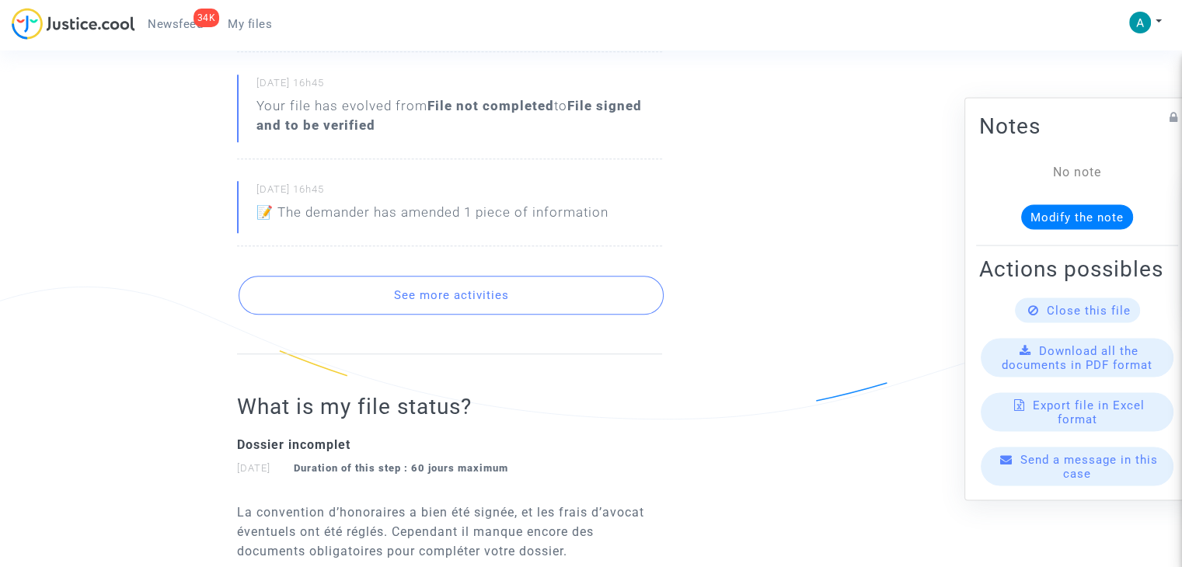
scroll to position [1405, 0]
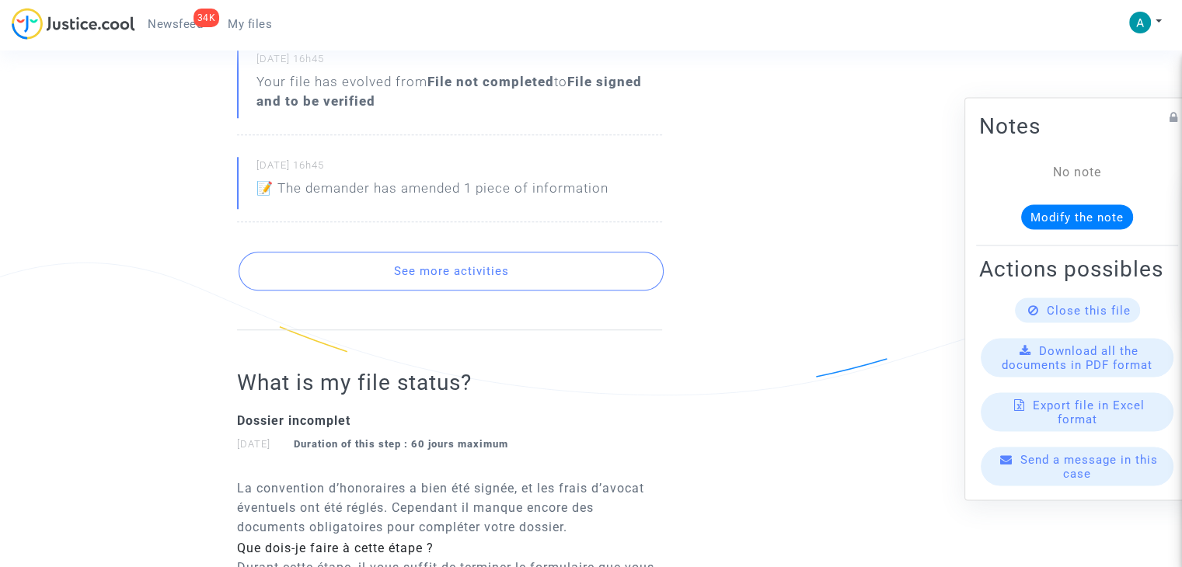
click at [519, 263] on button "See more activities" at bounding box center [451, 271] width 425 height 39
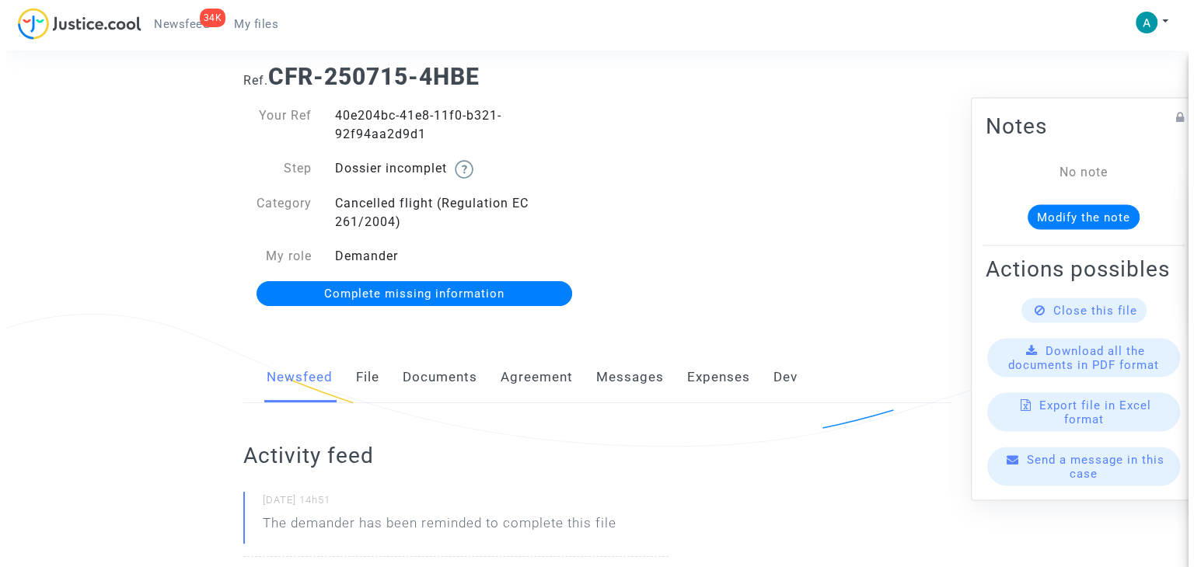
scroll to position [0, 0]
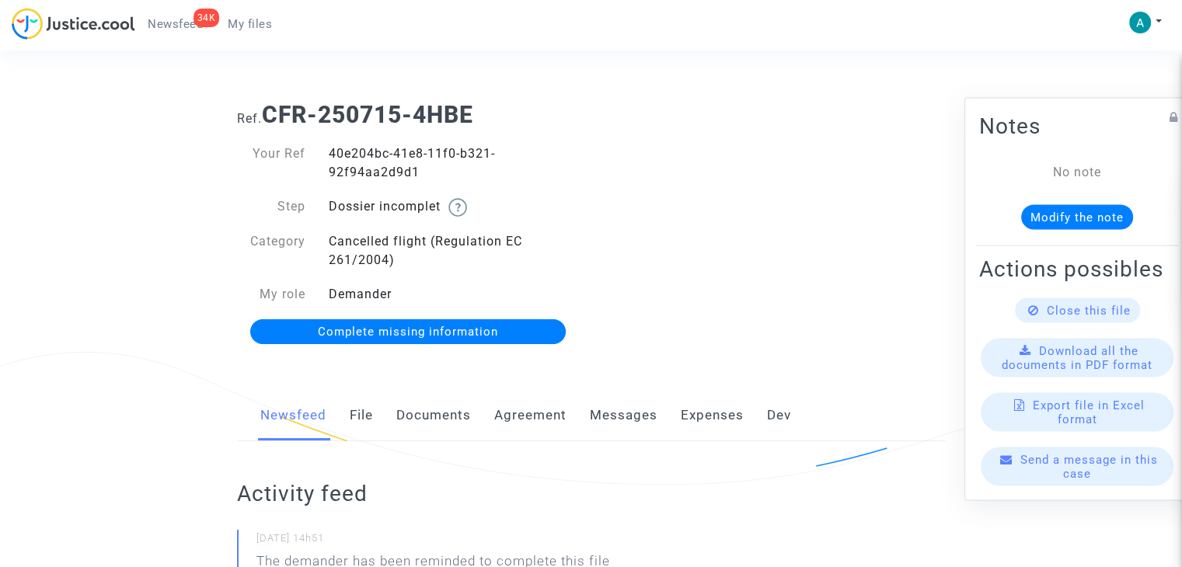
click at [508, 336] on link "Complete missing information" at bounding box center [408, 331] width 316 height 25
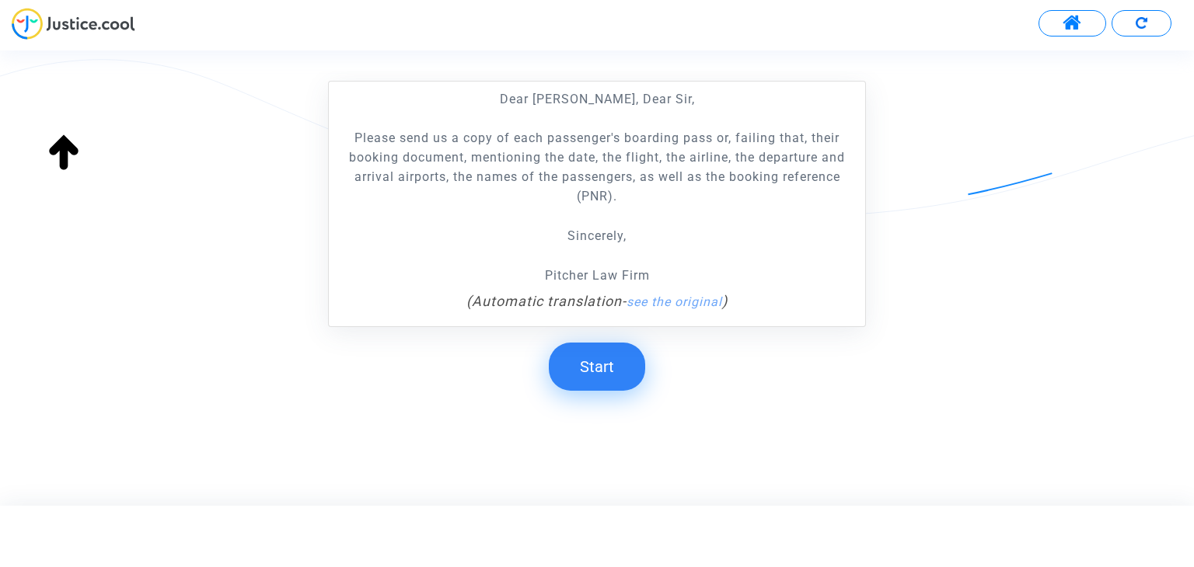
scroll to position [320, 0]
click at [617, 365] on button "Start" at bounding box center [597, 367] width 96 height 48
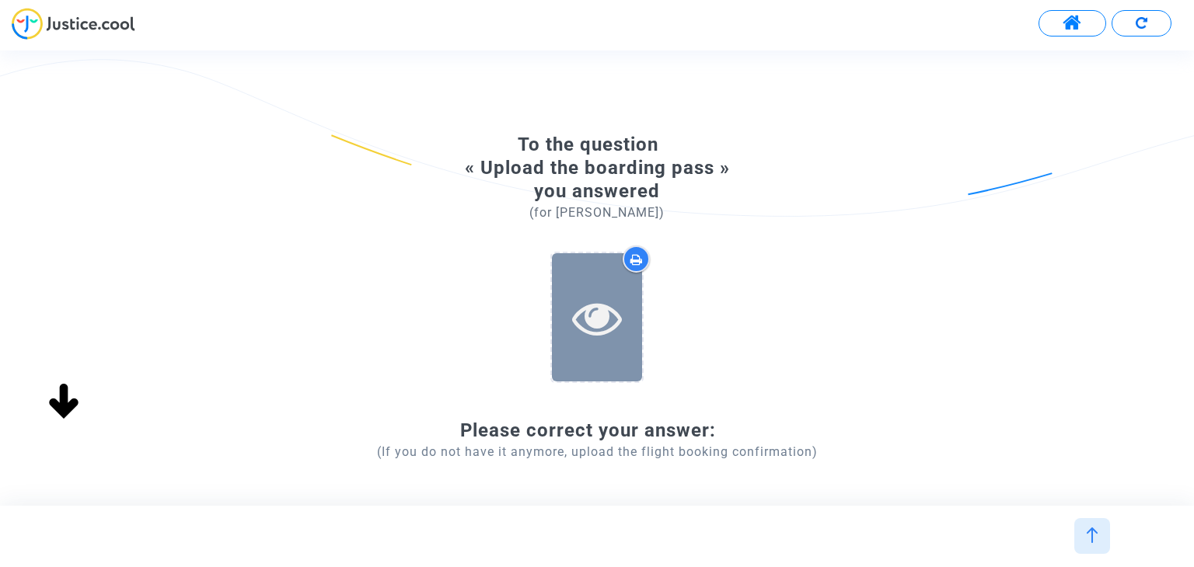
click at [620, 318] on icon at bounding box center [597, 318] width 51 height 50
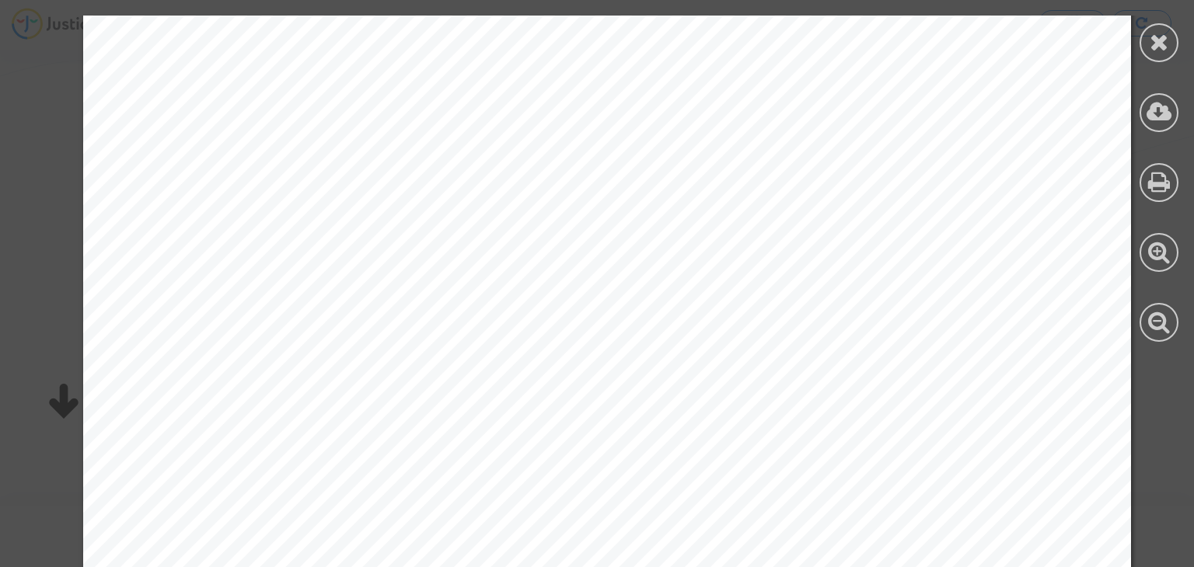
scroll to position [951, 0]
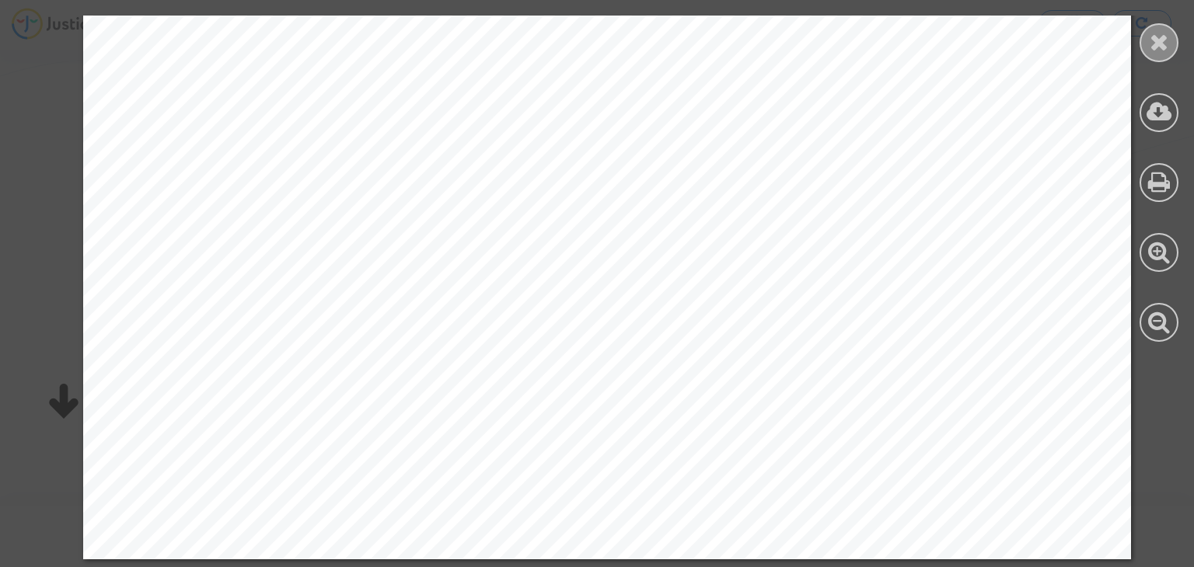
click at [1150, 42] on icon at bounding box center [1159, 41] width 19 height 23
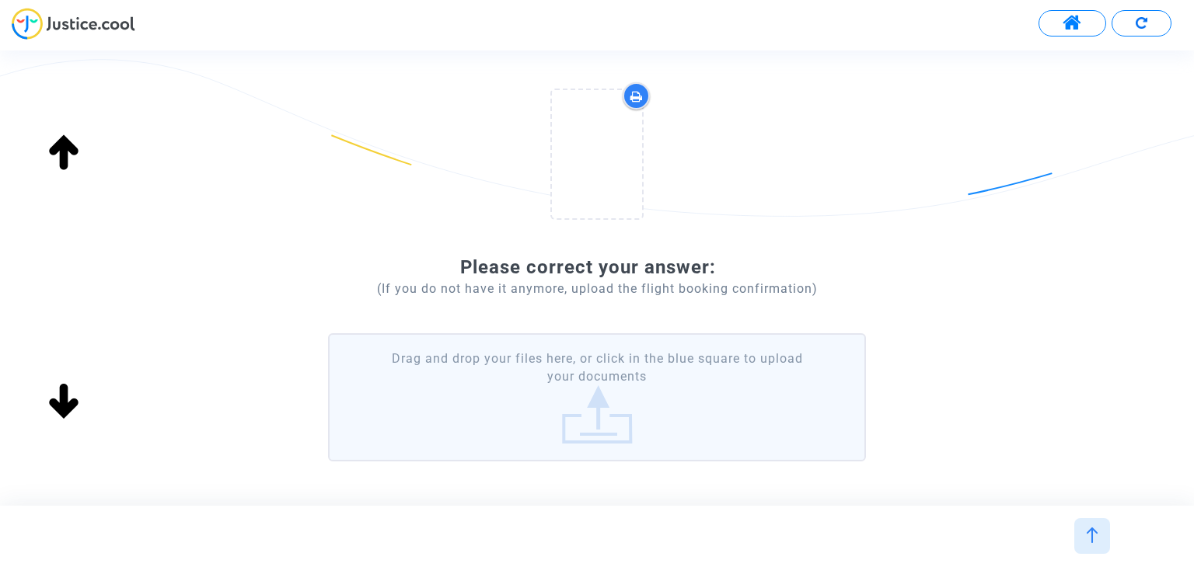
scroll to position [238, 0]
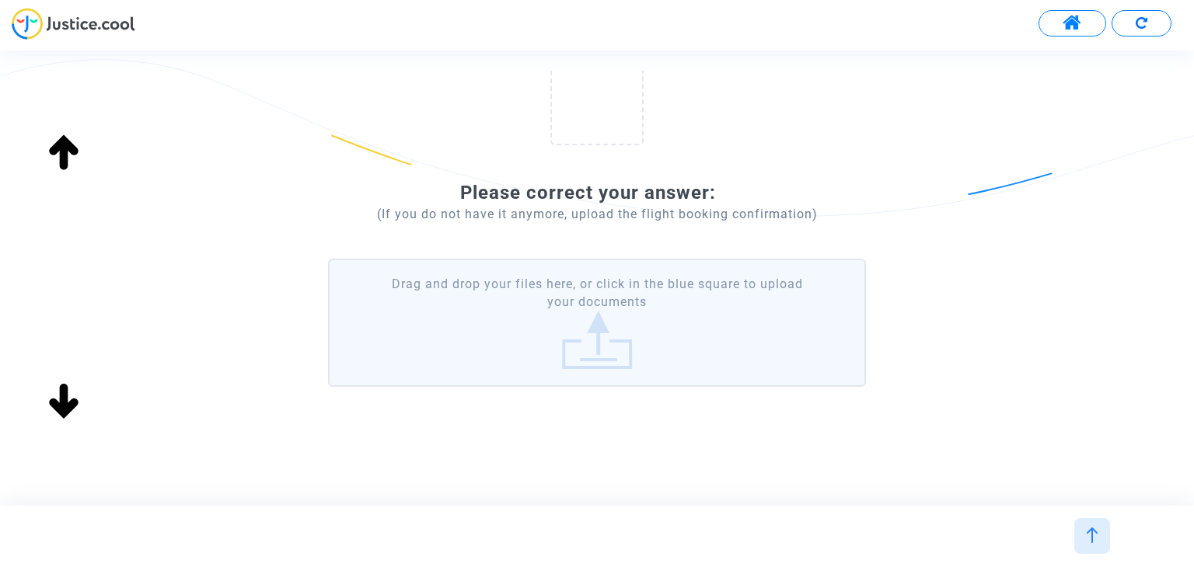
click at [634, 347] on label "Drag and drop your files here, or click in the blue square to upload your docum…" at bounding box center [596, 323] width 537 height 128
click at [0, 0] on input "Drag and drop your files here, or click in the blue square to upload your docum…" at bounding box center [0, 0] width 0 height 0
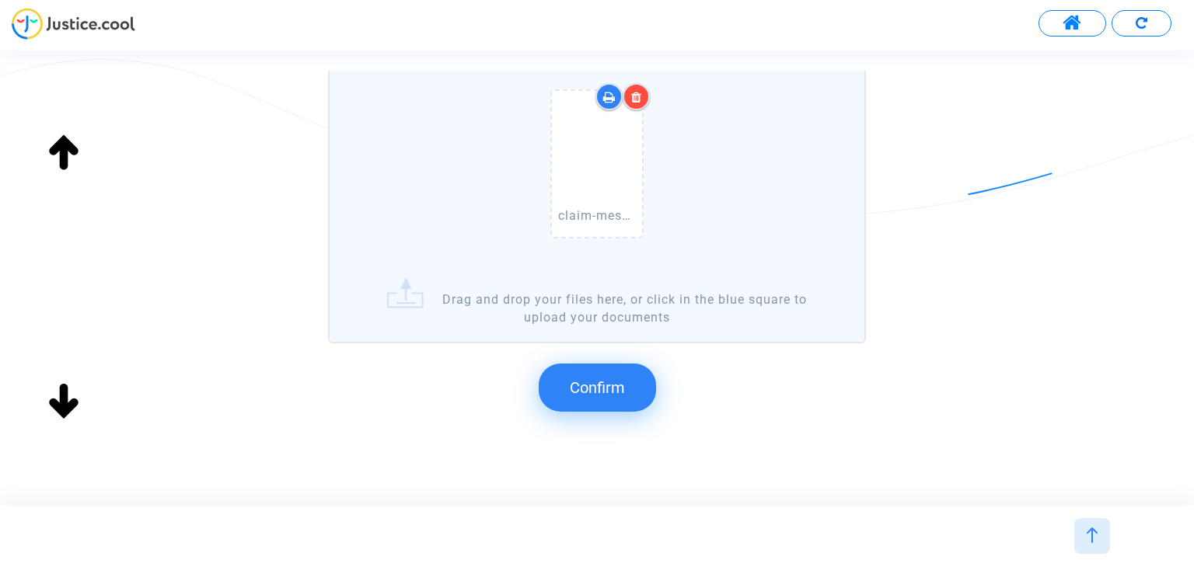
scroll to position [479, 0]
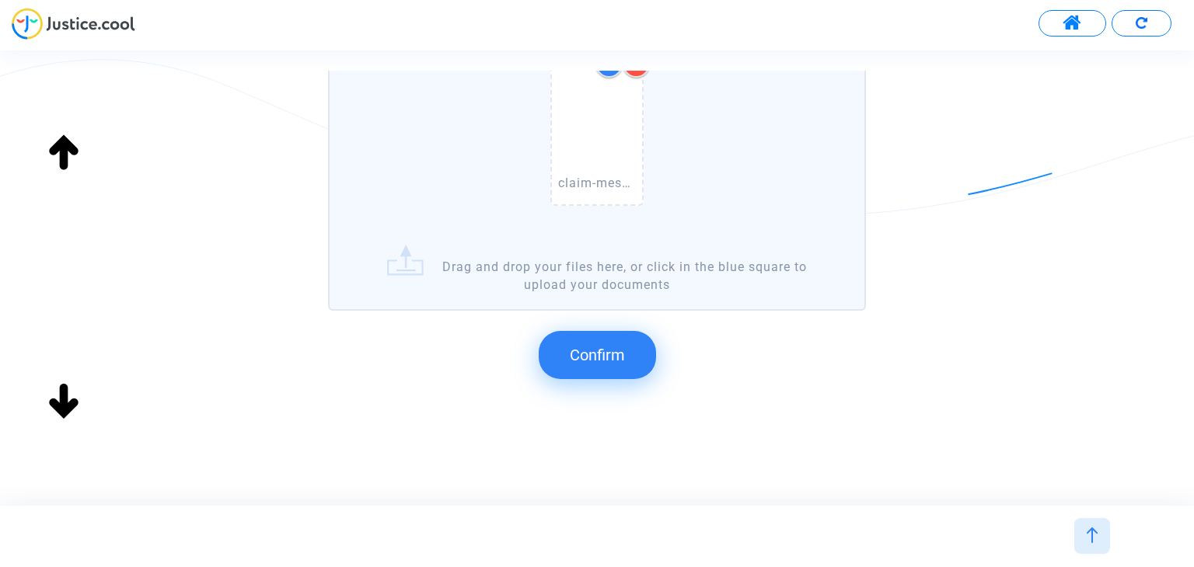
click at [613, 348] on span "Confirm" at bounding box center [597, 355] width 55 height 19
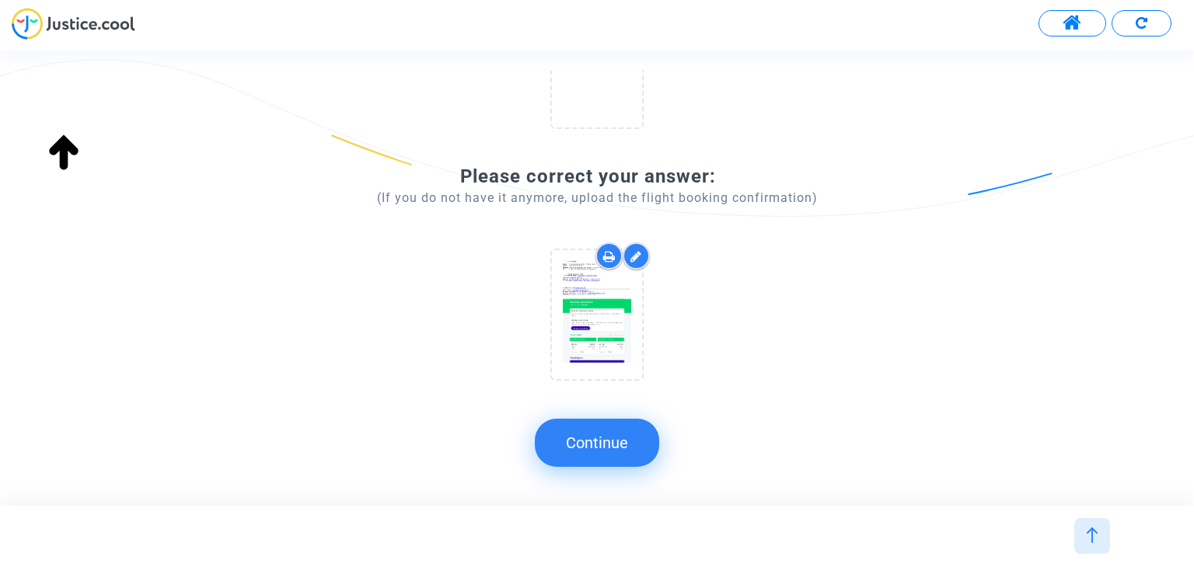
click at [597, 442] on button "Continue" at bounding box center [597, 443] width 124 height 48
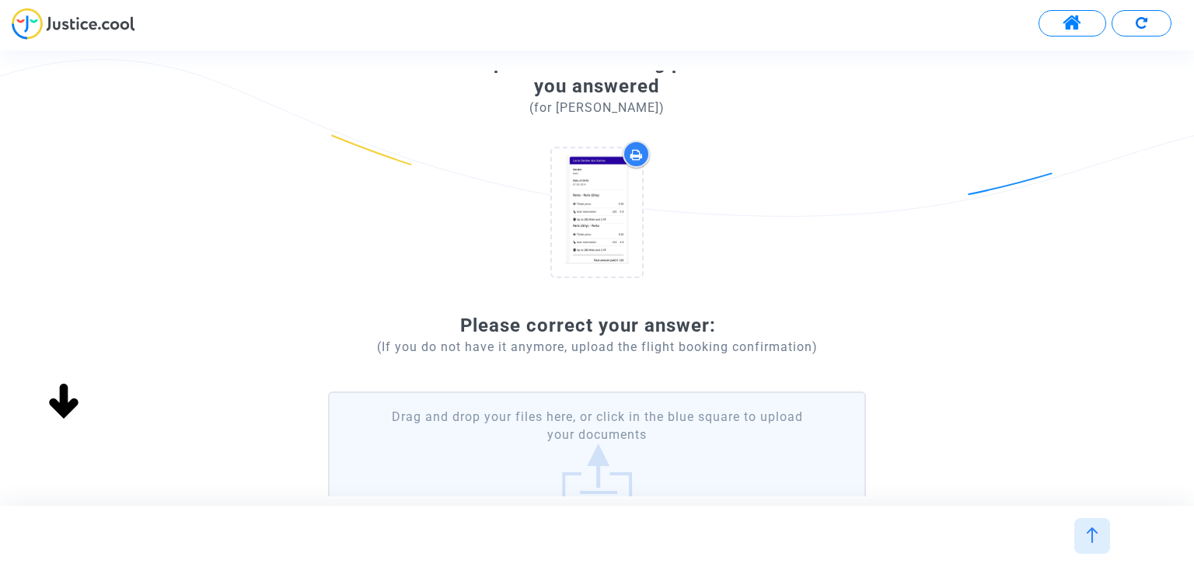
scroll to position [238, 0]
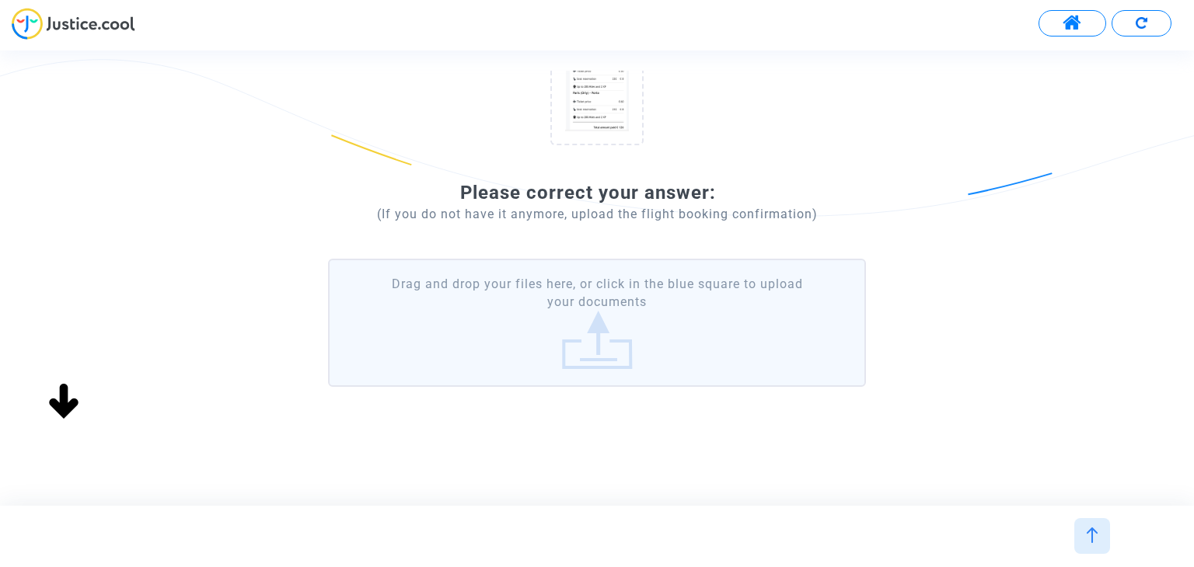
click at [695, 296] on label "Drag and drop your files here, or click in the blue square to upload your docum…" at bounding box center [596, 323] width 537 height 128
click at [0, 0] on input "Drag and drop your files here, or click in the blue square to upload your docum…" at bounding box center [0, 0] width 0 height 0
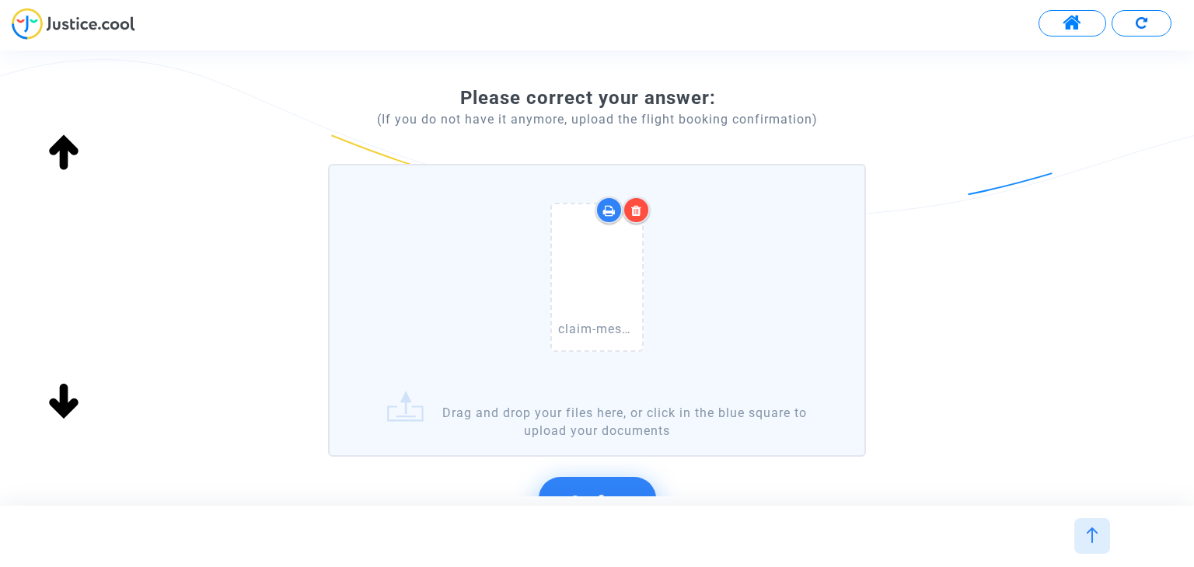
scroll to position [479, 0]
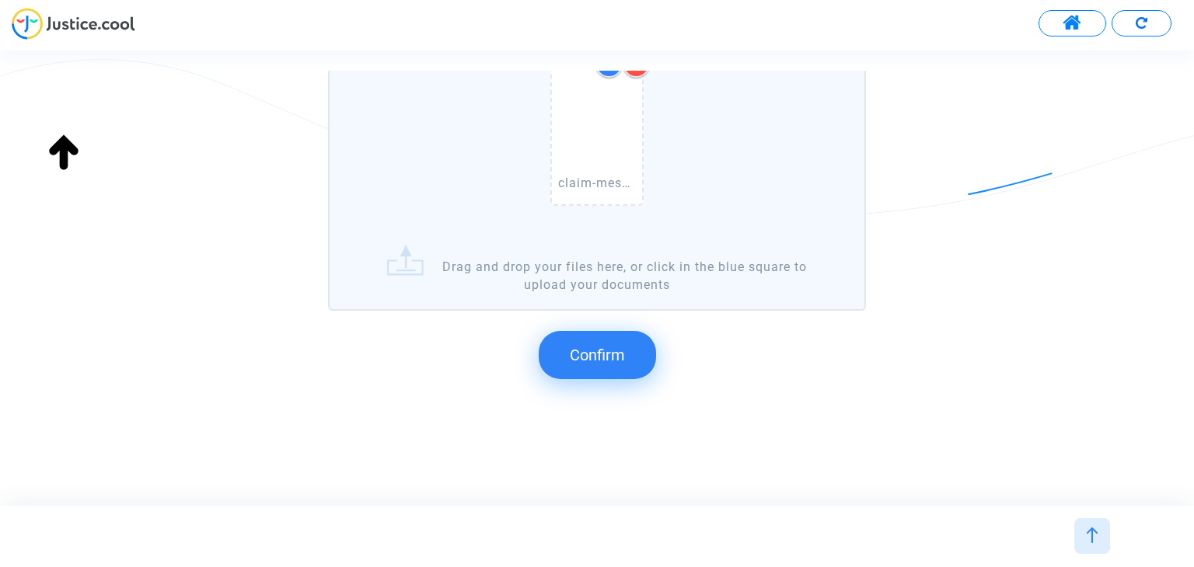
click at [601, 343] on button "Confirm" at bounding box center [597, 355] width 117 height 48
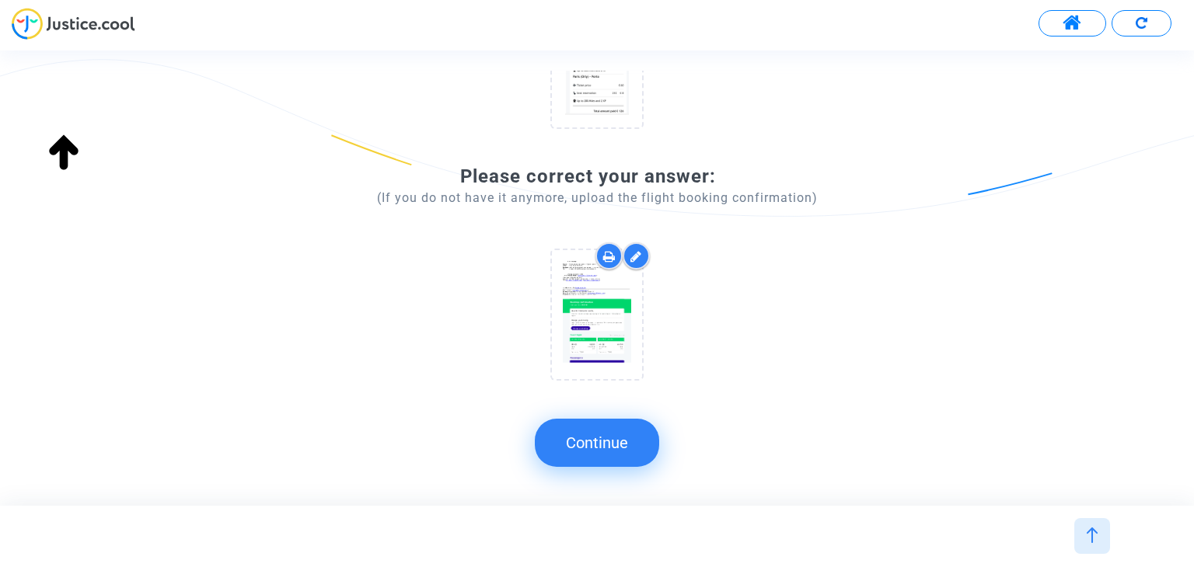
click at [631, 434] on button "Continue" at bounding box center [597, 443] width 124 height 48
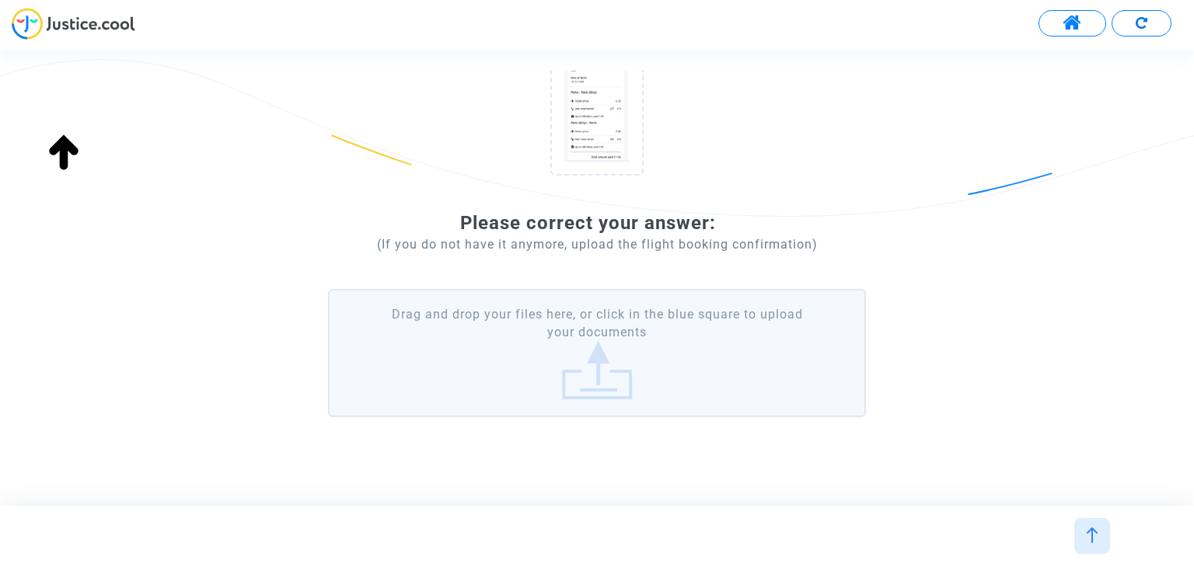
scroll to position [238, 0]
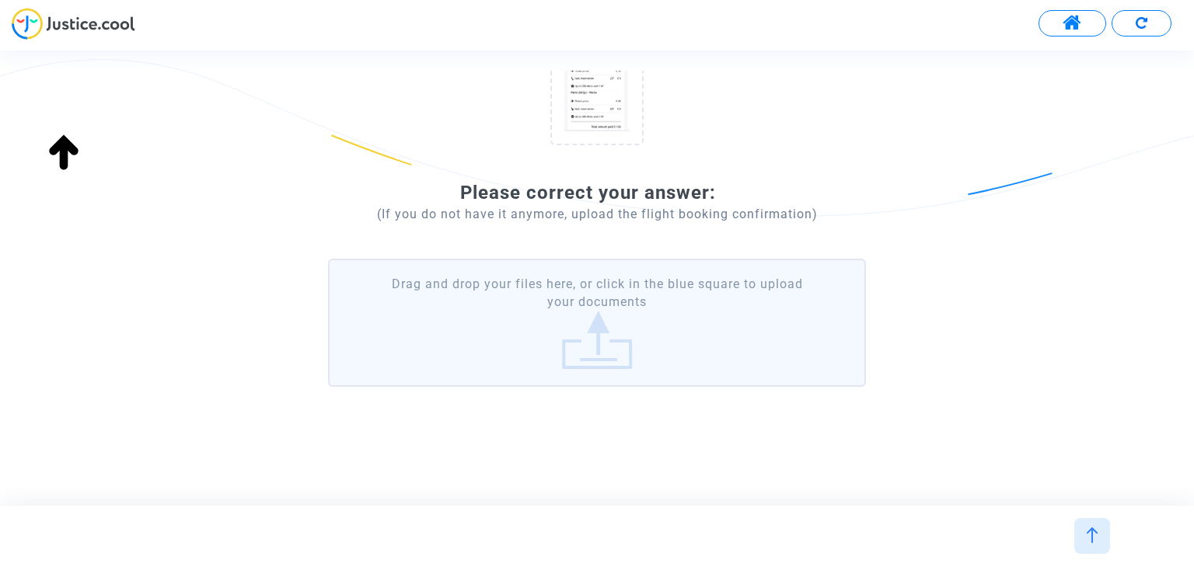
click at [606, 302] on label "Drag and drop your files here, or click in the blue square to upload your docum…" at bounding box center [596, 323] width 537 height 128
click at [0, 0] on input "Drag and drop your files here, or click in the blue square to upload your docum…" at bounding box center [0, 0] width 0 height 0
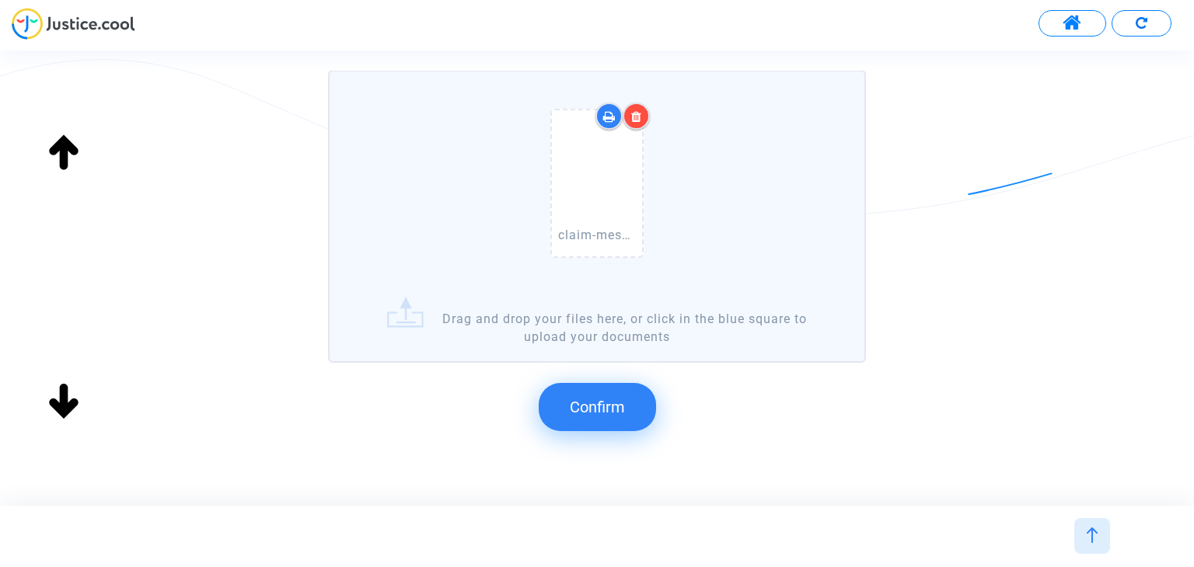
scroll to position [479, 0]
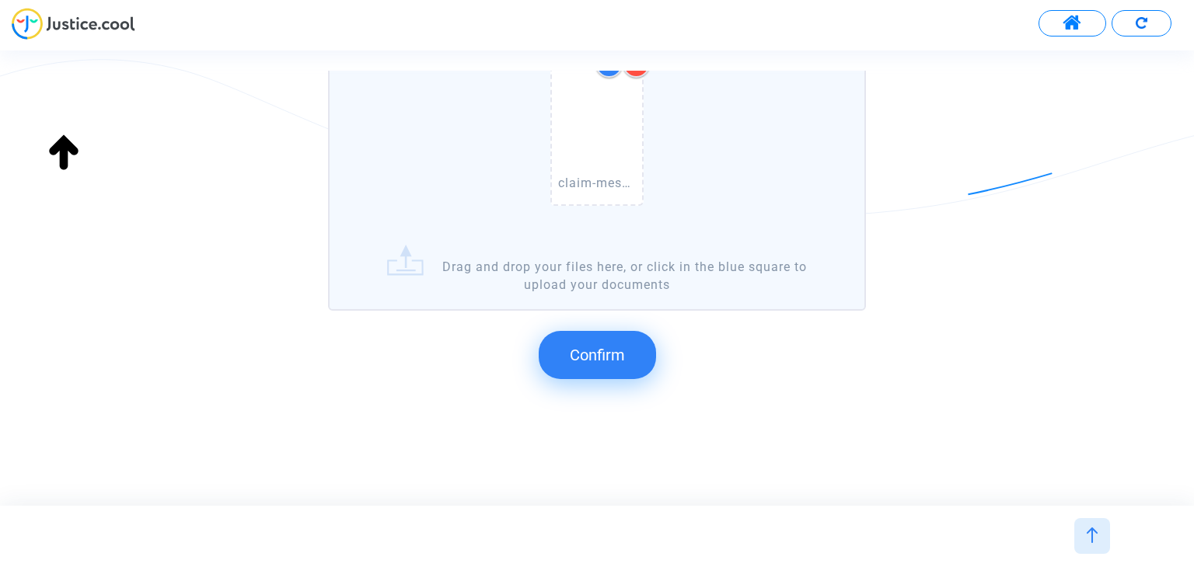
click at [594, 361] on span "Confirm" at bounding box center [597, 355] width 55 height 19
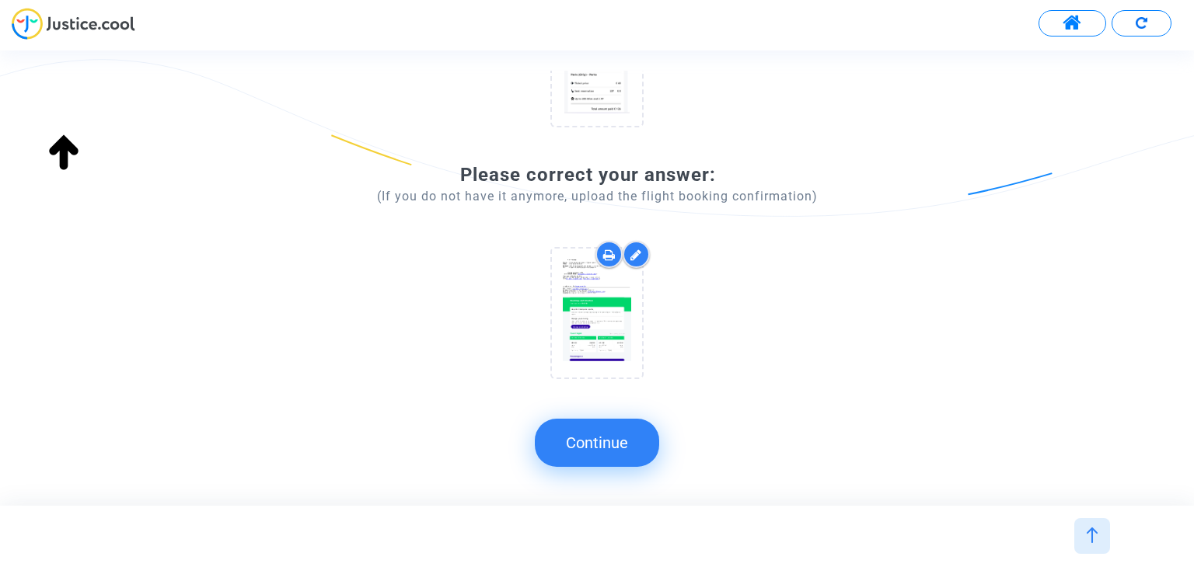
scroll to position [254, 0]
click at [618, 446] on button "Continue" at bounding box center [597, 443] width 124 height 48
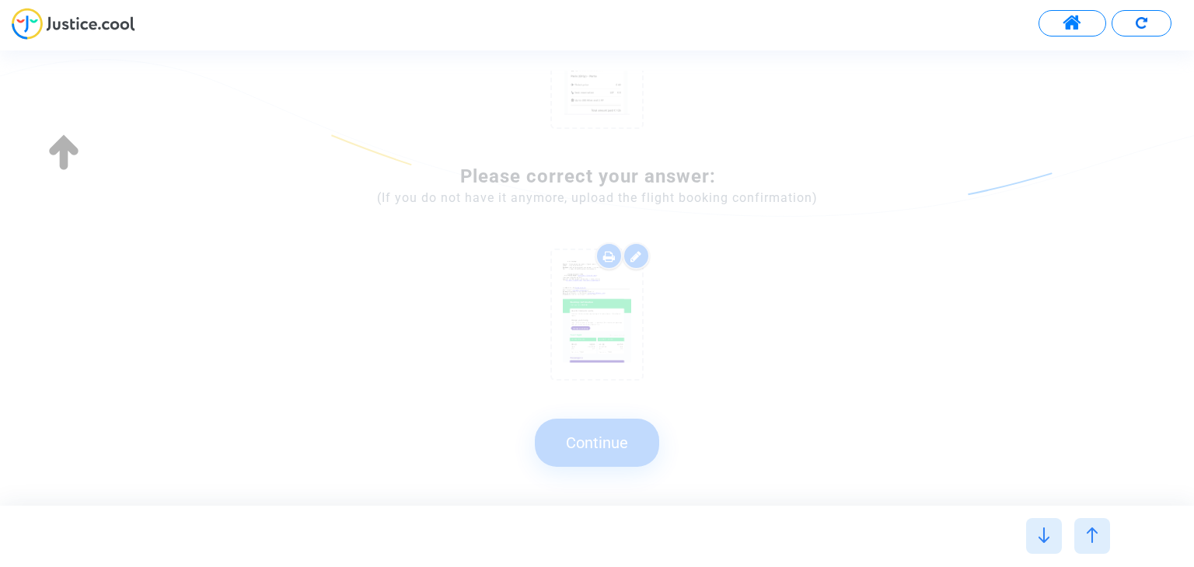
scroll to position [0, 0]
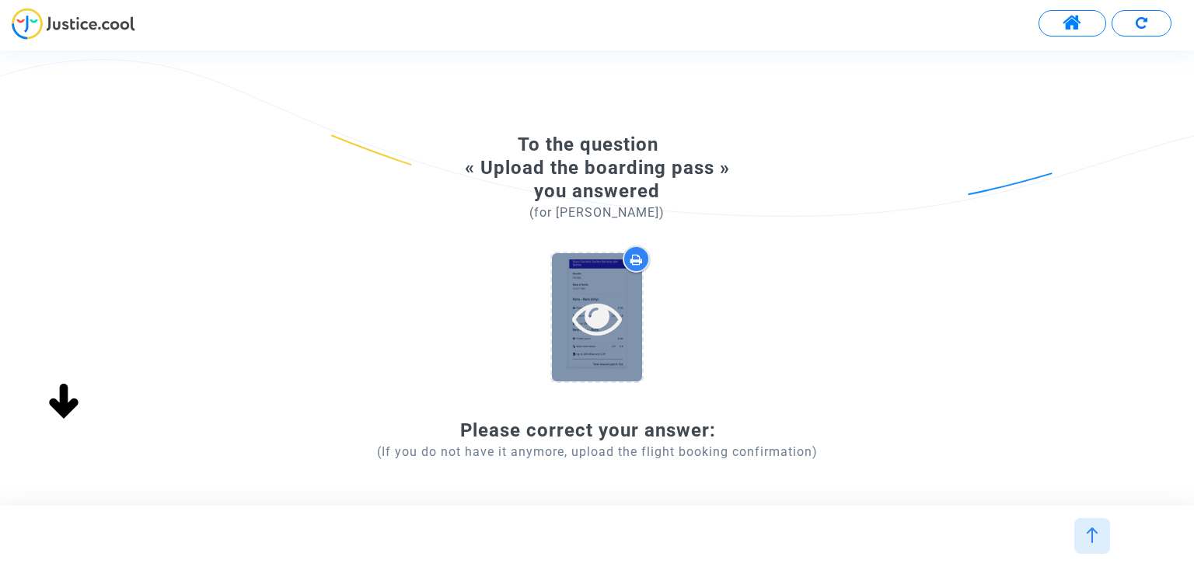
click at [600, 323] on icon at bounding box center [597, 318] width 51 height 50
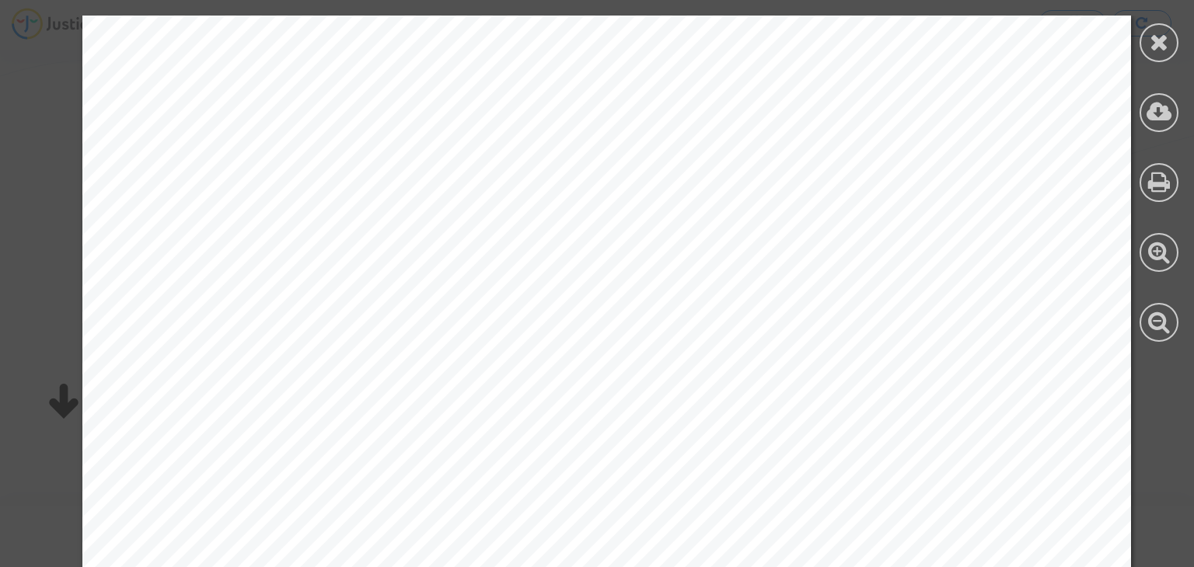
scroll to position [544, 0]
click at [1144, 403] on div at bounding box center [606, 212] width 1213 height 1483
click at [1160, 57] on div at bounding box center [1159, 42] width 39 height 39
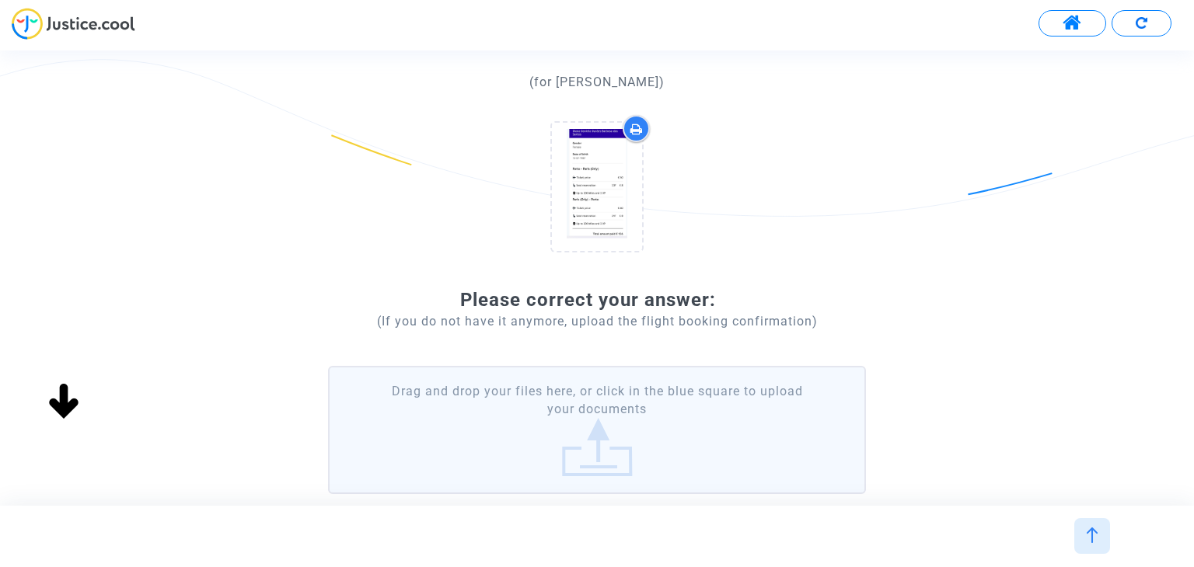
scroll to position [238, 0]
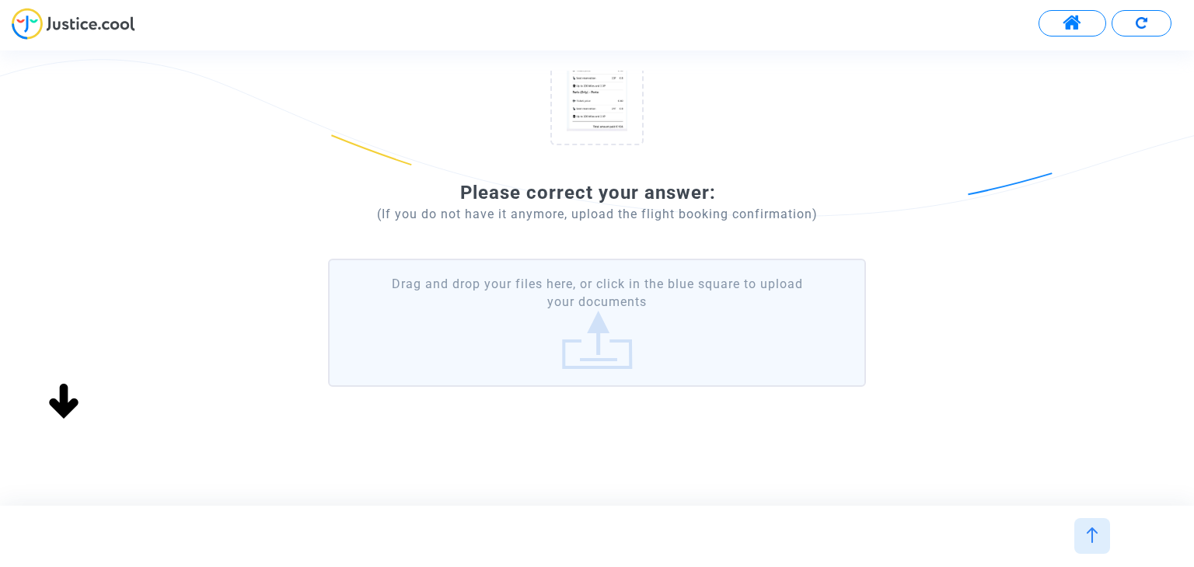
click at [613, 337] on label "Drag and drop your files here, or click in the blue square to upload your docum…" at bounding box center [596, 323] width 537 height 128
click at [0, 0] on input "Drag and drop your files here, or click in the blue square to upload your docum…" at bounding box center [0, 0] width 0 height 0
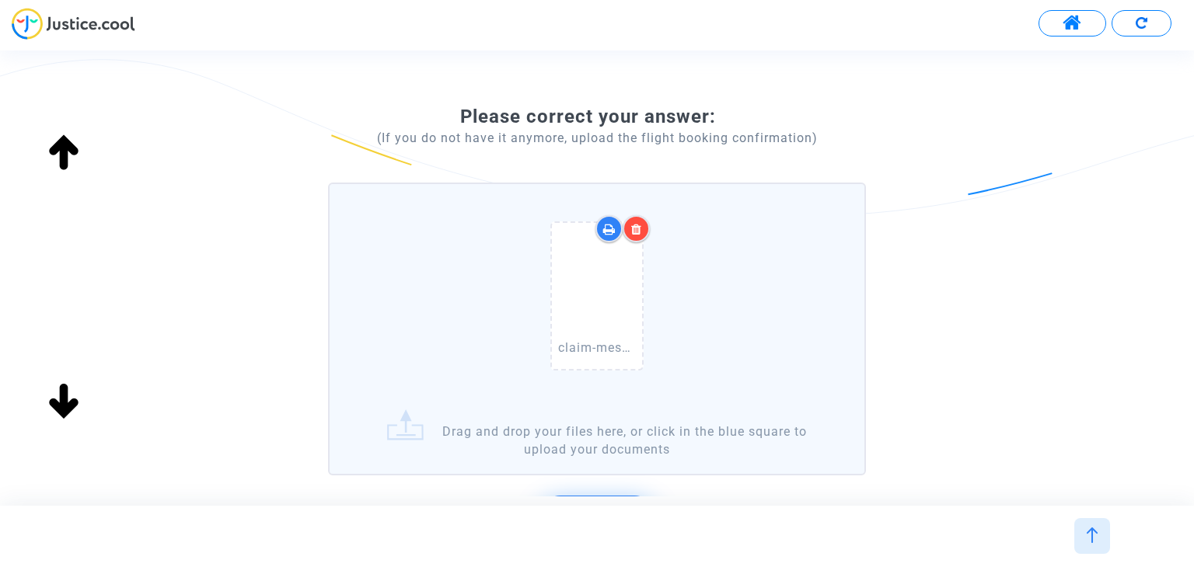
scroll to position [393, 0]
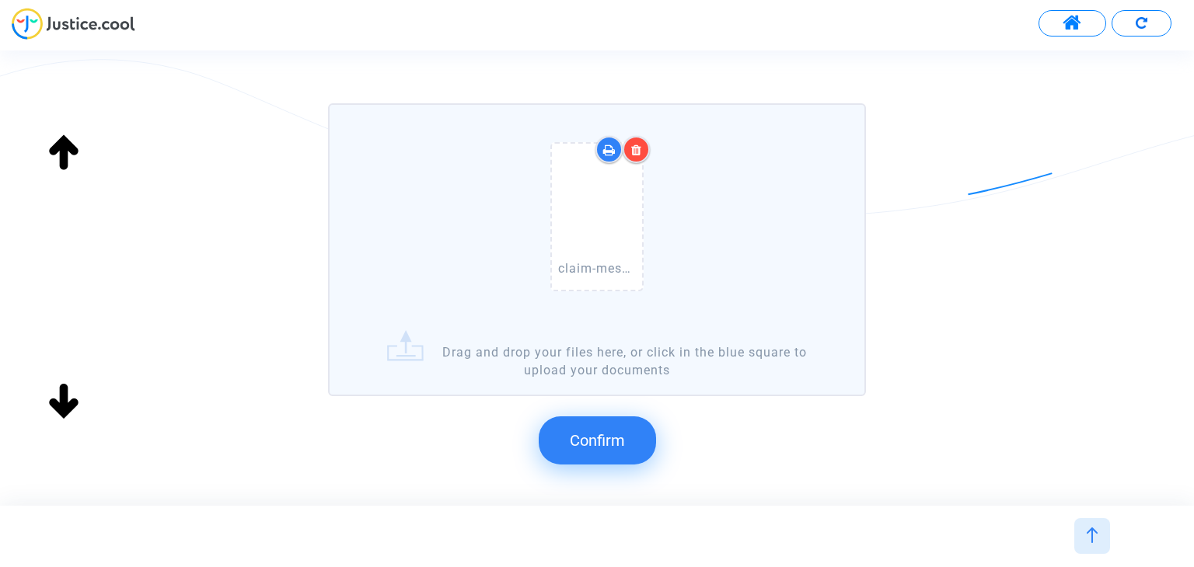
click at [586, 438] on span "Confirm" at bounding box center [597, 440] width 55 height 19
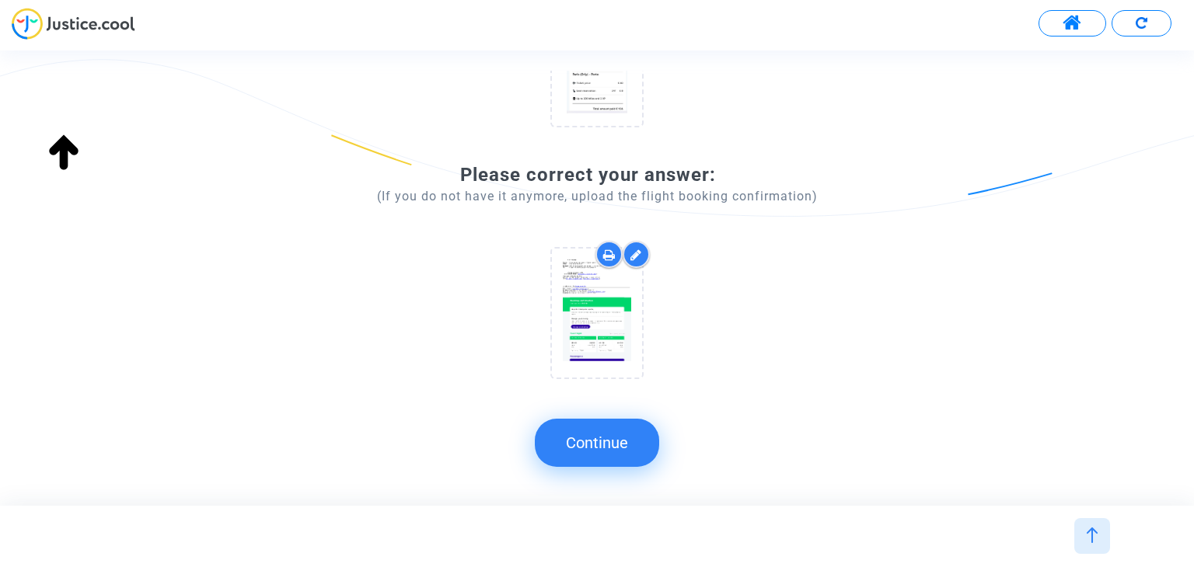
scroll to position [254, 0]
click at [654, 428] on button "Continue" at bounding box center [597, 443] width 124 height 48
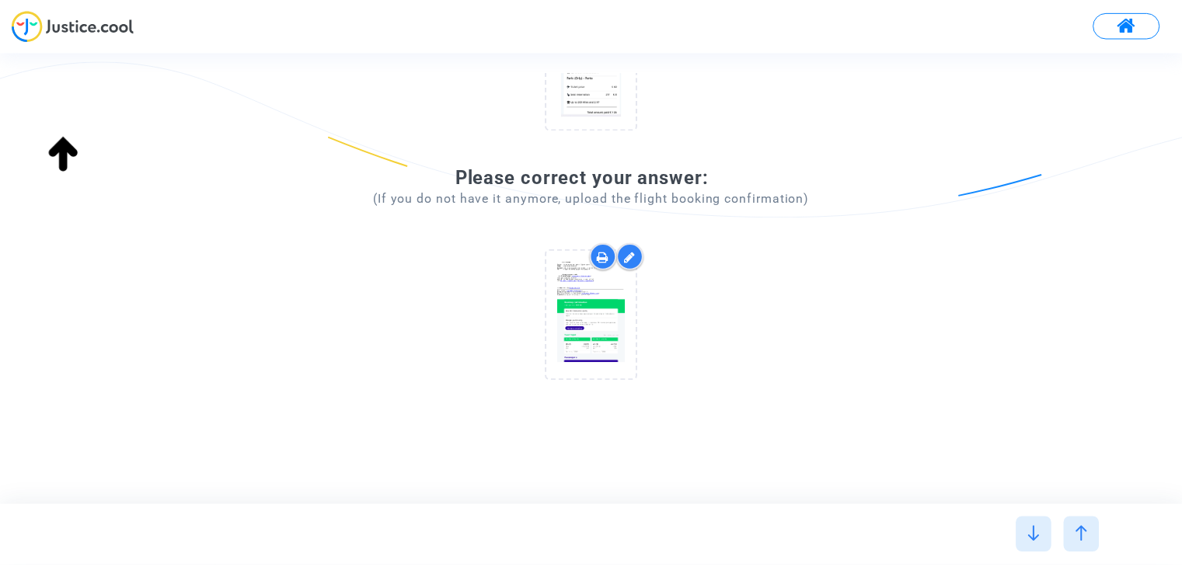
scroll to position [0, 0]
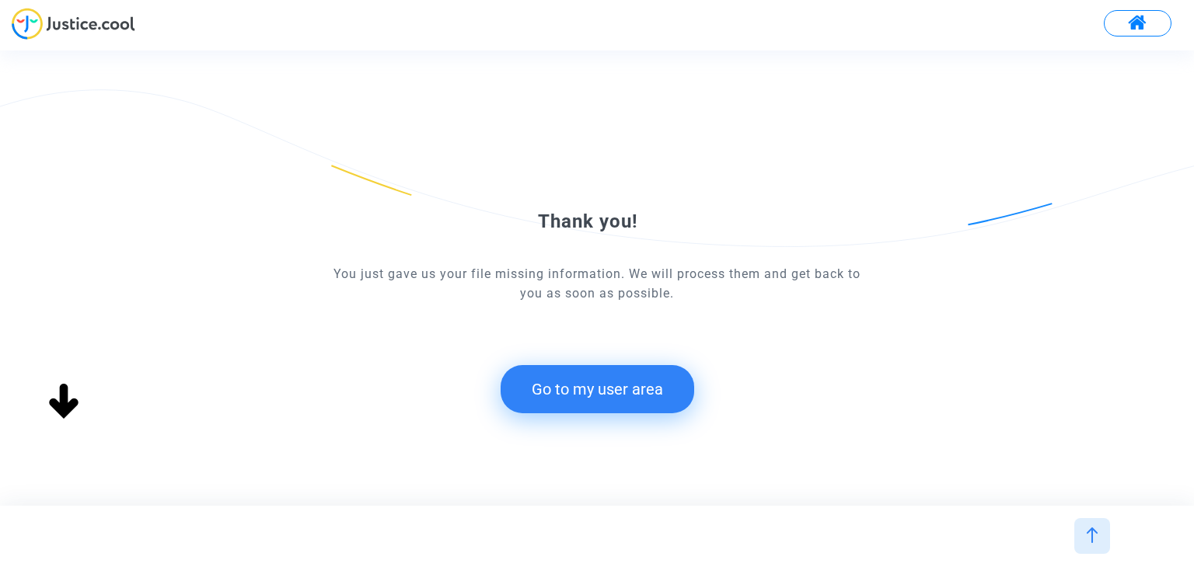
click at [631, 421] on div "Thank you! You just gave us your file missing information. We will process them…" at bounding box center [596, 278] width 537 height 331
click at [643, 404] on button "Go to my user area" at bounding box center [598, 389] width 194 height 48
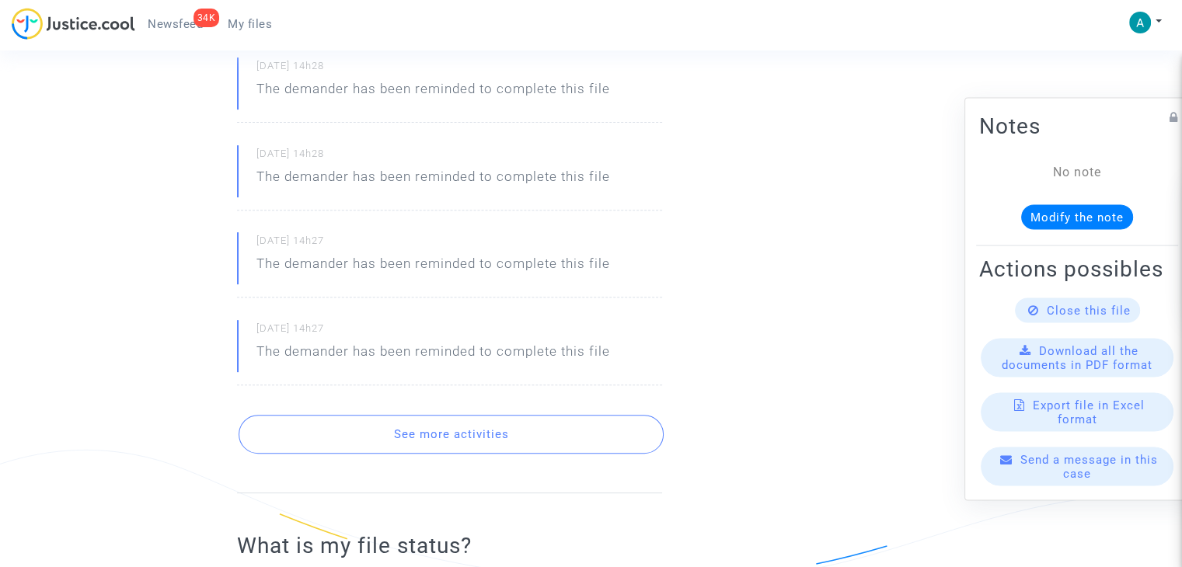
scroll to position [700, 0]
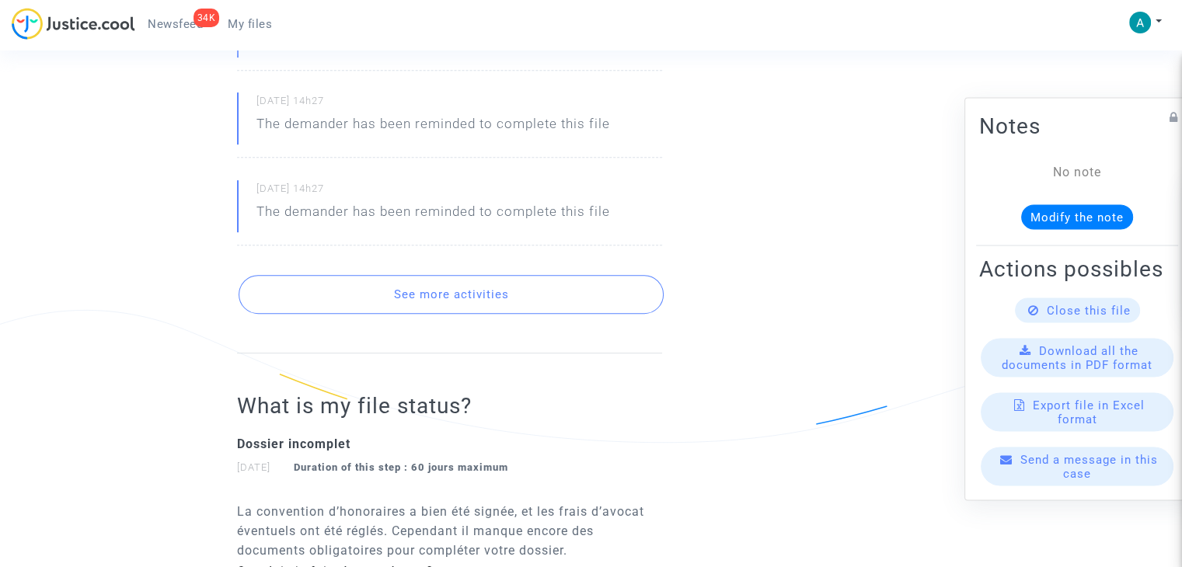
click at [510, 292] on button "See more activities" at bounding box center [451, 294] width 425 height 39
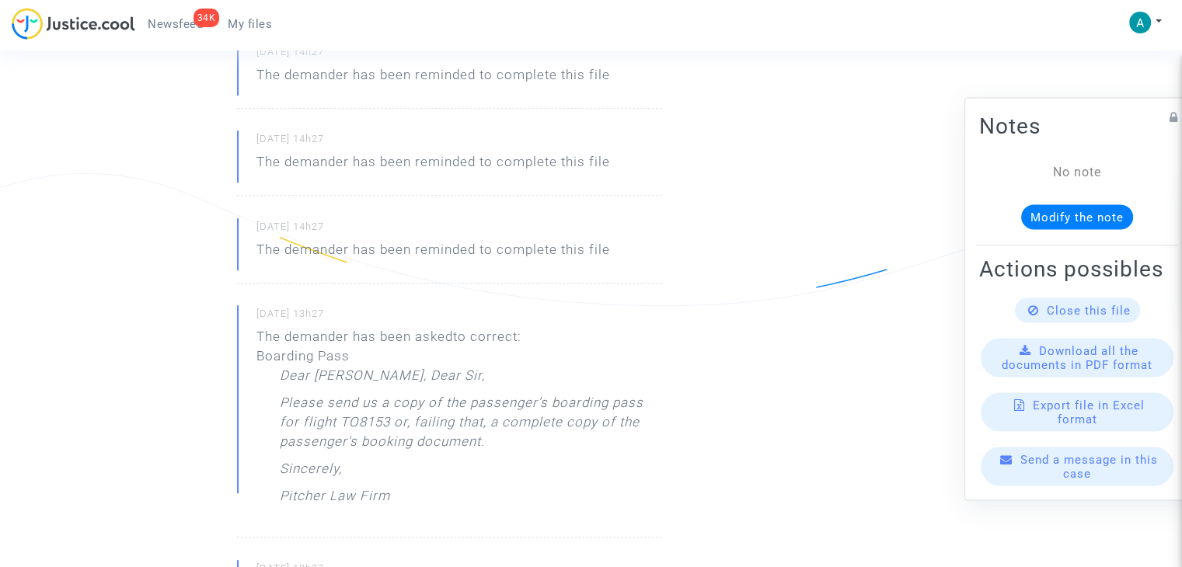
scroll to position [1011, 0]
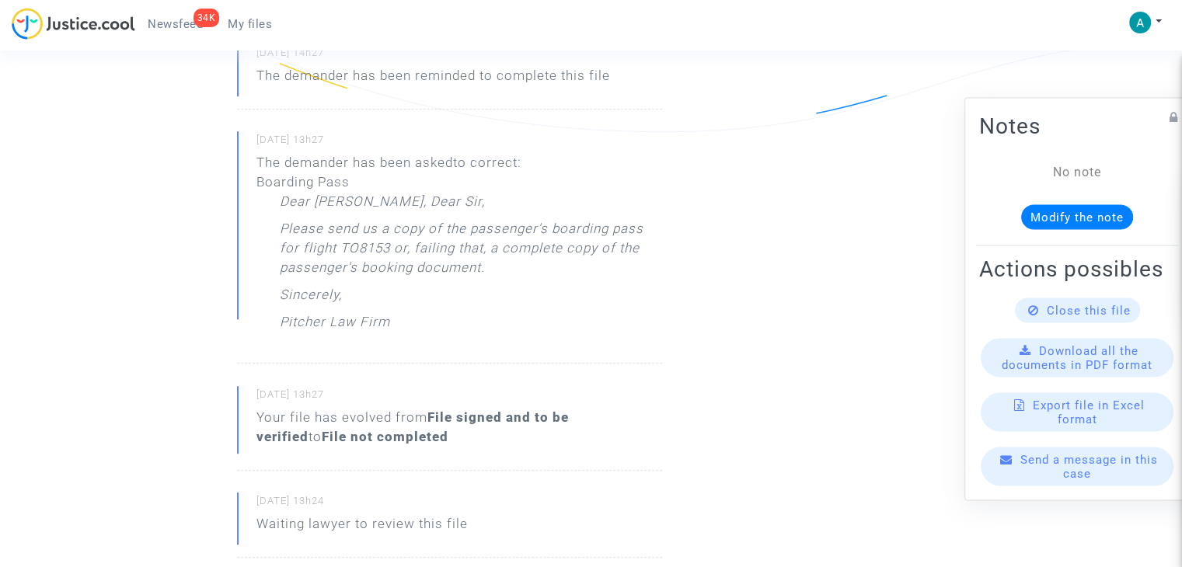
click at [1049, 318] on span "Close this file" at bounding box center [1089, 311] width 84 height 14
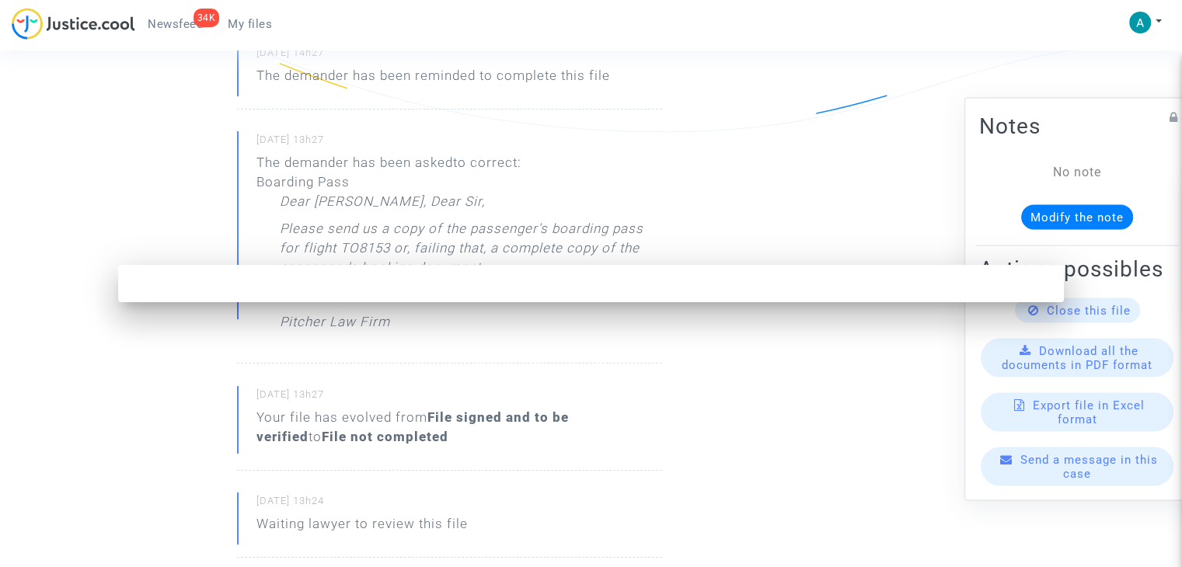
scroll to position [0, 0]
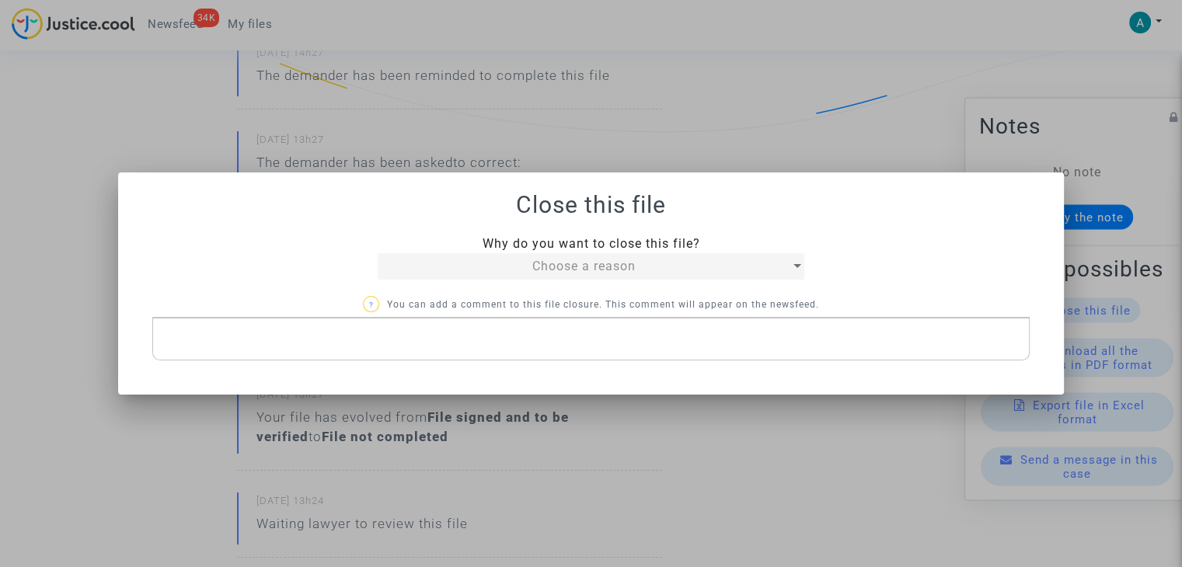
click at [550, 268] on span "Choose a reason" at bounding box center [583, 266] width 103 height 15
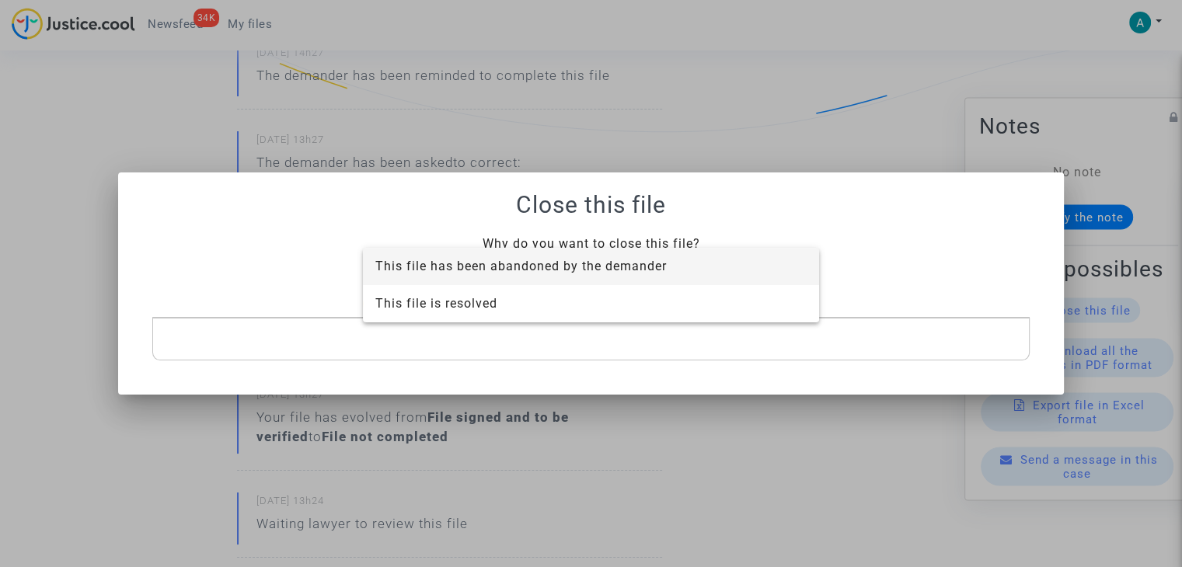
click at [544, 257] on span "This file has been abandoned by the demander" at bounding box center [590, 266] width 431 height 37
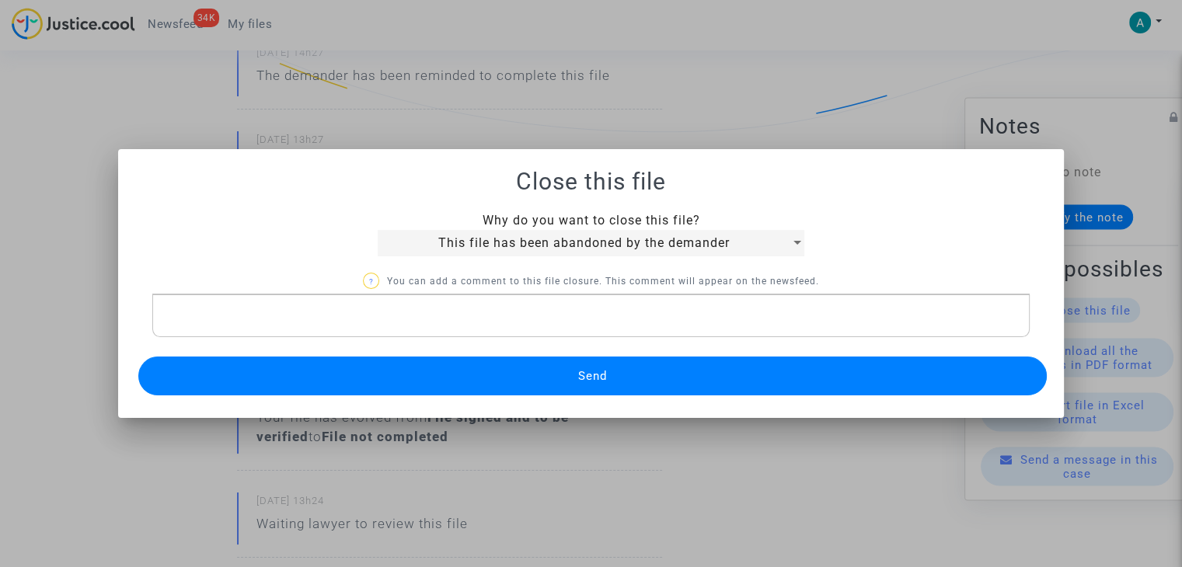
click at [647, 377] on button "Send" at bounding box center [592, 376] width 909 height 39
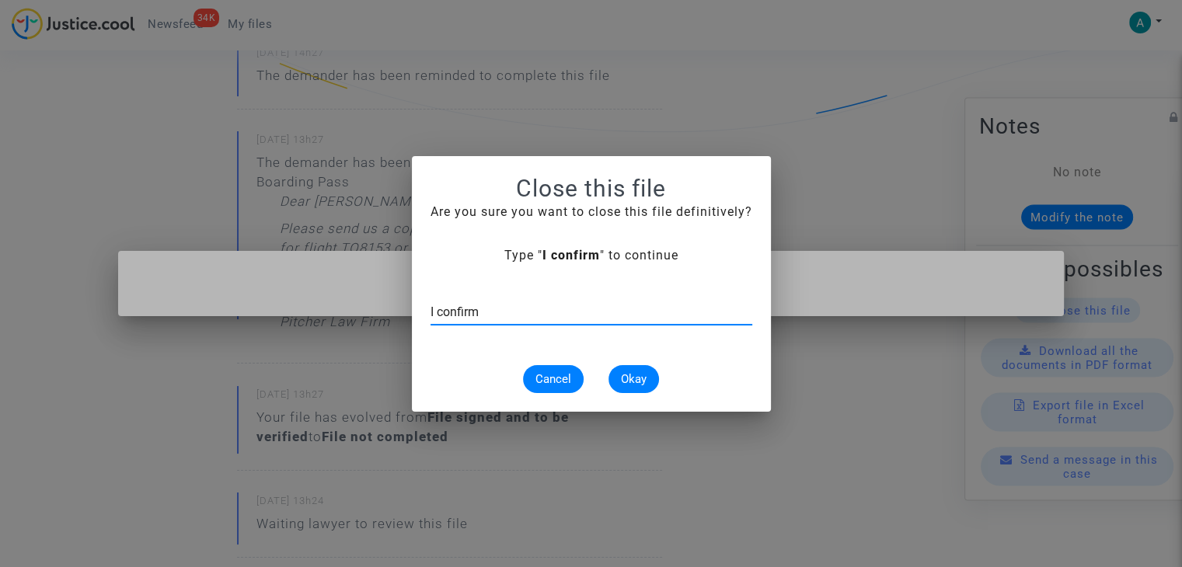
type input "I confirm"
click at [625, 375] on span "Okay" at bounding box center [634, 379] width 26 height 14
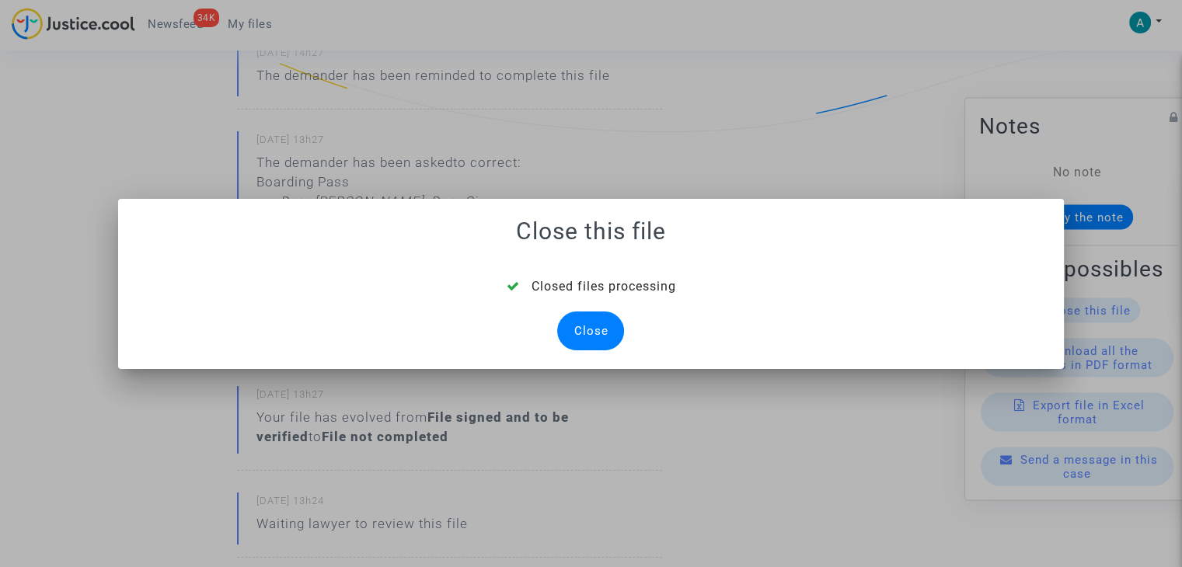
click at [591, 333] on div "Close" at bounding box center [590, 331] width 67 height 39
